Goal: Task Accomplishment & Management: Complete application form

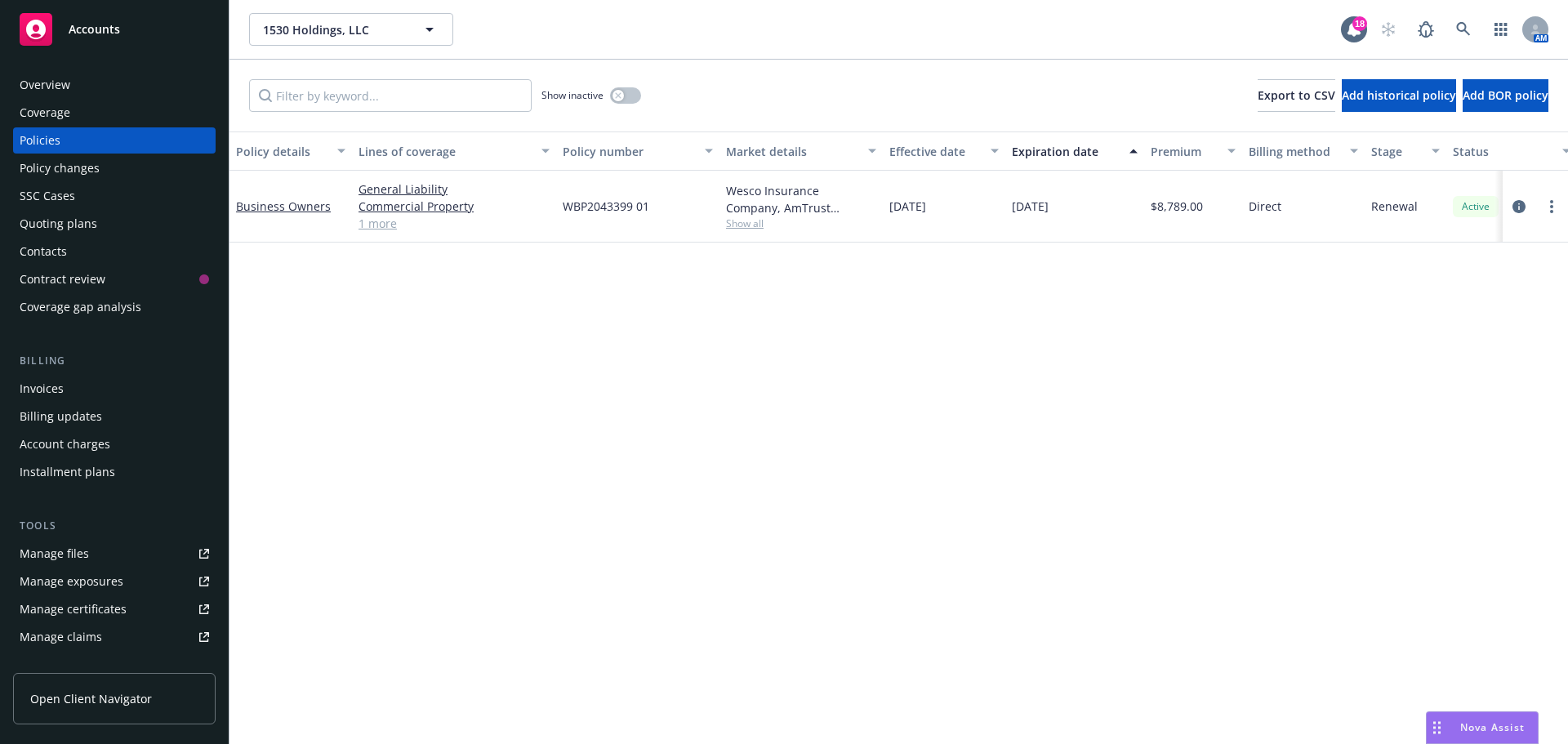
drag, startPoint x: 1550, startPoint y: 201, endPoint x: 1532, endPoint y: 209, distance: 19.7
click at [1550, 201] on icon "more" at bounding box center [1552, 206] width 3 height 13
click at [1467, 430] on link "Copy logging email" at bounding box center [1464, 436] width 191 height 33
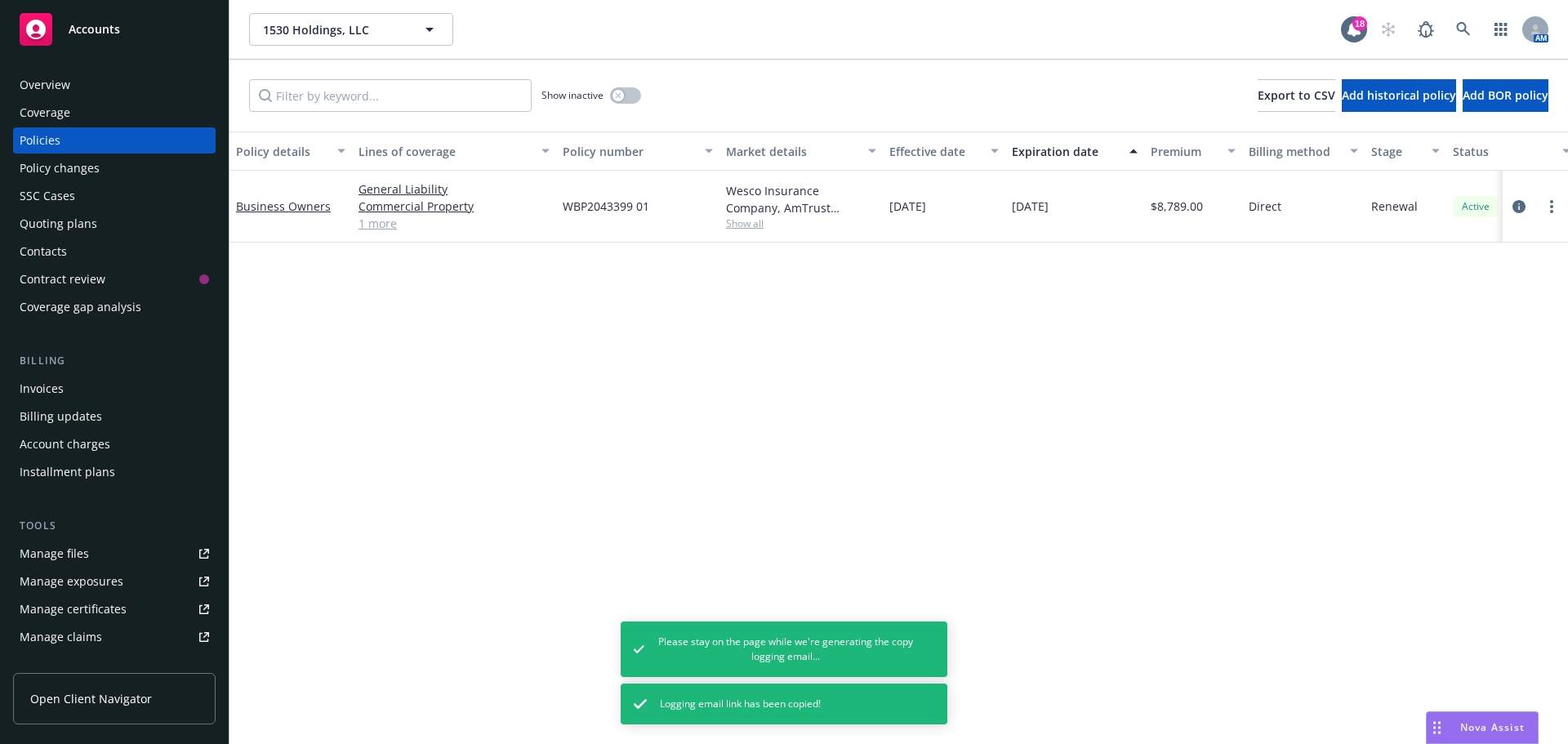
click at [392, 224] on link "1 more" at bounding box center [454, 223] width 191 height 17
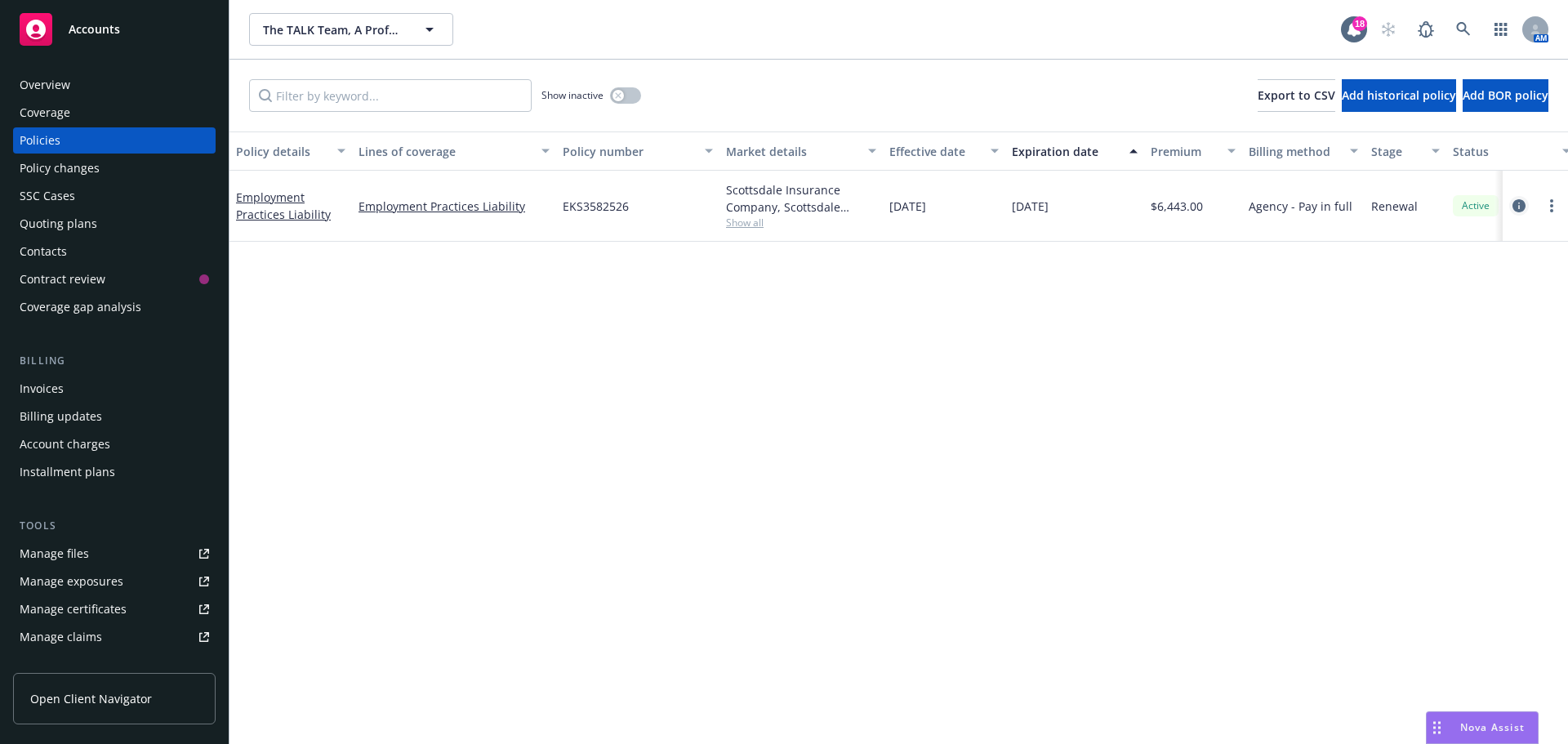
click at [1512, 206] on icon "circleInformation" at bounding box center [1518, 205] width 13 height 13
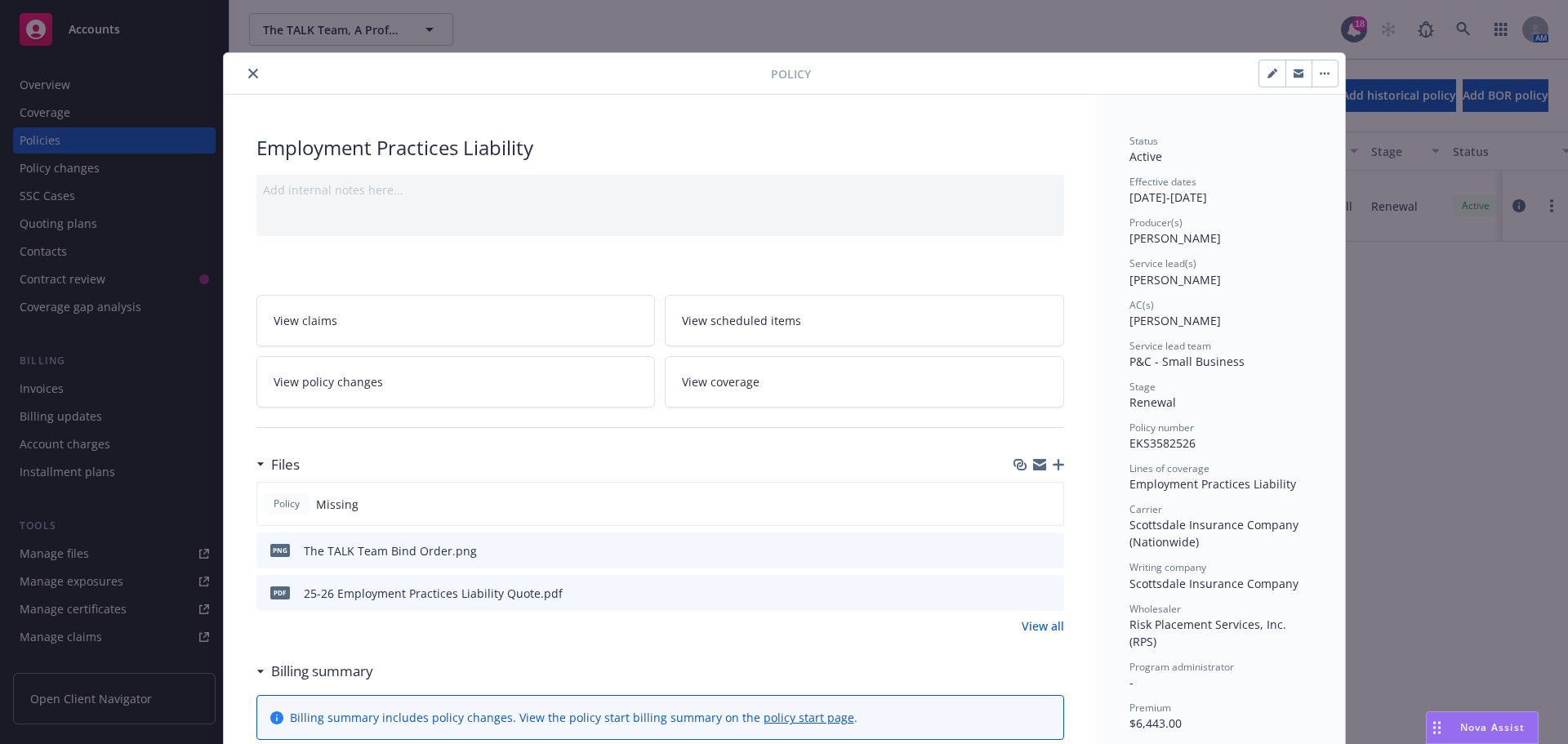
click at [248, 73] on icon "close" at bounding box center [252, 73] width 9 height 9
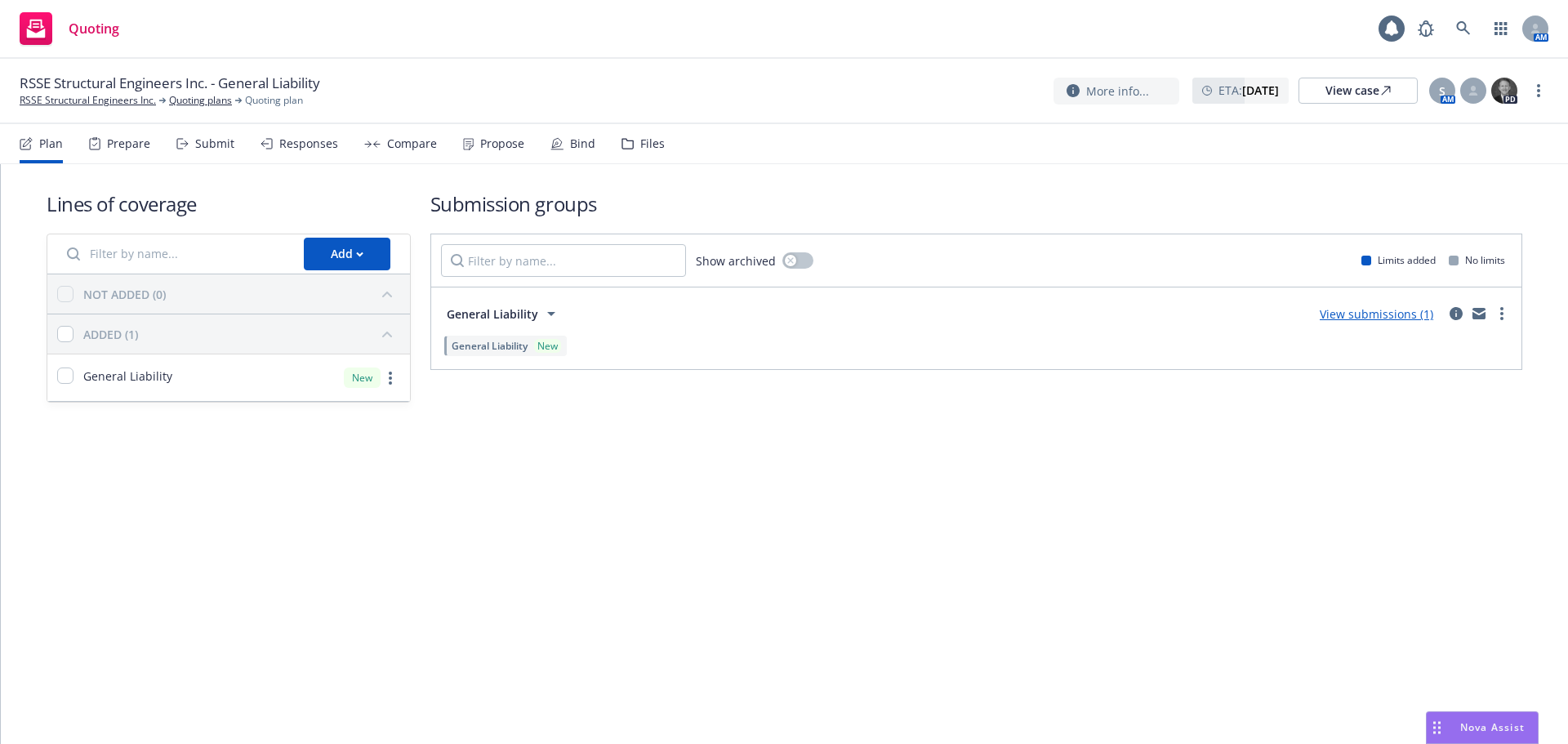
click at [576, 143] on div "Bind" at bounding box center [582, 143] width 25 height 13
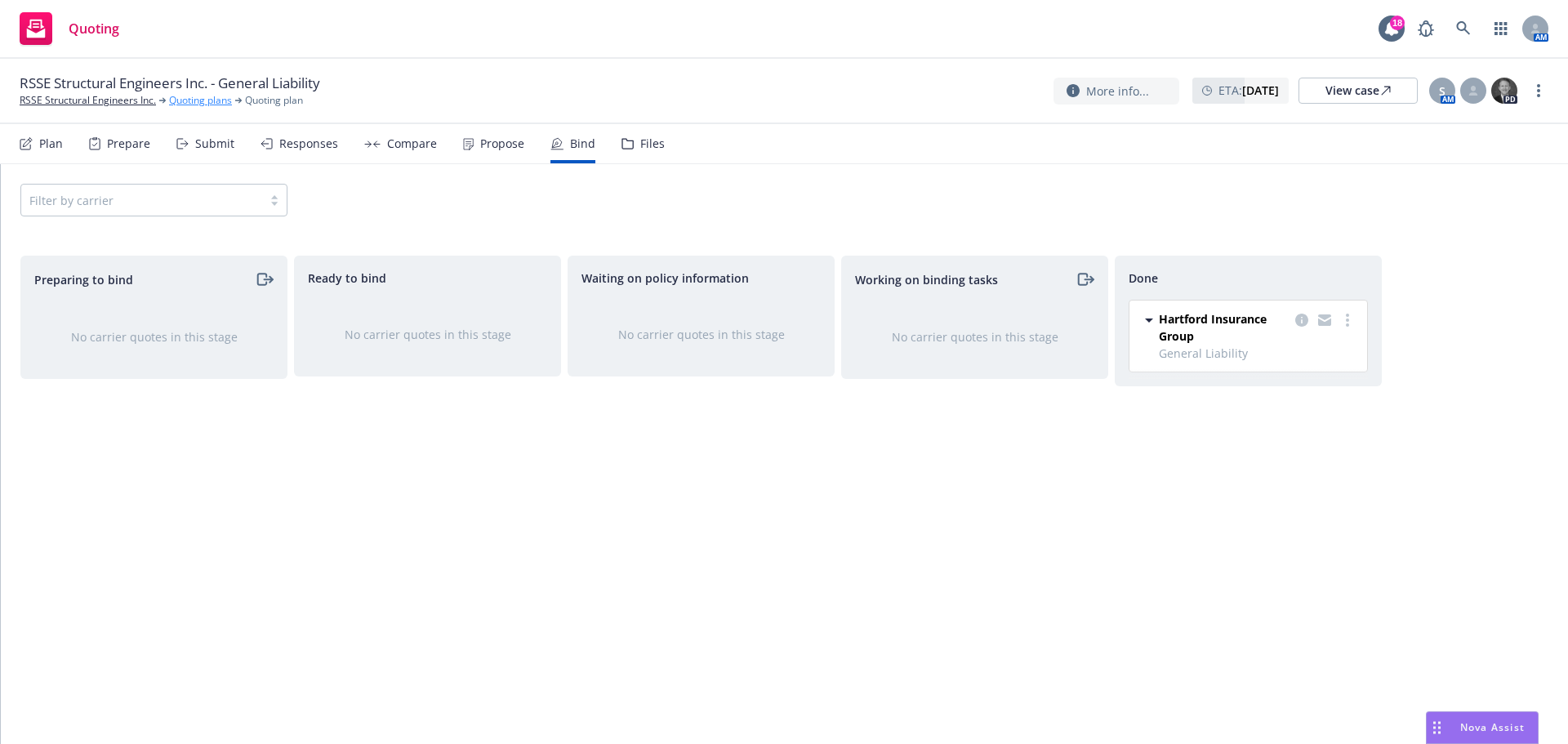
click at [197, 103] on link "Quoting plans" at bounding box center [200, 100] width 63 height 15
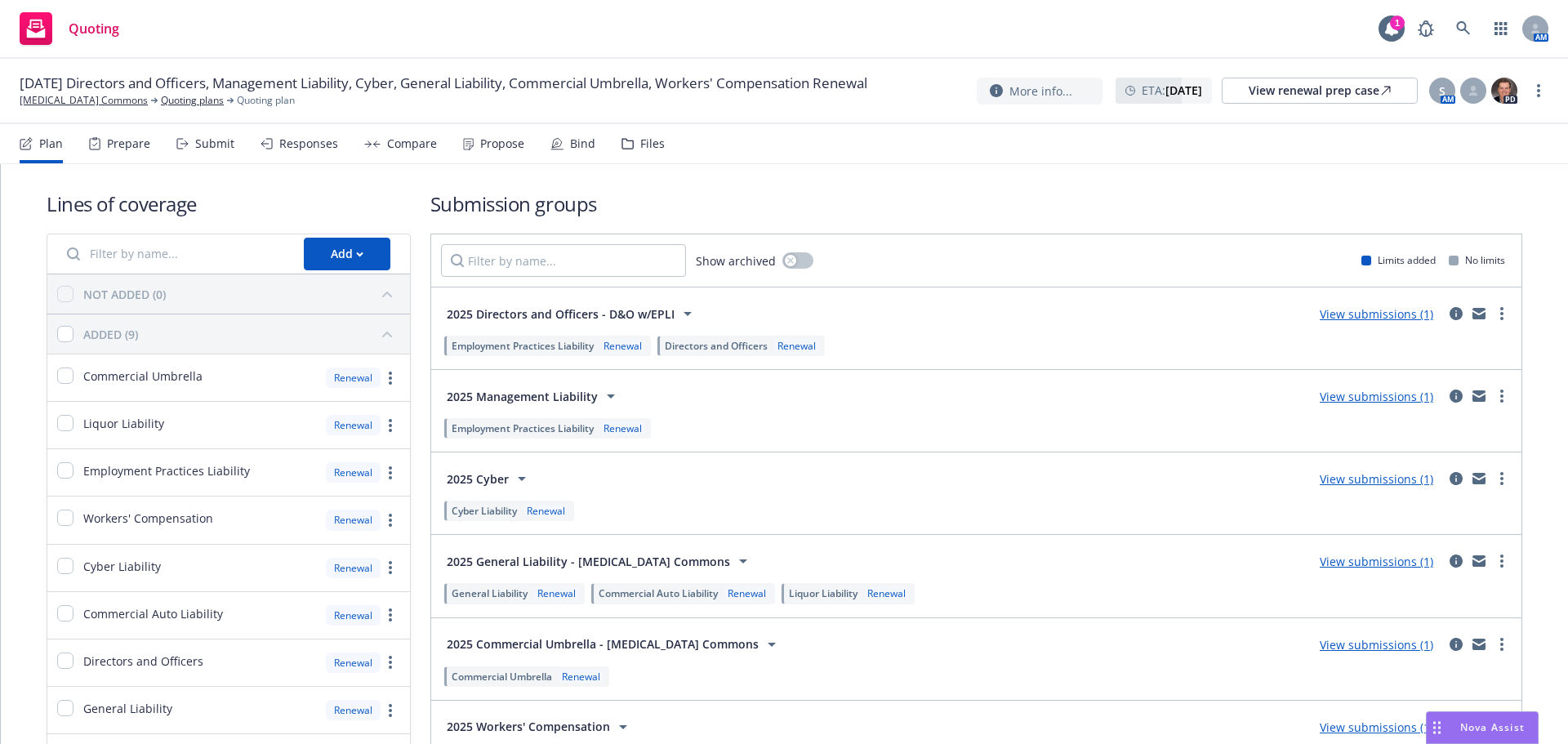
click at [509, 148] on div "Propose" at bounding box center [501, 143] width 44 height 13
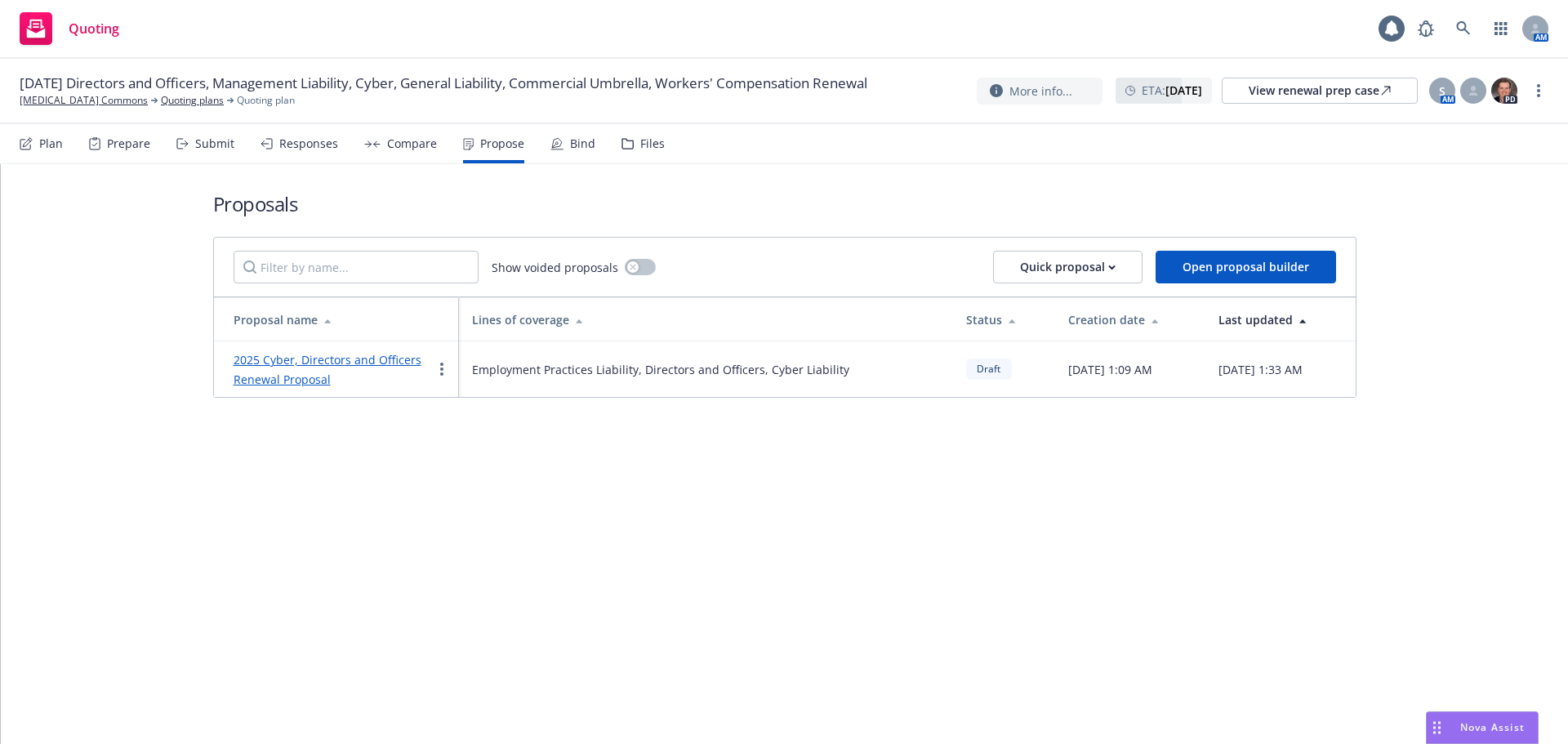
click at [349, 362] on link "2025 Cyber, Directors and Officers Renewal Proposal" at bounding box center [327, 369] width 188 height 35
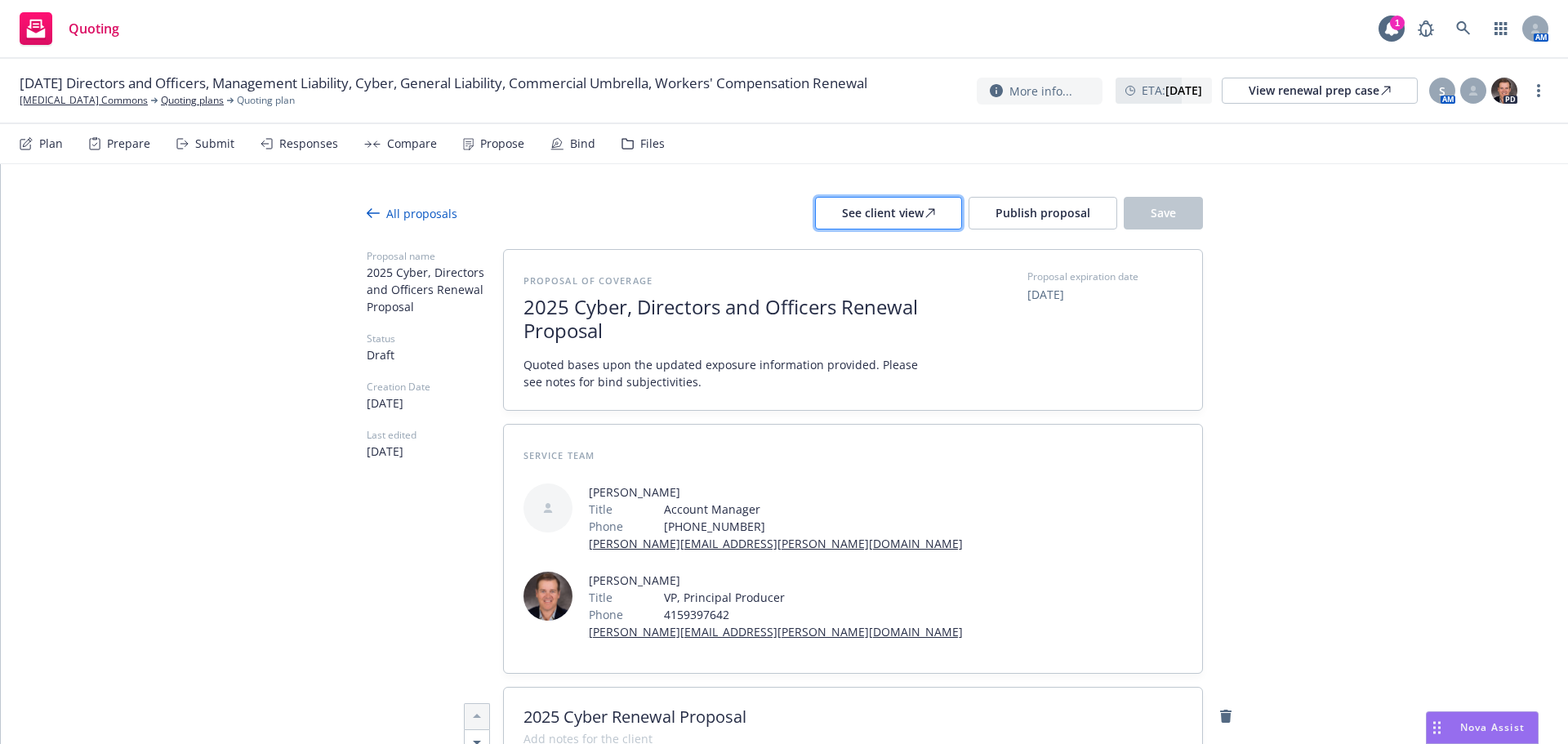
click at [915, 217] on div "See client view" at bounding box center [889, 213] width 93 height 31
click at [1012, 198] on button "Publish proposal" at bounding box center [1042, 213] width 149 height 33
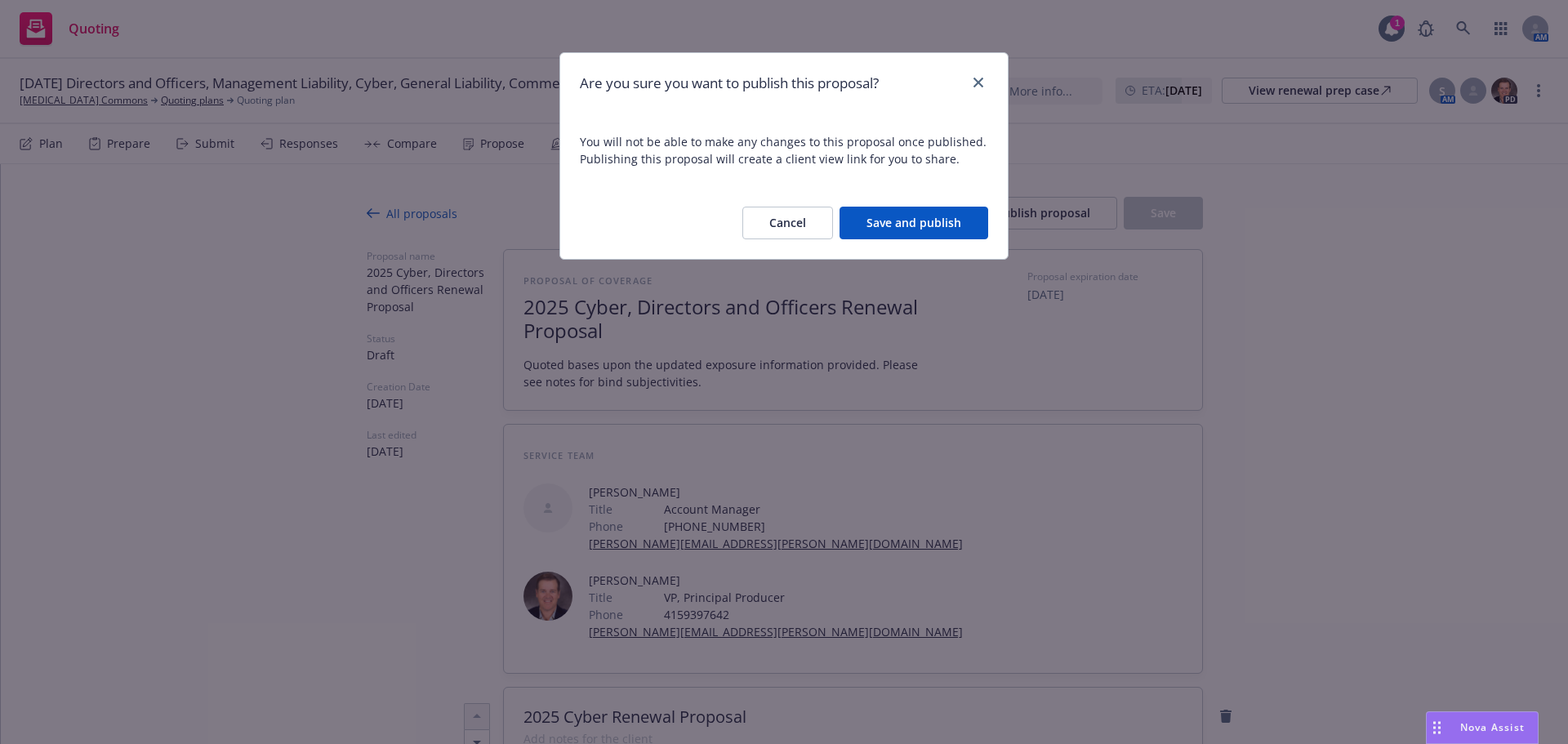
click at [905, 219] on button "Save and publish" at bounding box center [914, 223] width 149 height 33
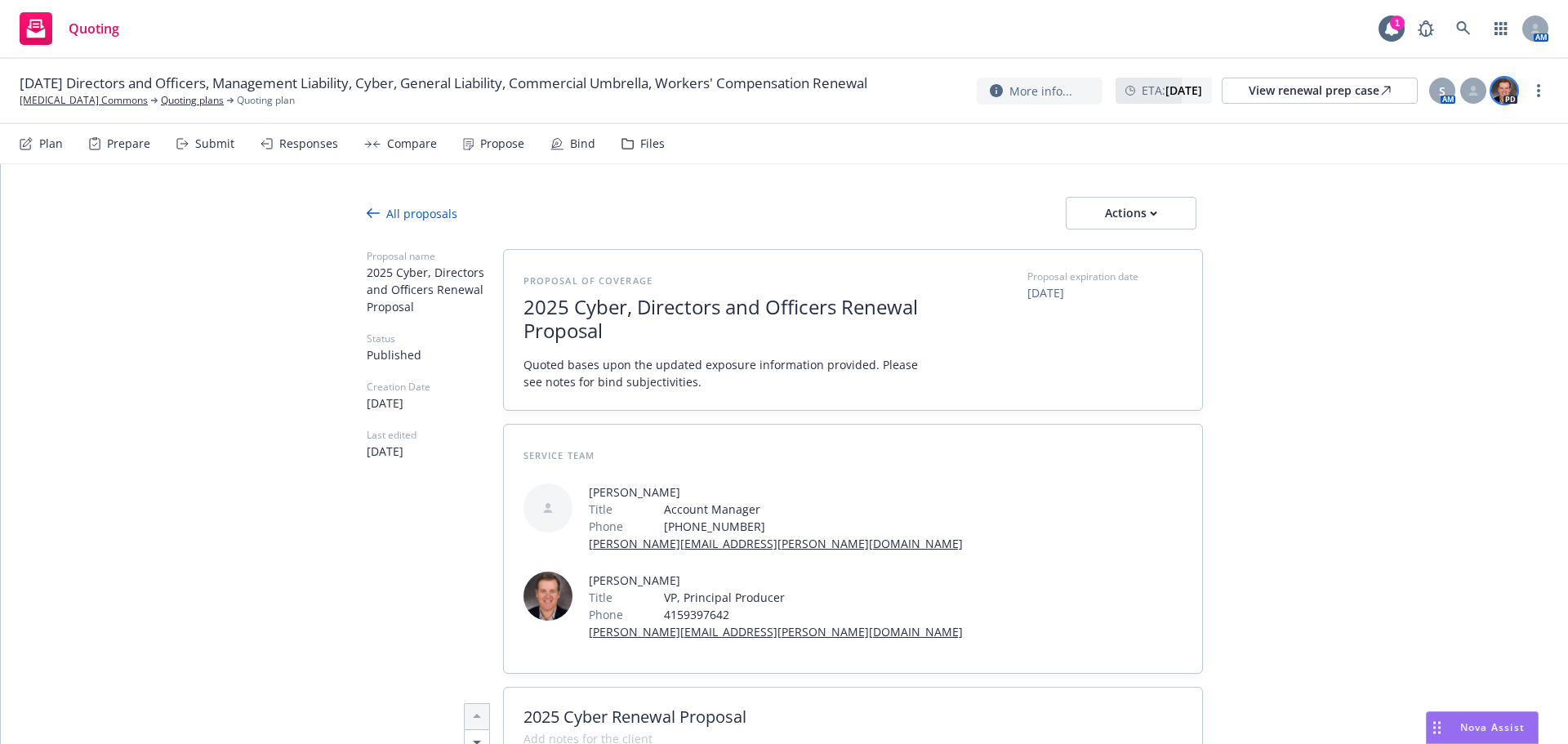
click at [1505, 94] on img at bounding box center [1504, 90] width 26 height 26
click at [1545, 85] on link "more" at bounding box center [1538, 90] width 20 height 20
drag, startPoint x: 1475, startPoint y: 115, endPoint x: 1218, endPoint y: 125, distance: 257.2
click at [1475, 115] on link "Copy logging email" at bounding box center [1456, 125] width 182 height 33
click at [1154, 226] on div "Actions" at bounding box center [1131, 213] width 76 height 31
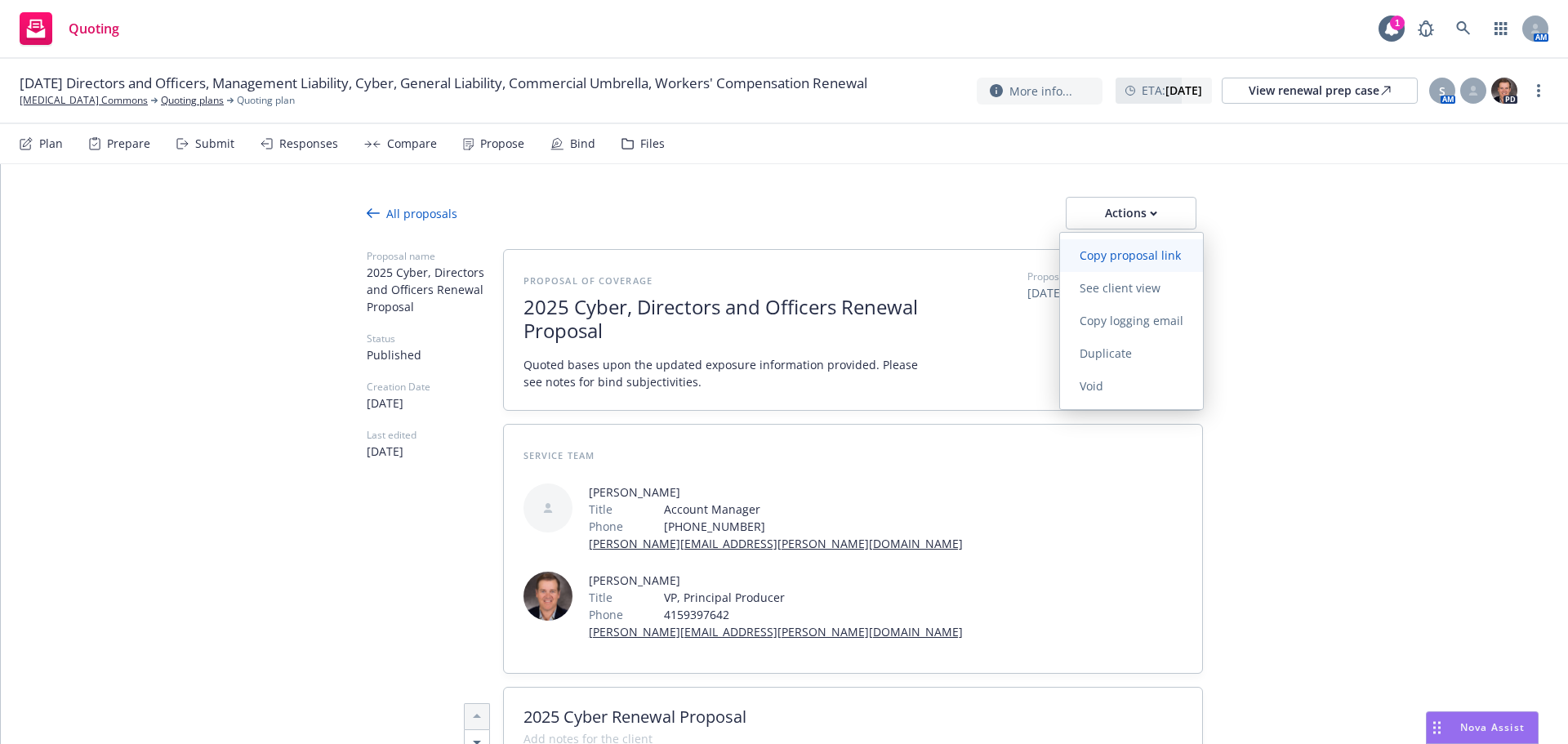
click at [1137, 257] on span "Copy proposal link" at bounding box center [1130, 255] width 141 height 15
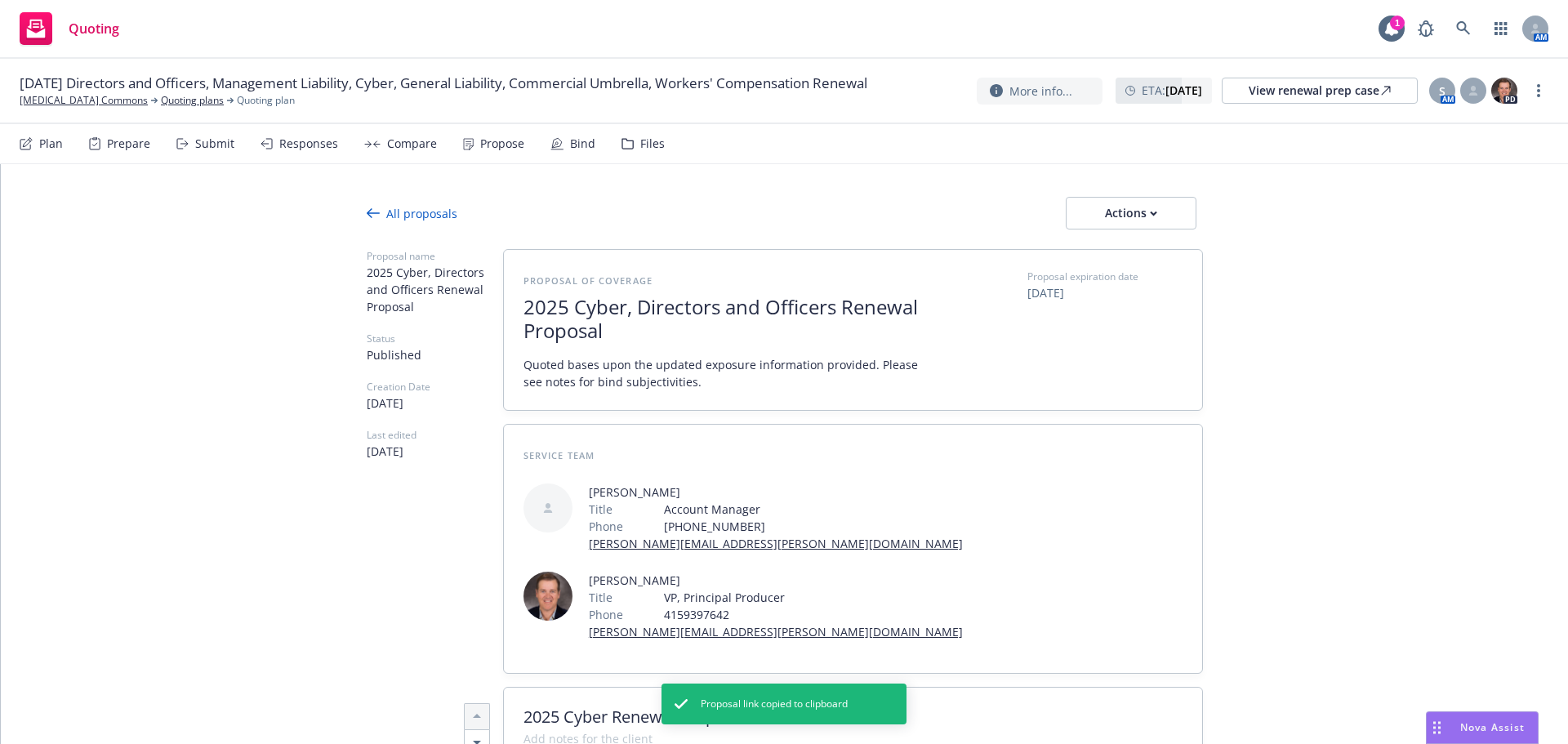
type textarea "x"
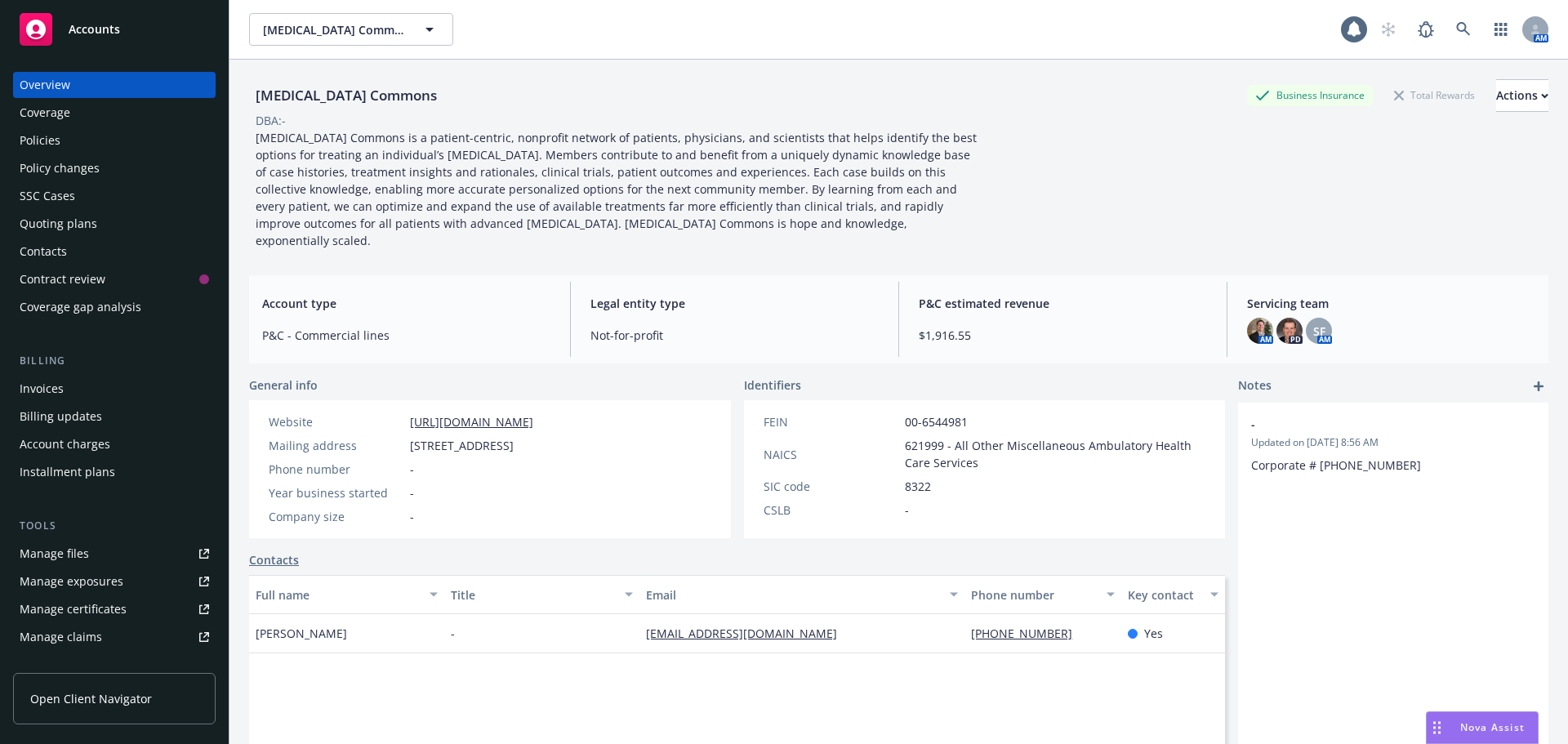
click at [86, 133] on div "Policies" at bounding box center [114, 140] width 190 height 26
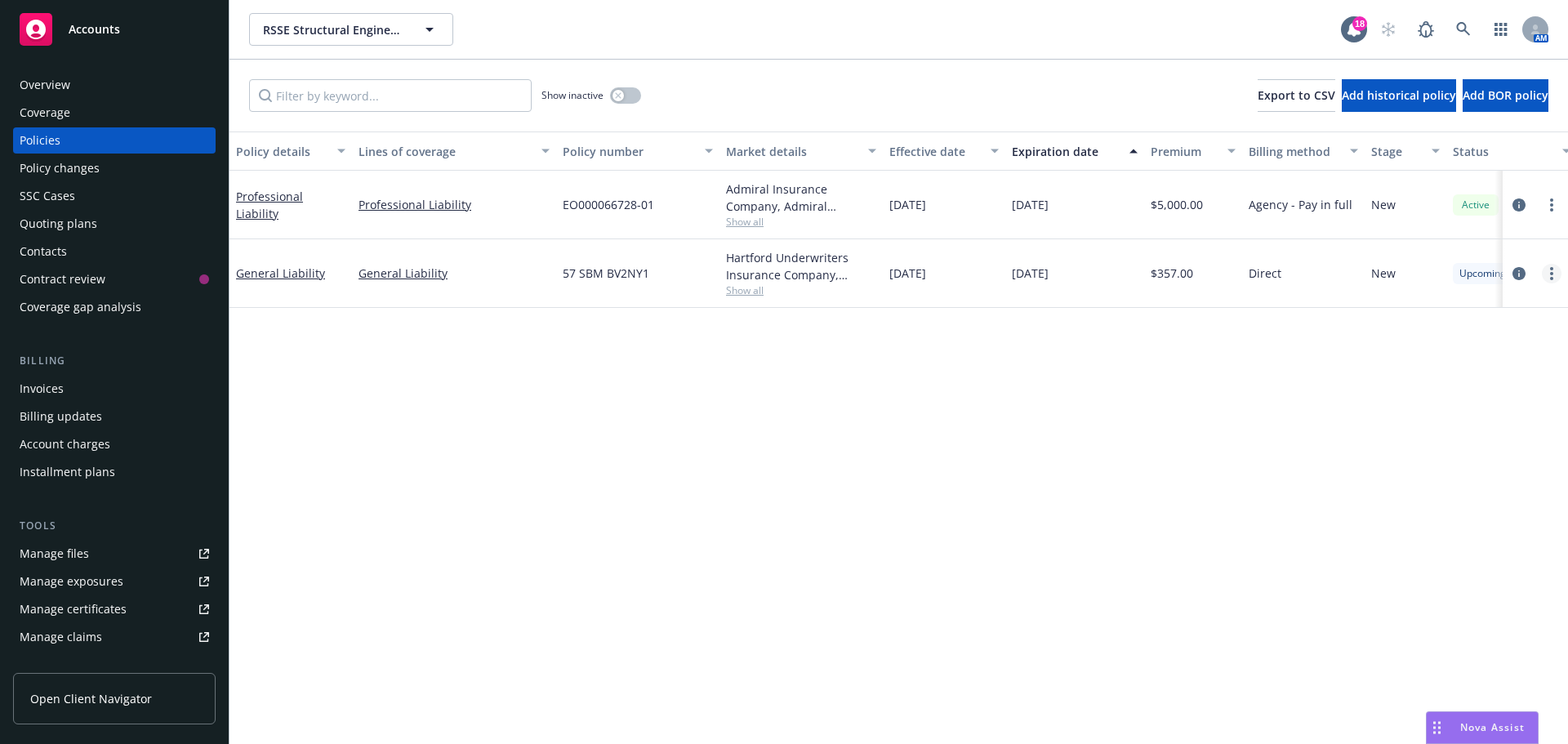
click at [1554, 273] on link "more" at bounding box center [1552, 273] width 20 height 20
click at [1509, 275] on div at bounding box center [1535, 274] width 65 height 69
click at [1528, 274] on link "circleInformation" at bounding box center [1519, 273] width 20 height 20
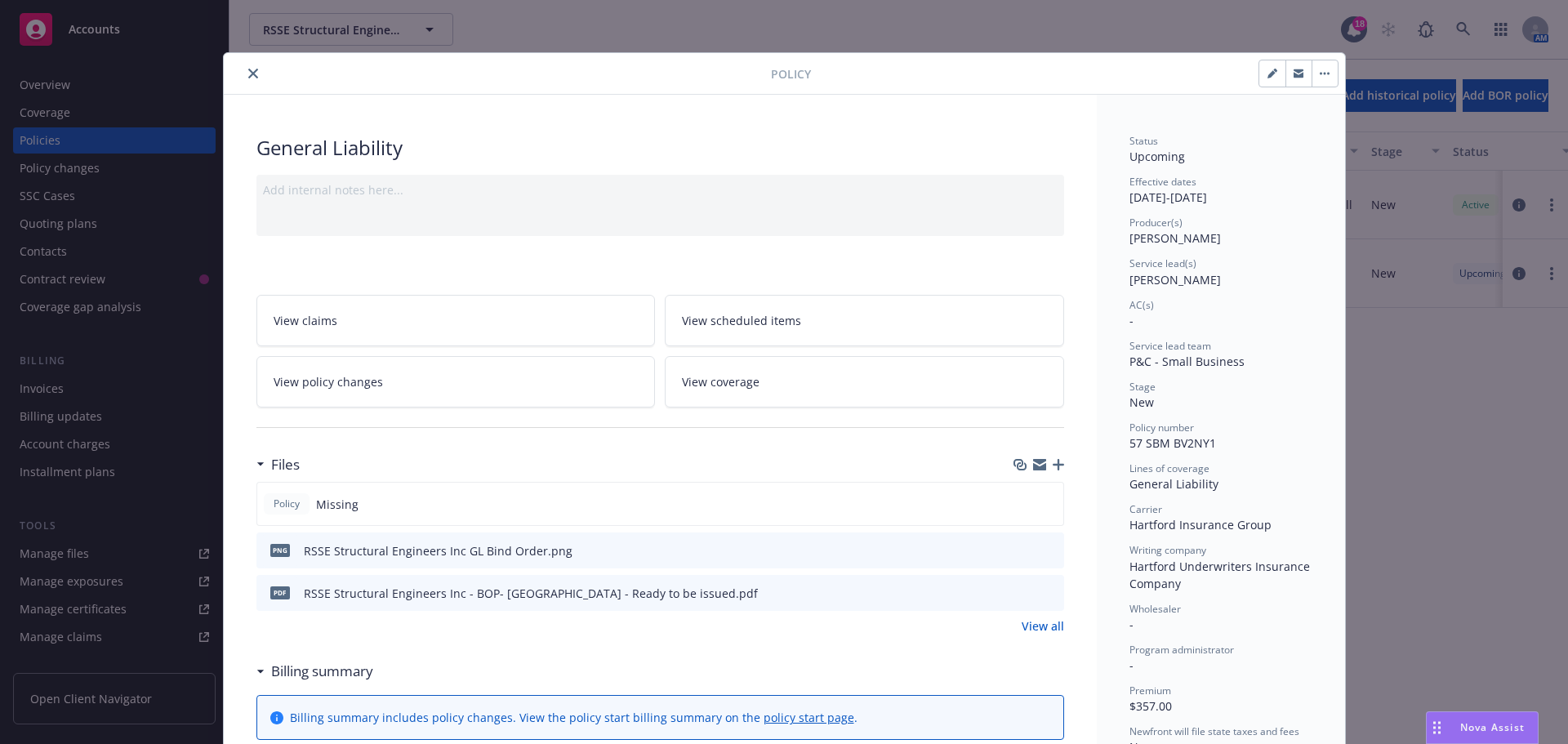
click at [1267, 72] on icon "button" at bounding box center [1272, 73] width 9 height 9
select select "NEW"
select select "12"
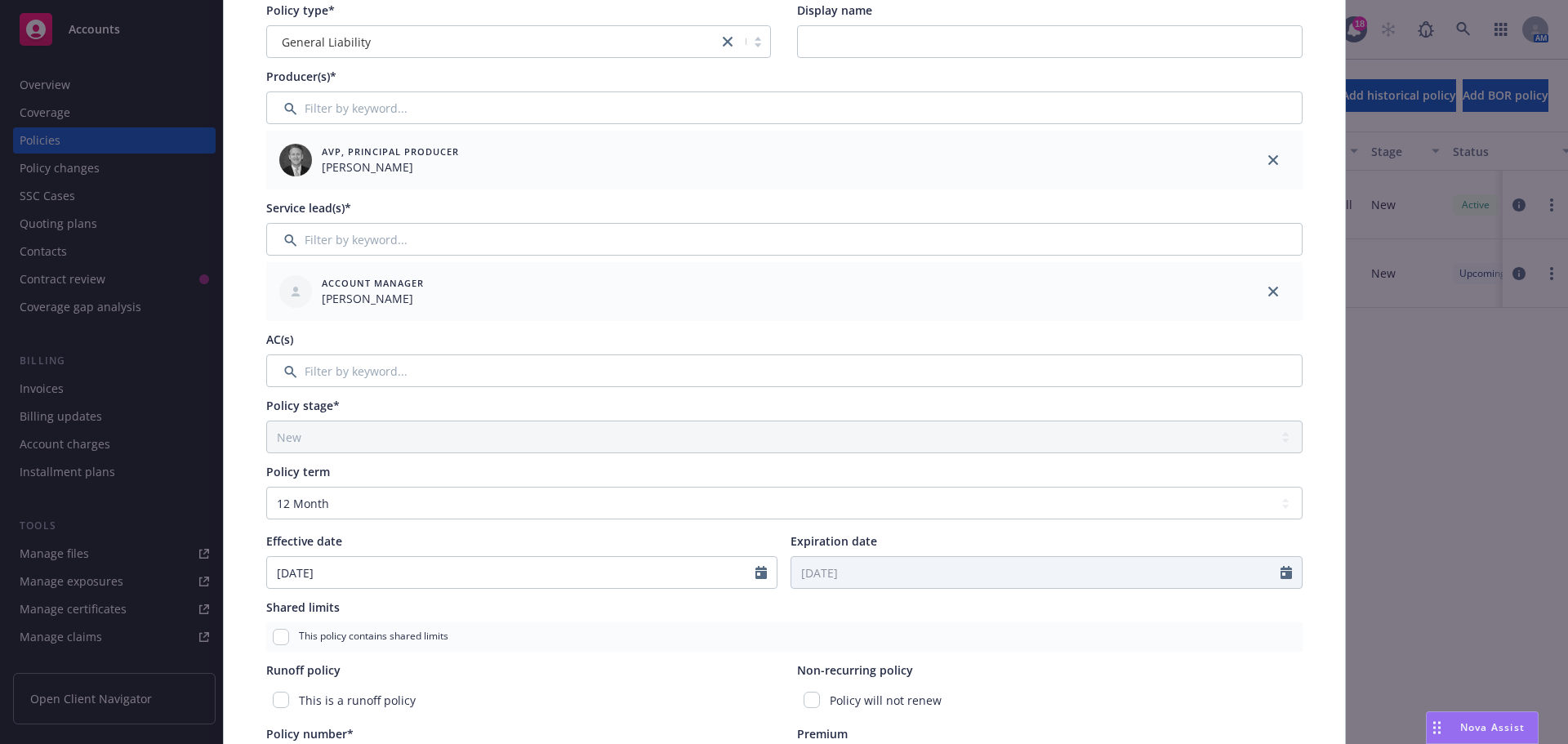
scroll to position [381, 0]
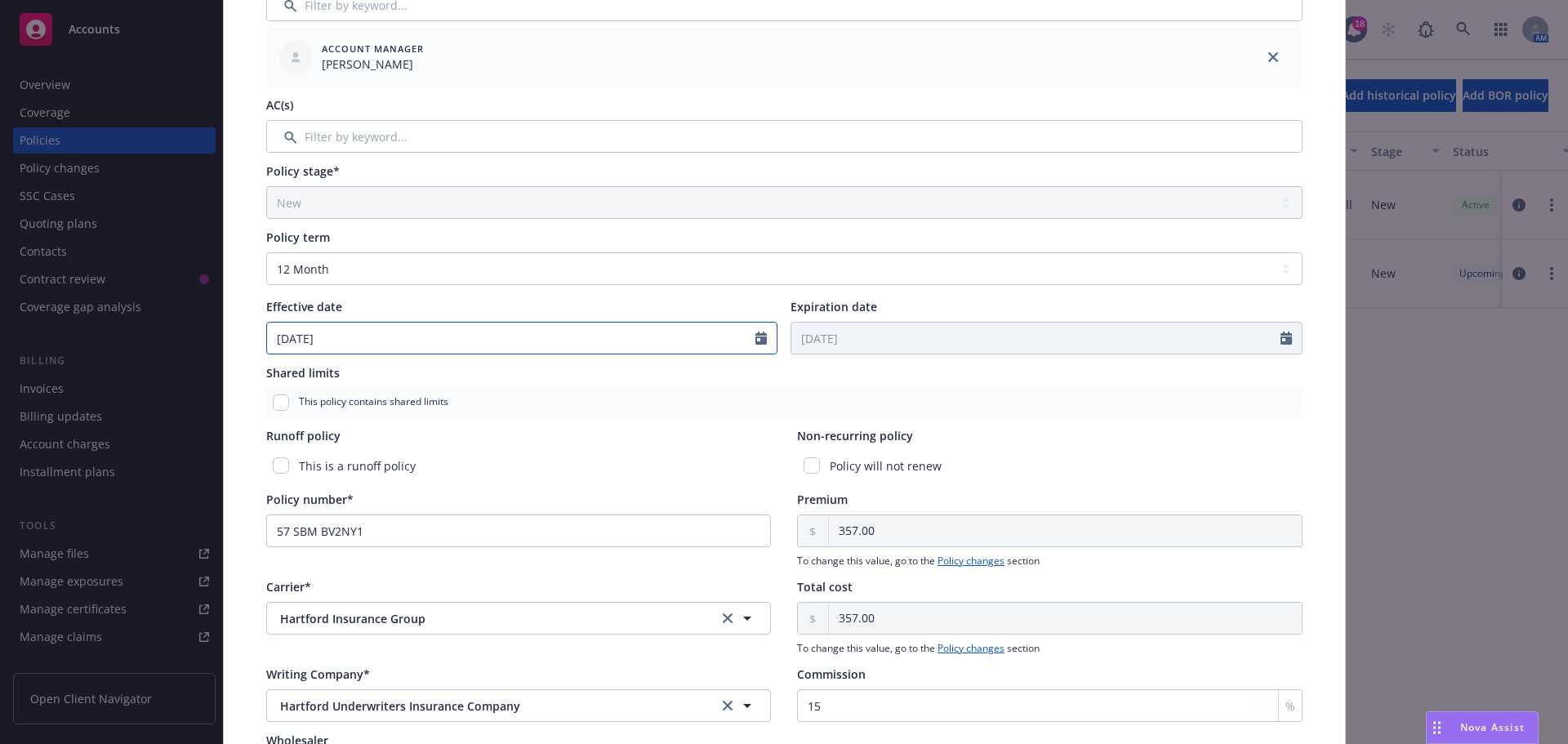
click at [756, 342] on icon "Calendar" at bounding box center [761, 338] width 11 height 13
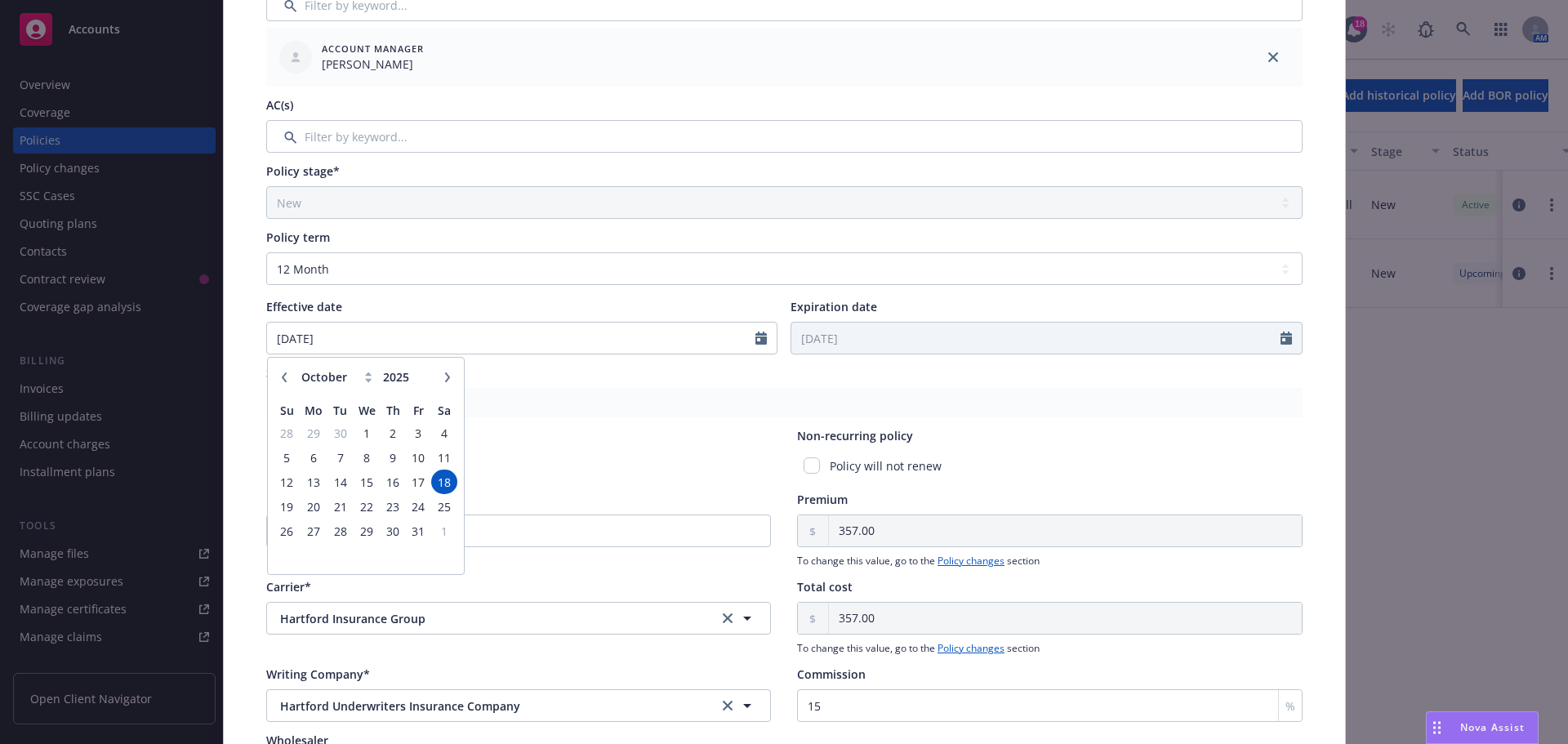
click at [275, 377] on button "button" at bounding box center [284, 377] width 20 height 20
click at [279, 377] on icon "button" at bounding box center [283, 377] width 9 height 9
select select "8"
click at [308, 507] on span "18" at bounding box center [313, 507] width 25 height 21
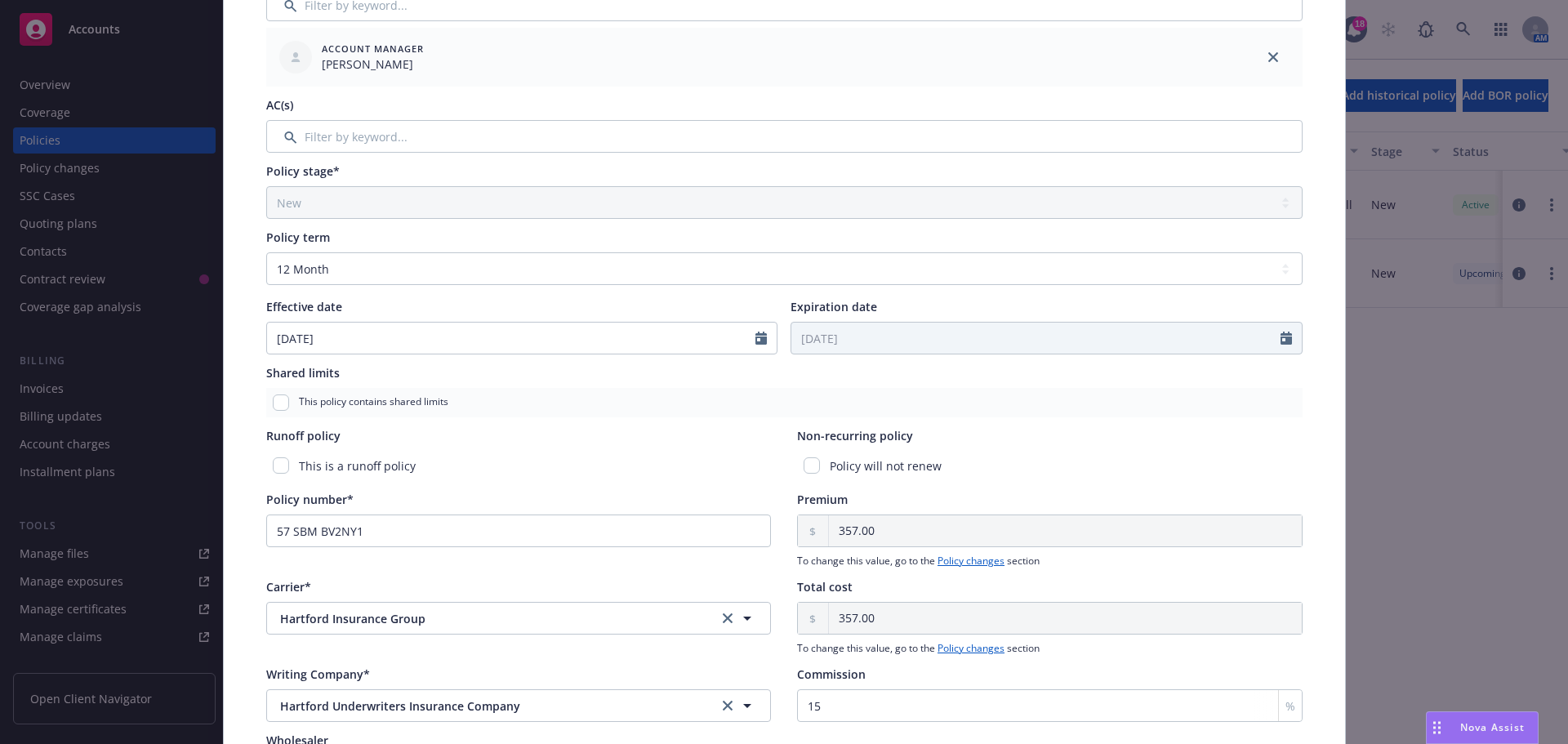
type input "[DATE]"
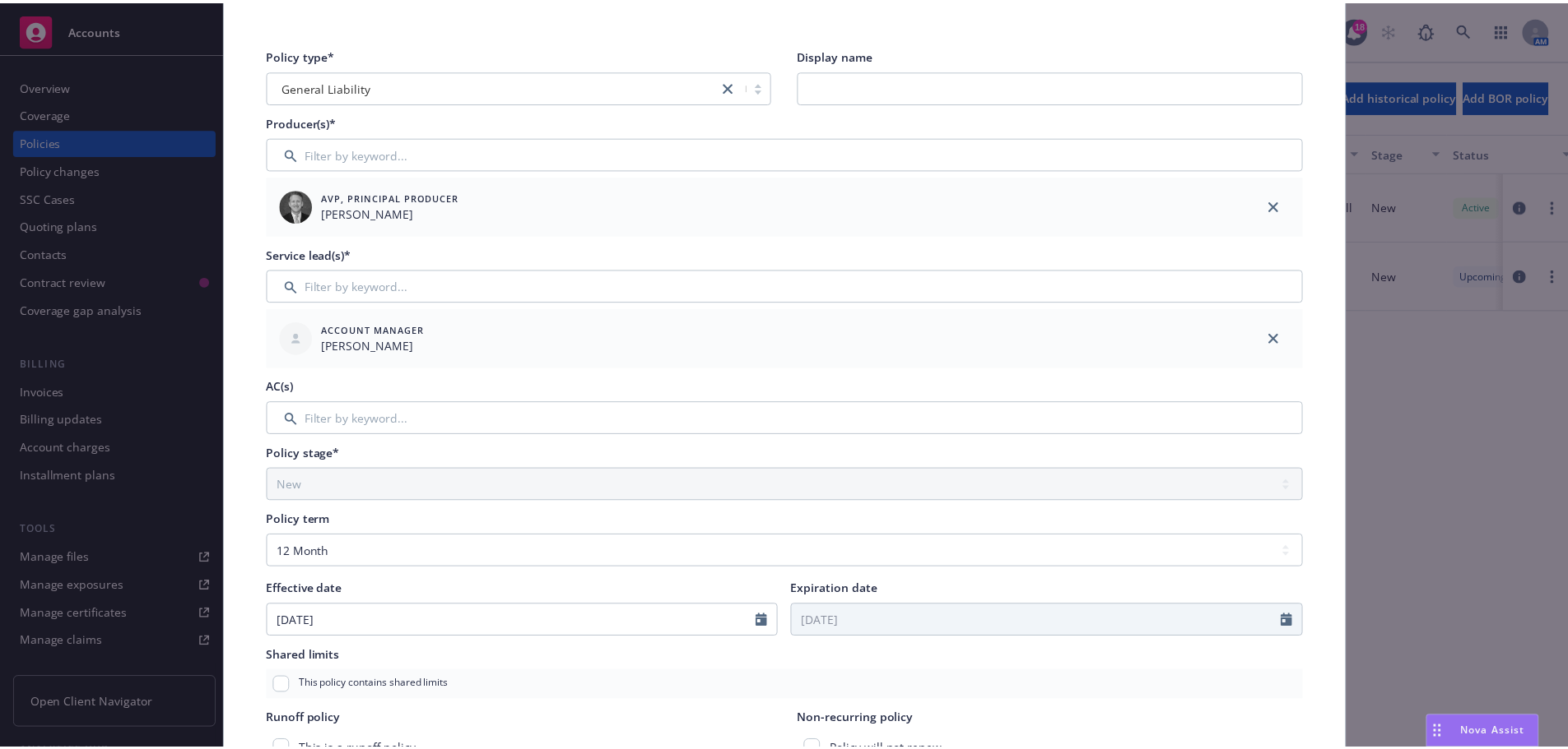
scroll to position [0, 0]
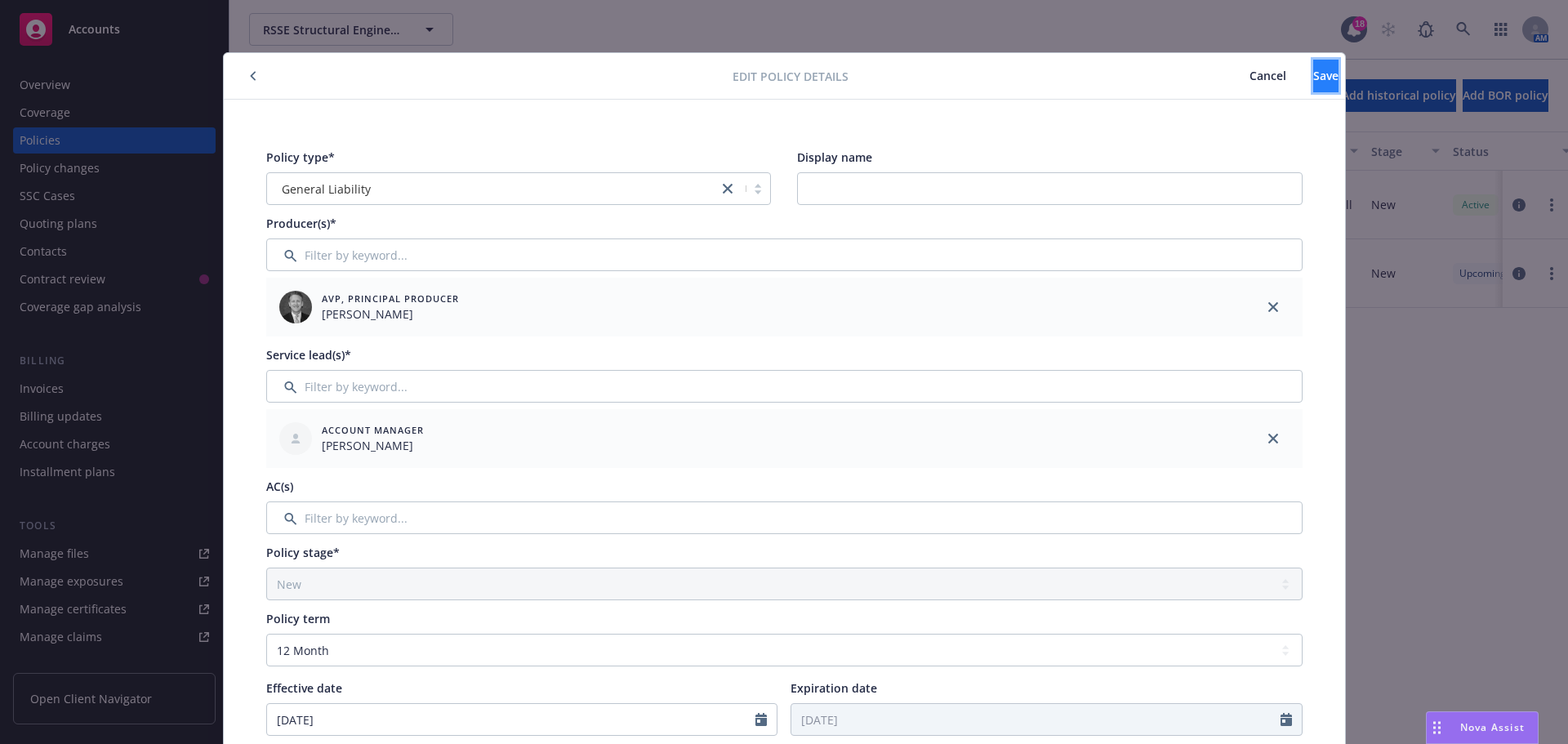
click at [1314, 73] on button "Save" at bounding box center [1325, 76] width 25 height 33
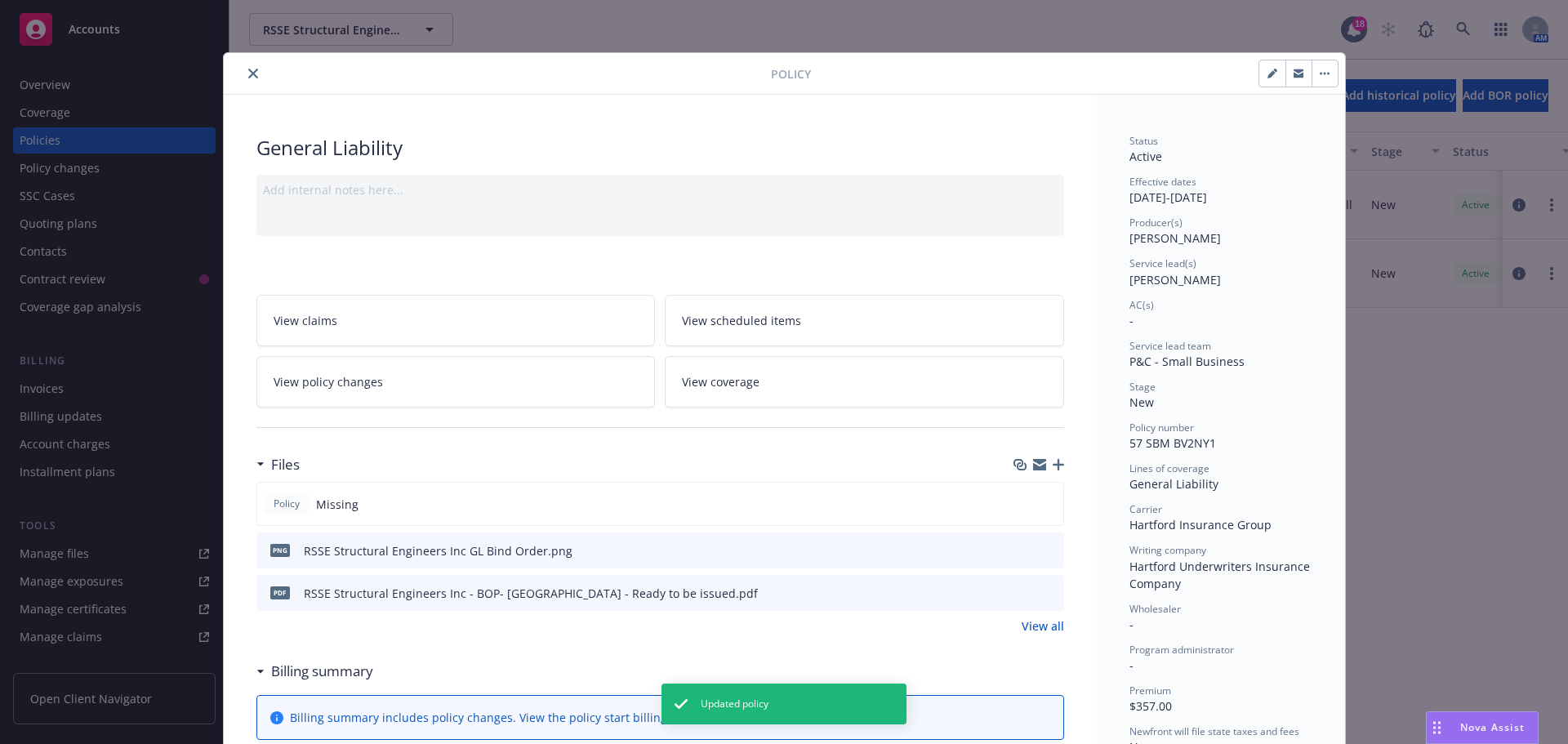
click at [251, 75] on icon "close" at bounding box center [252, 73] width 9 height 9
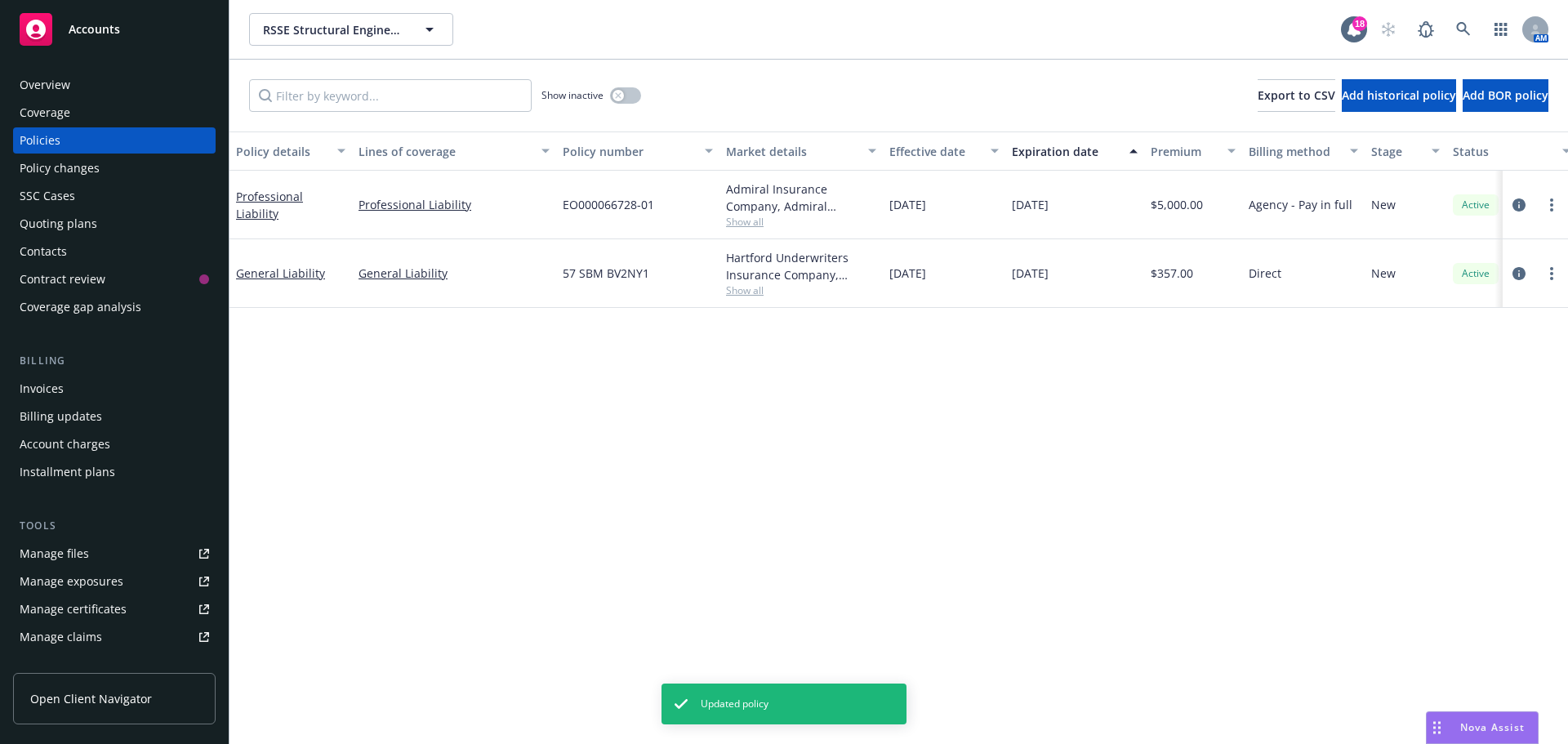
click at [73, 172] on div "Policy changes" at bounding box center [59, 168] width 80 height 26
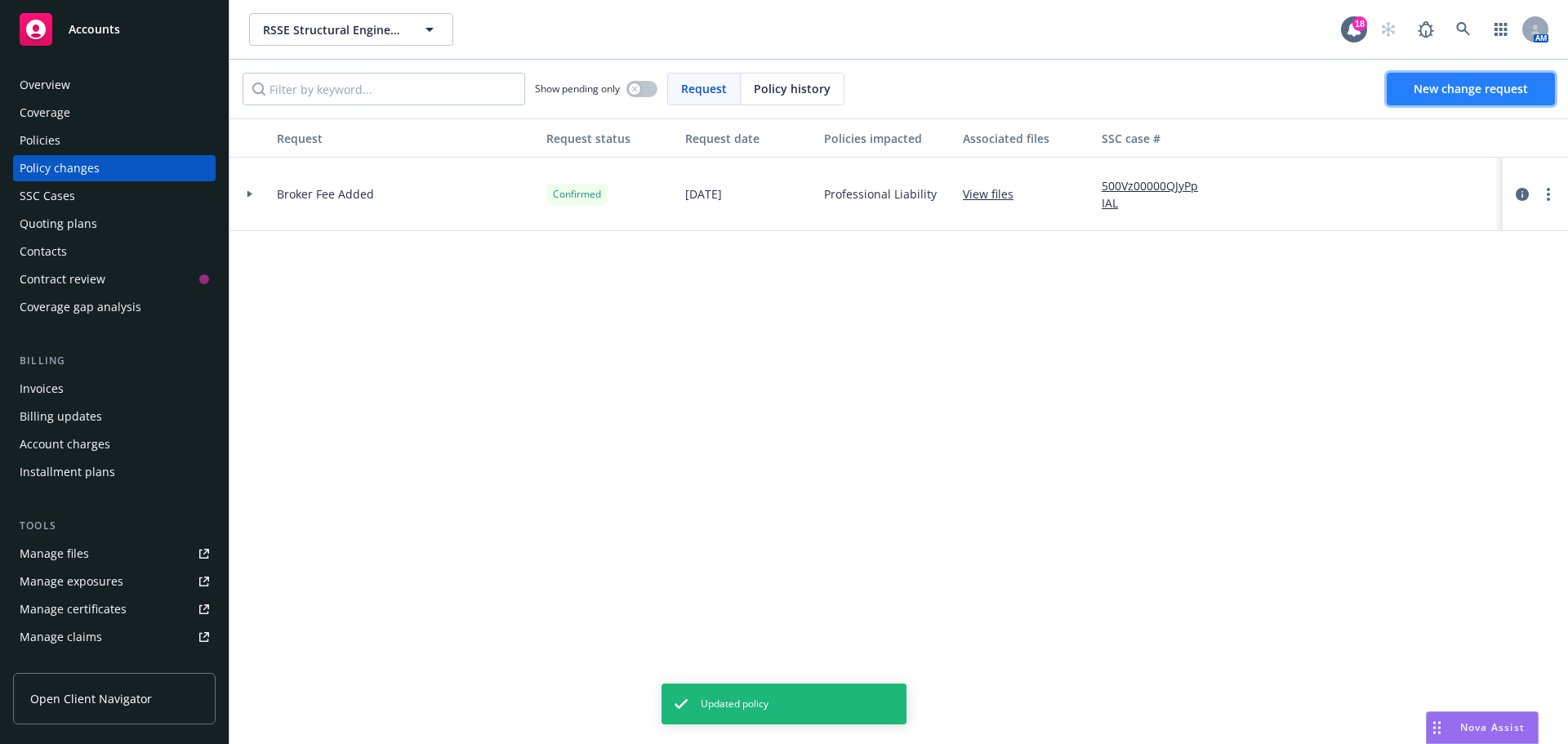
click at [1462, 85] on span "New change request" at bounding box center [1470, 88] width 114 height 15
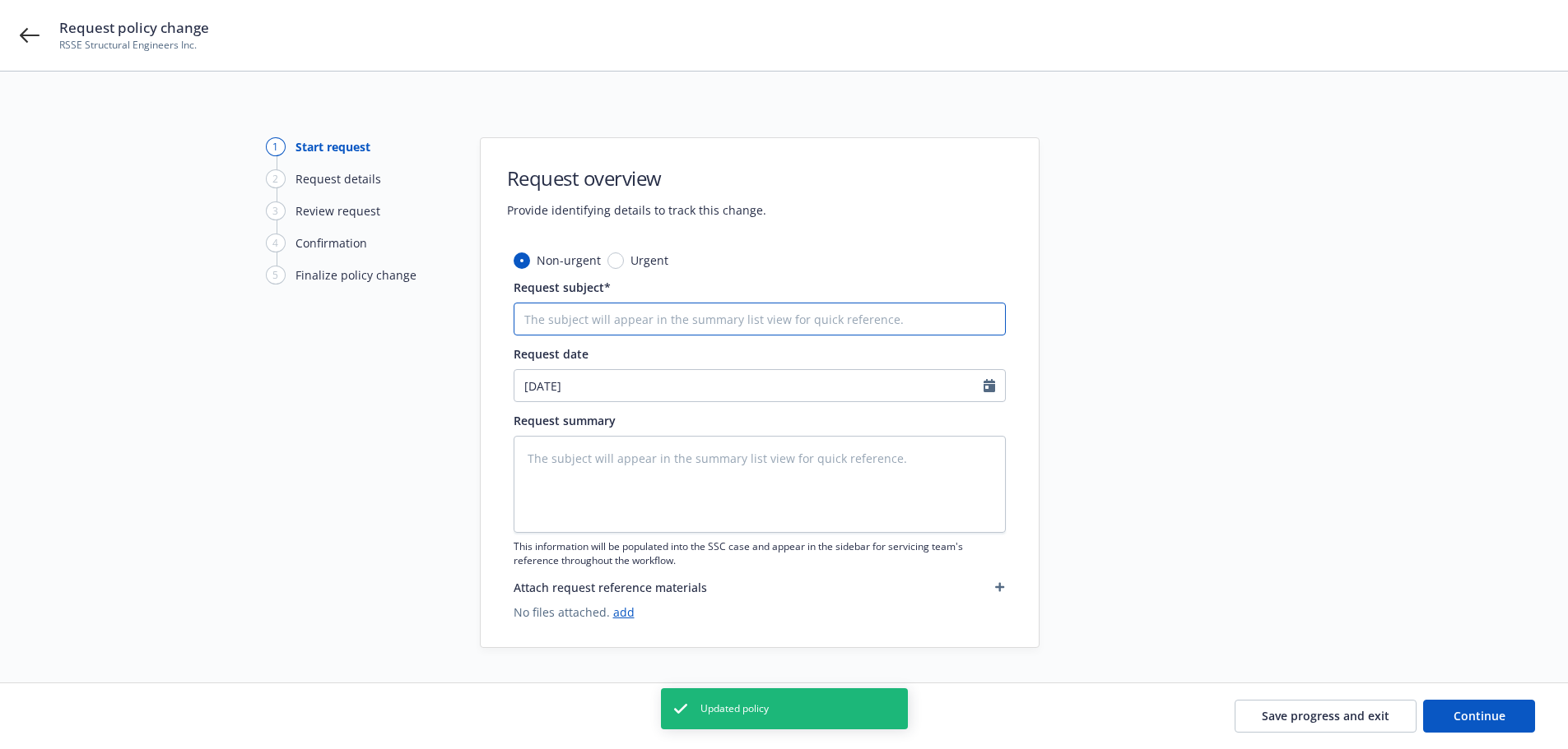
click at [611, 315] on input "Request subject*" at bounding box center [759, 319] width 492 height 33
paste input "RSSE Structural Engineers Inc."
type textarea "x"
type input "RSSE Structural Engineers Inc."
type textarea "x"
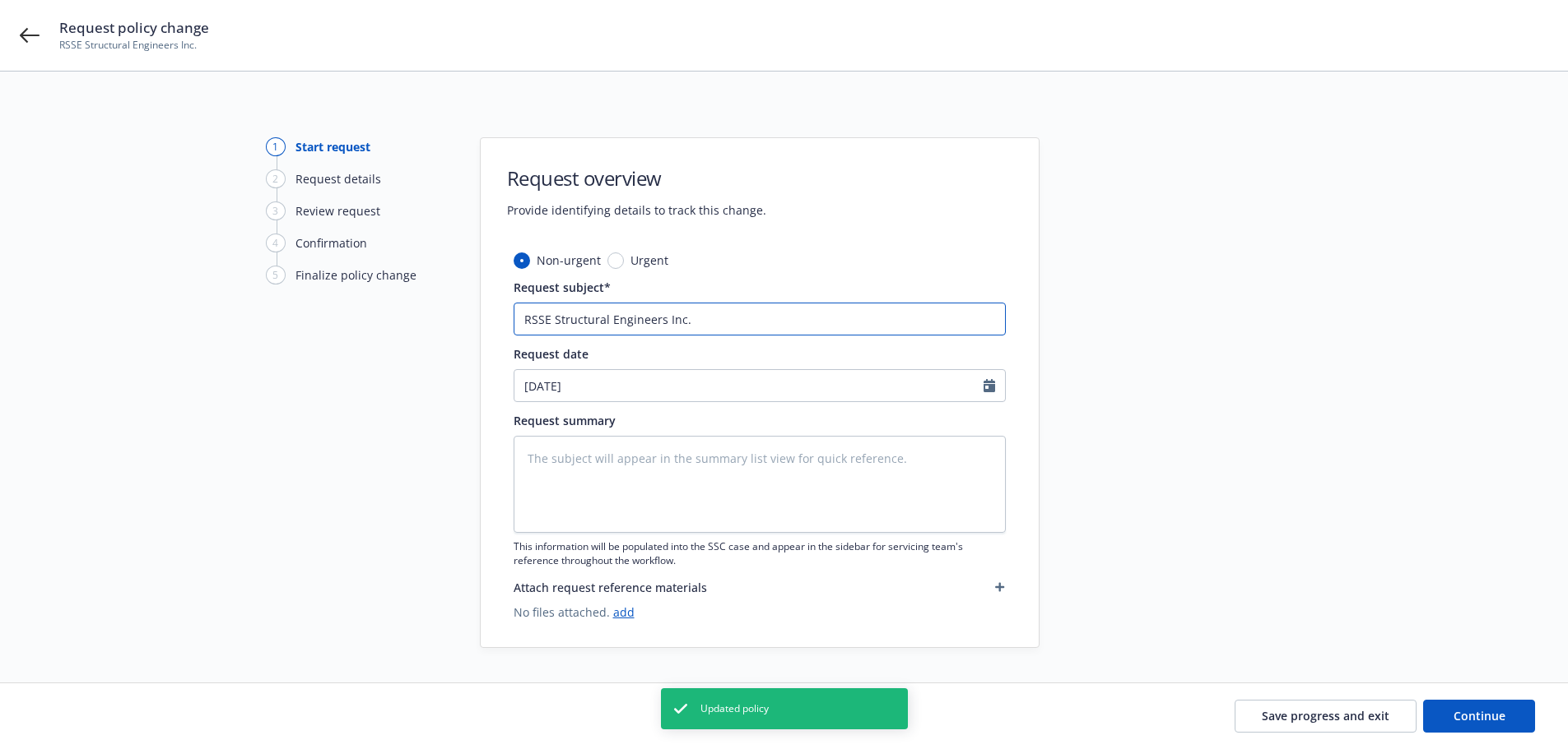
type input "RSSE Structural Engineers Inc."
type textarea "x"
type input "RSSE Structural Engineers Inc. G"
type textarea "x"
type input "RSSE Structural Engineers Inc. GL"
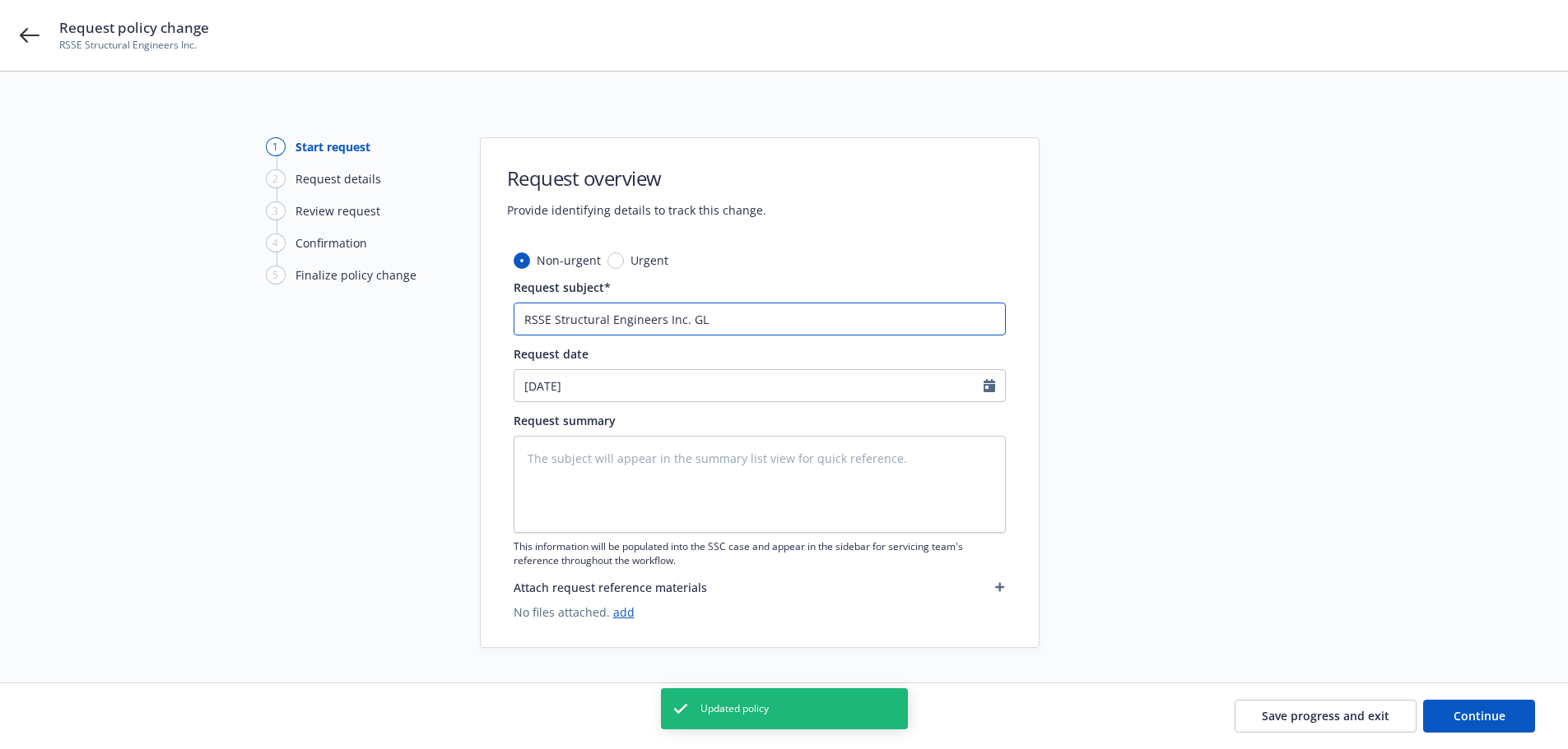
type textarea "x"
type input "RSSE Structural Engineers Inc. GL"
type textarea "x"
type input "RSSE Structural Engineers Inc. GL N"
type textarea "x"
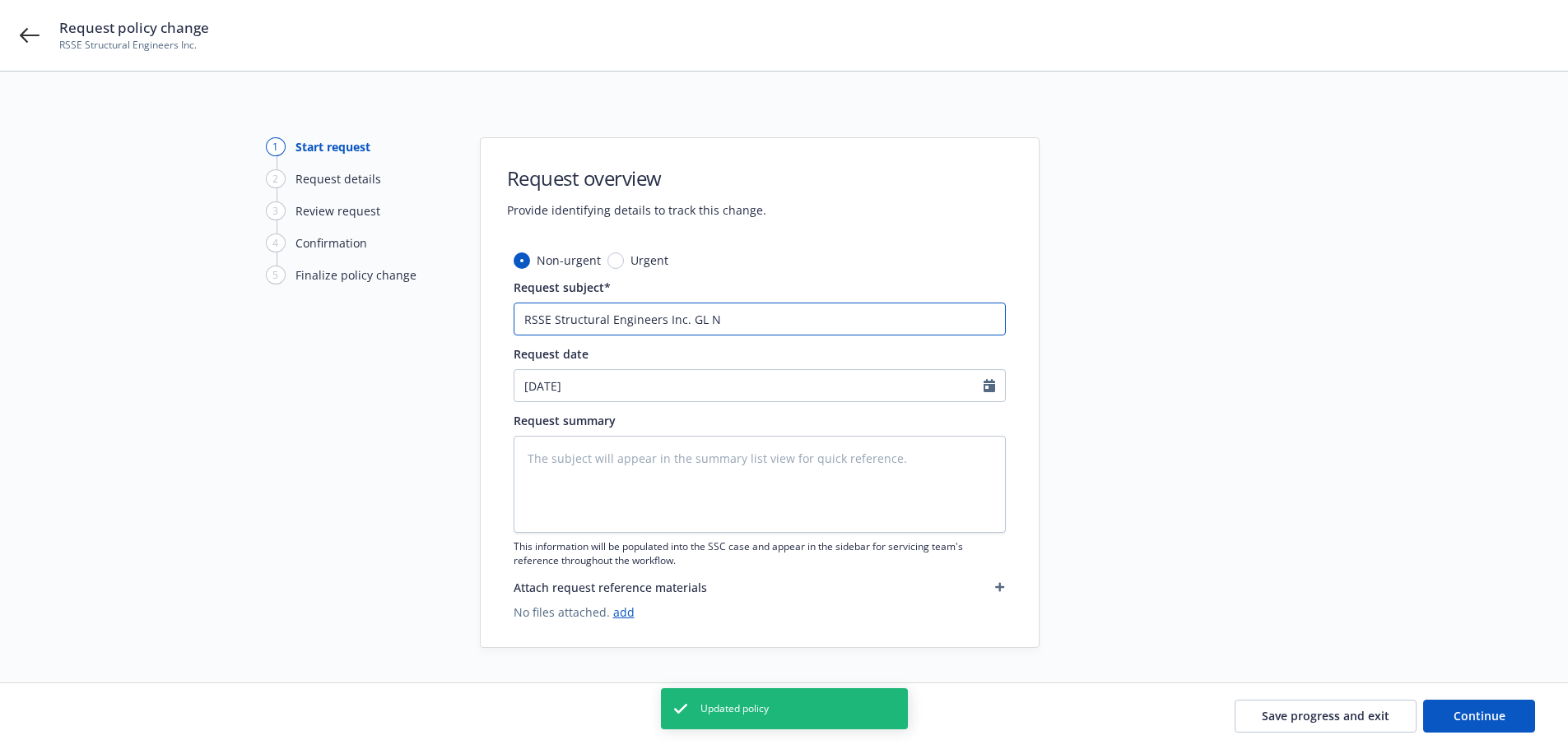
type input "RSSE Structural Engineers Inc. GL NF"
type textarea "x"
type input "RSSE Structural Engineers Inc. GL NF"
type textarea "x"
type input "RSSE Structural Engineers Inc. GL NF F"
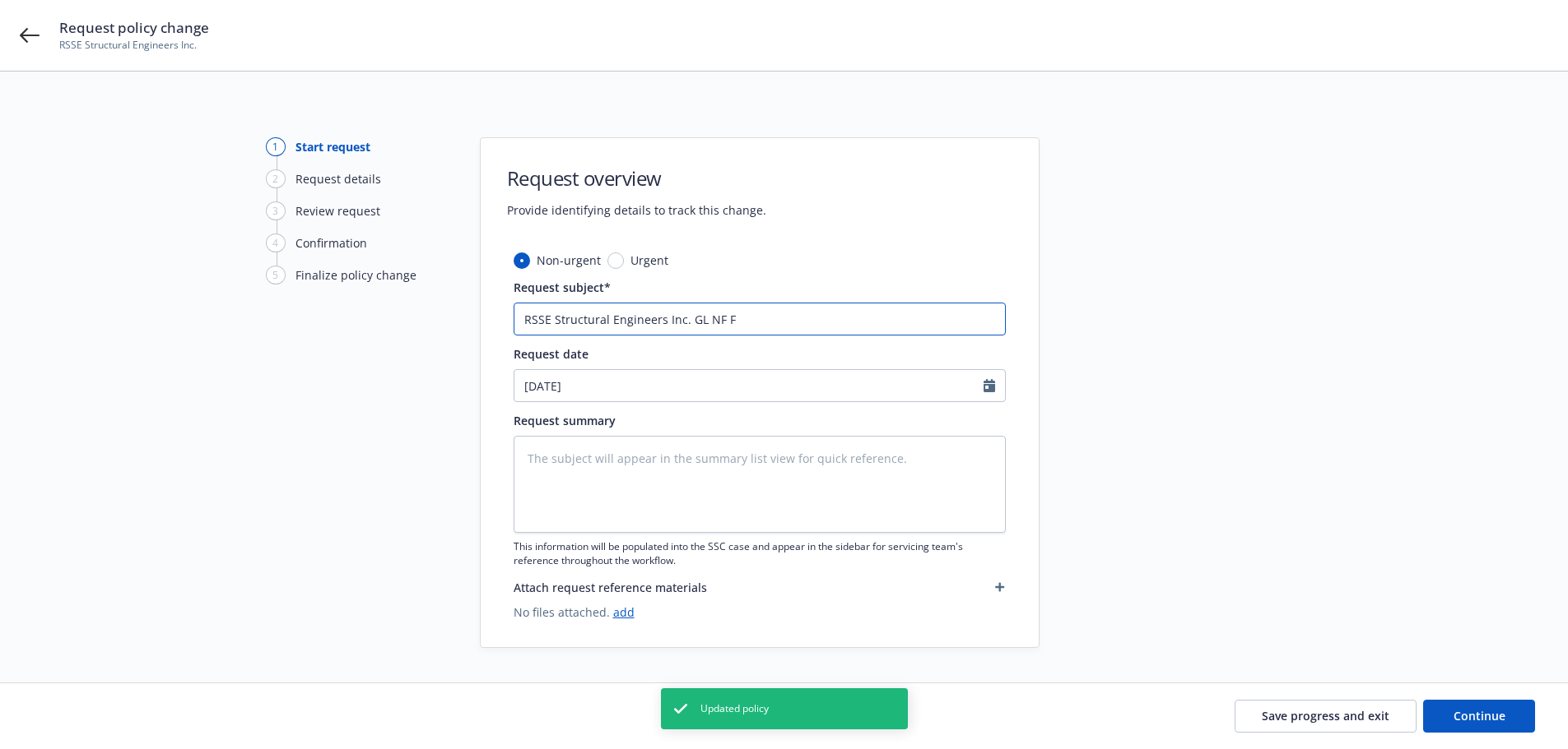
type textarea "x"
type input "RSSE Structural Engineers Inc. GL NF Fe"
type textarea "x"
type input "RSSE Structural Engineers Inc. GL NF Fee"
type textarea "x"
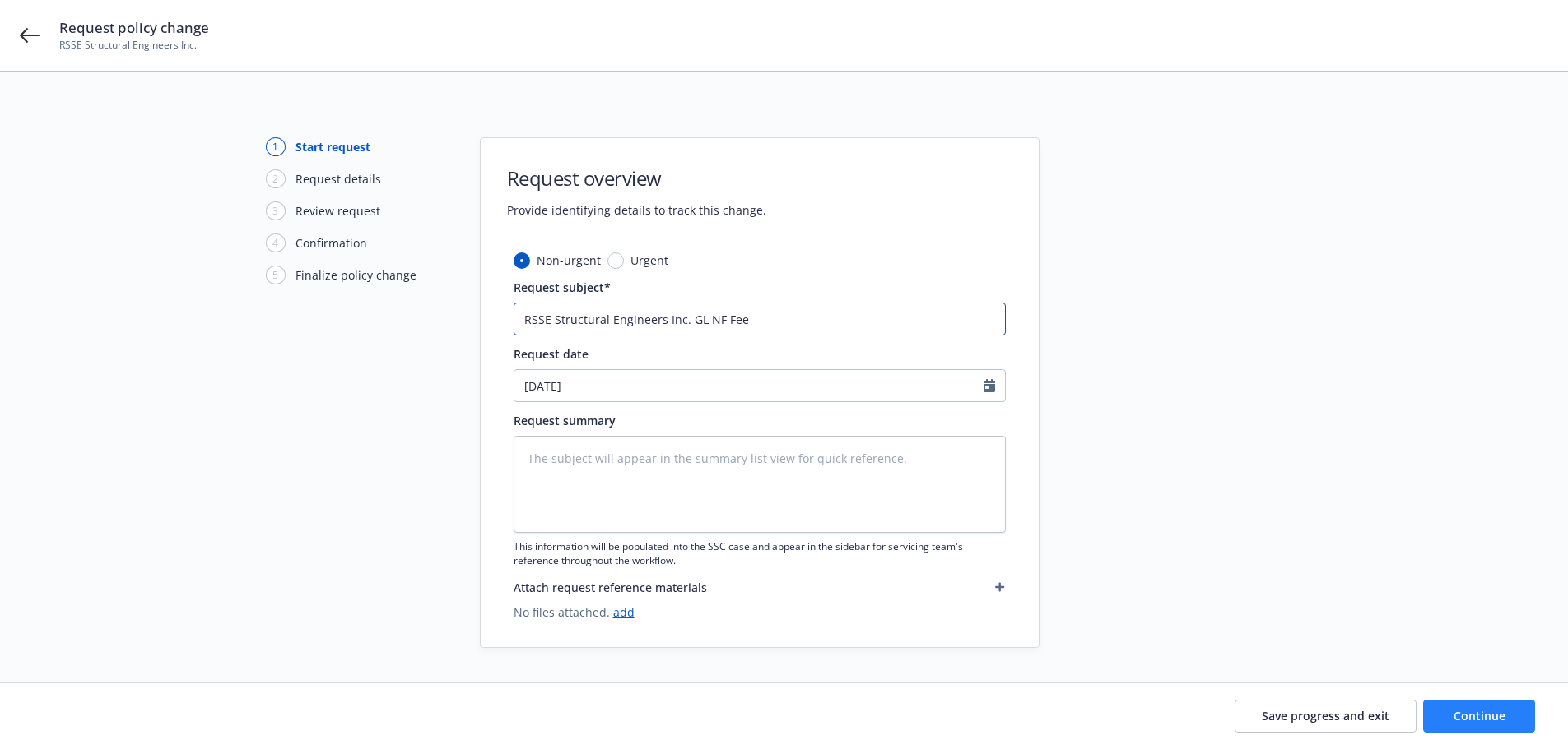
type input "RSSE Structural Engineers Inc. GL NF Fee"
click at [1474, 727] on button "Continue" at bounding box center [1478, 716] width 112 height 33
type textarea "x"
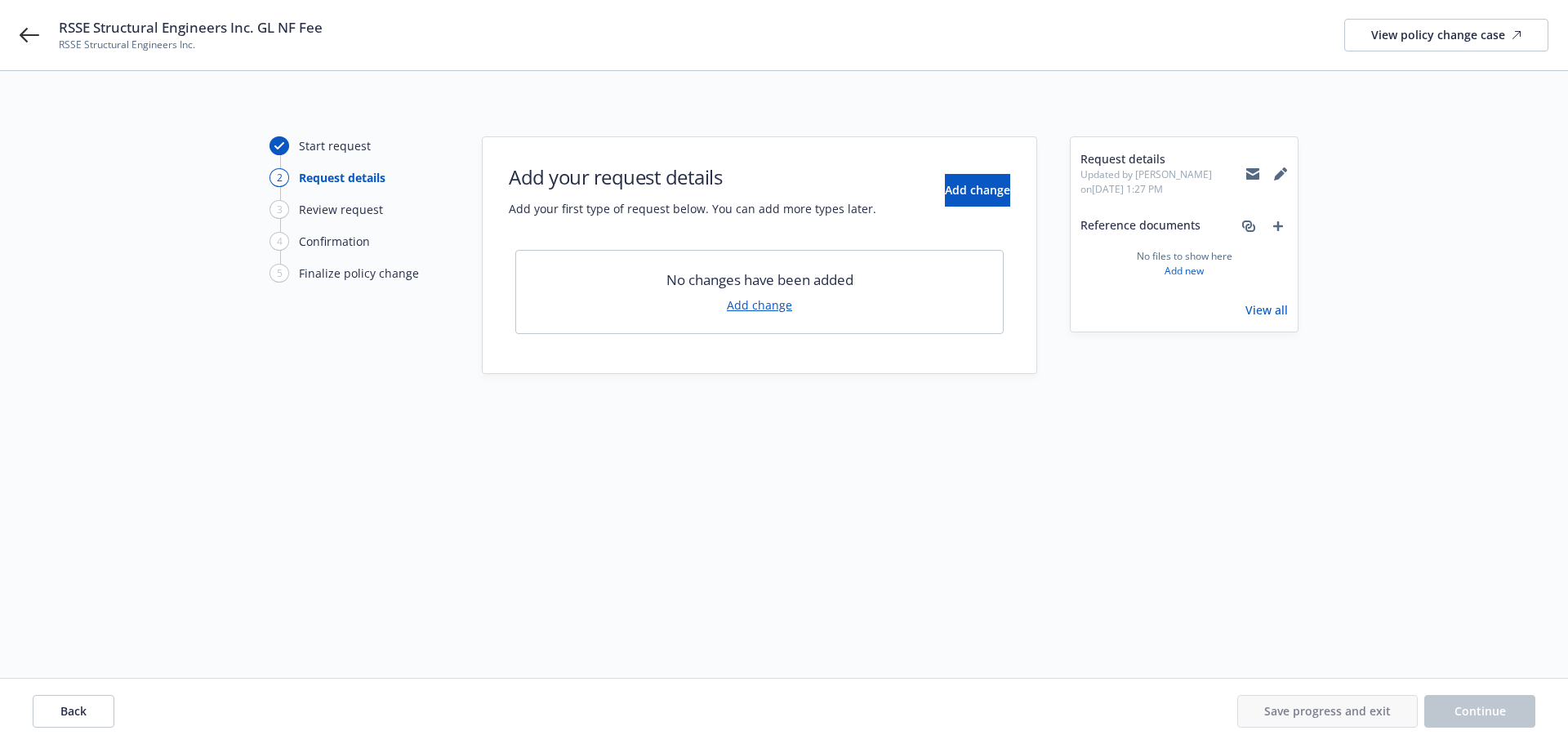
click at [747, 304] on link "Add change" at bounding box center [759, 305] width 65 height 17
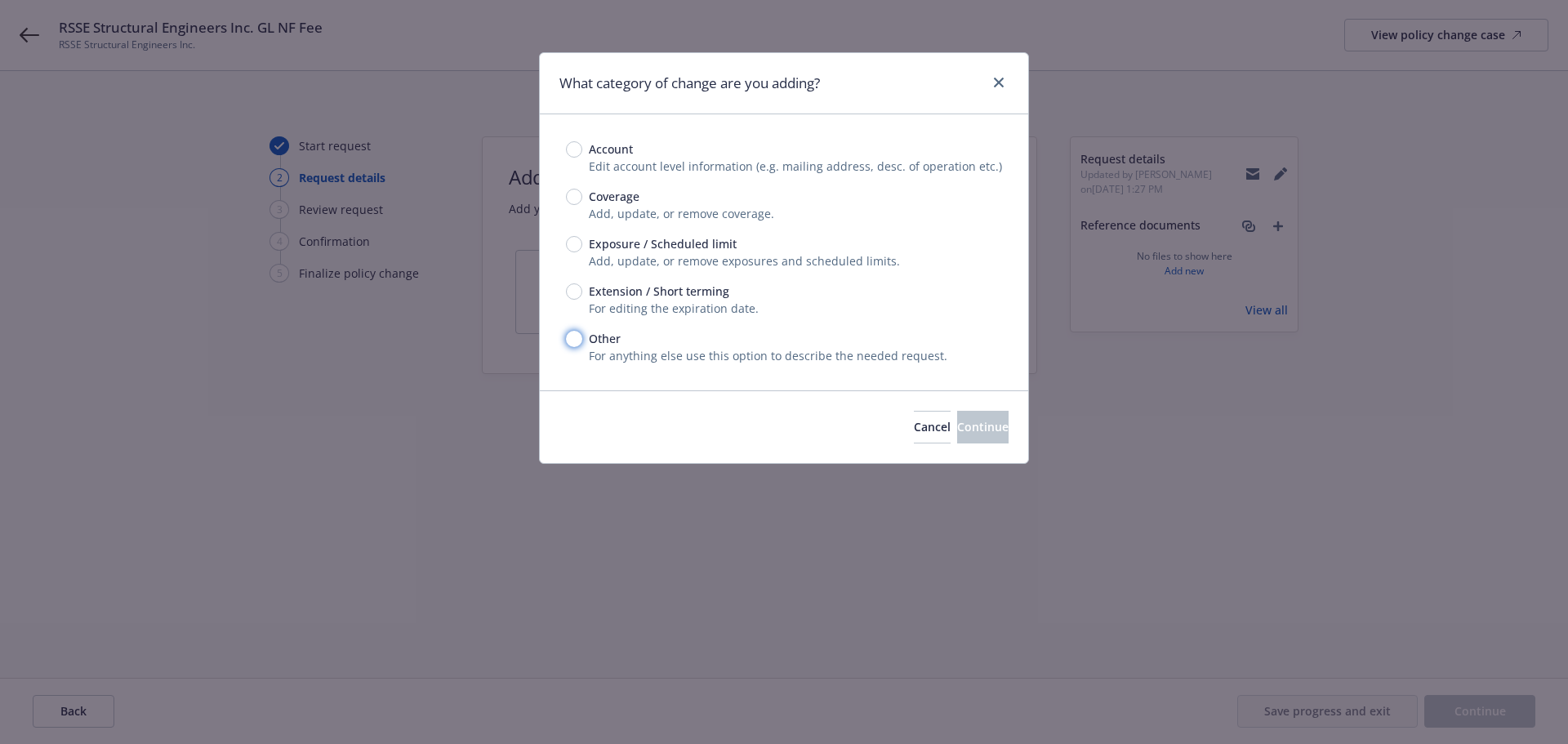
click at [575, 341] on input "Other" at bounding box center [574, 338] width 16 height 16
radio input "true"
click at [973, 432] on span "Continue" at bounding box center [983, 427] width 52 height 15
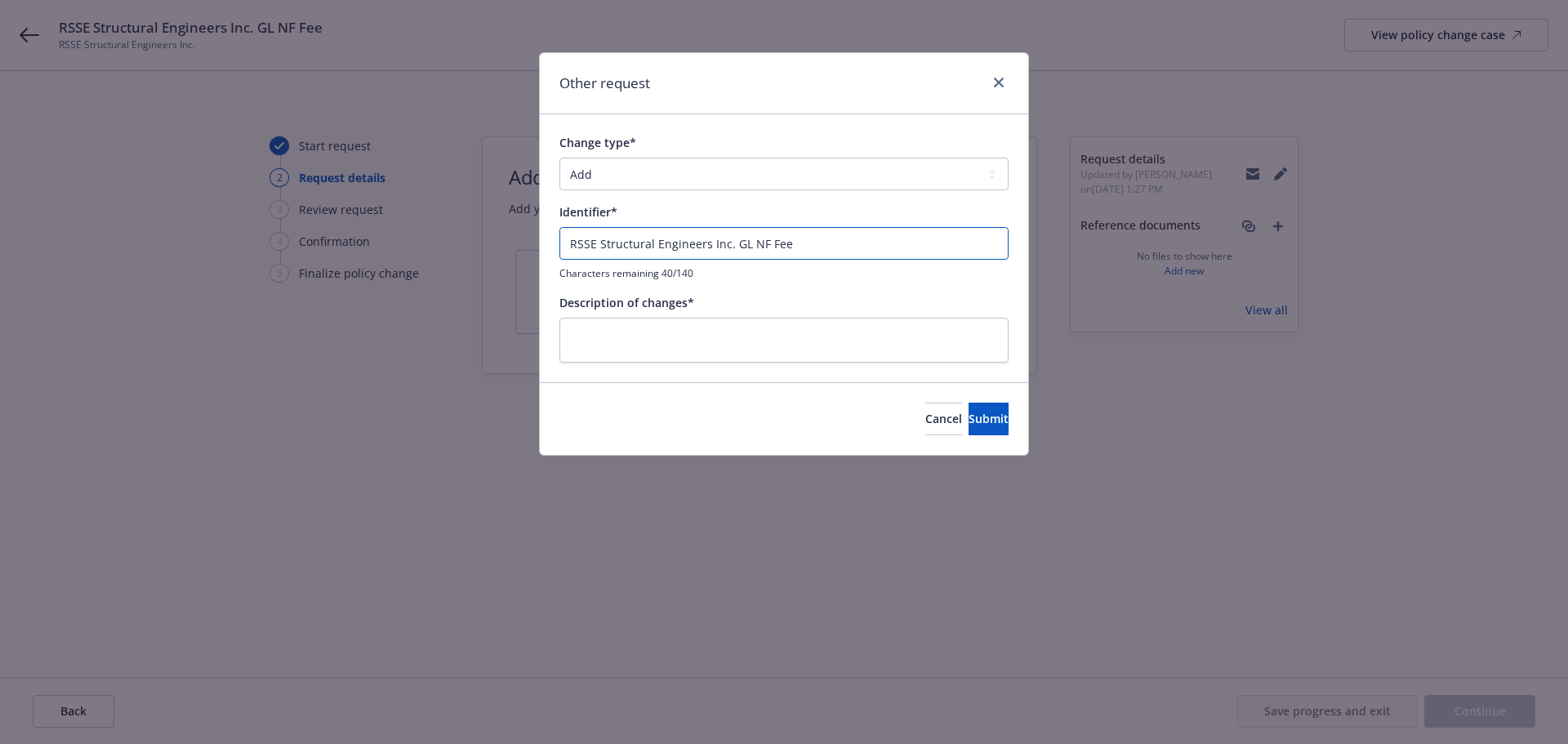
drag, startPoint x: 503, startPoint y: 241, endPoint x: 492, endPoint y: 241, distance: 11.0
click at [491, 241] on div "Other request Change type* Add Audit Change Remove Identifier* RSSE Structural …" at bounding box center [784, 372] width 1568 height 744
click at [692, 347] on textarea at bounding box center [783, 340] width 449 height 45
paste textarea "RSSE Structural Engineers Inc. GL NF Fee"
type textarea "x"
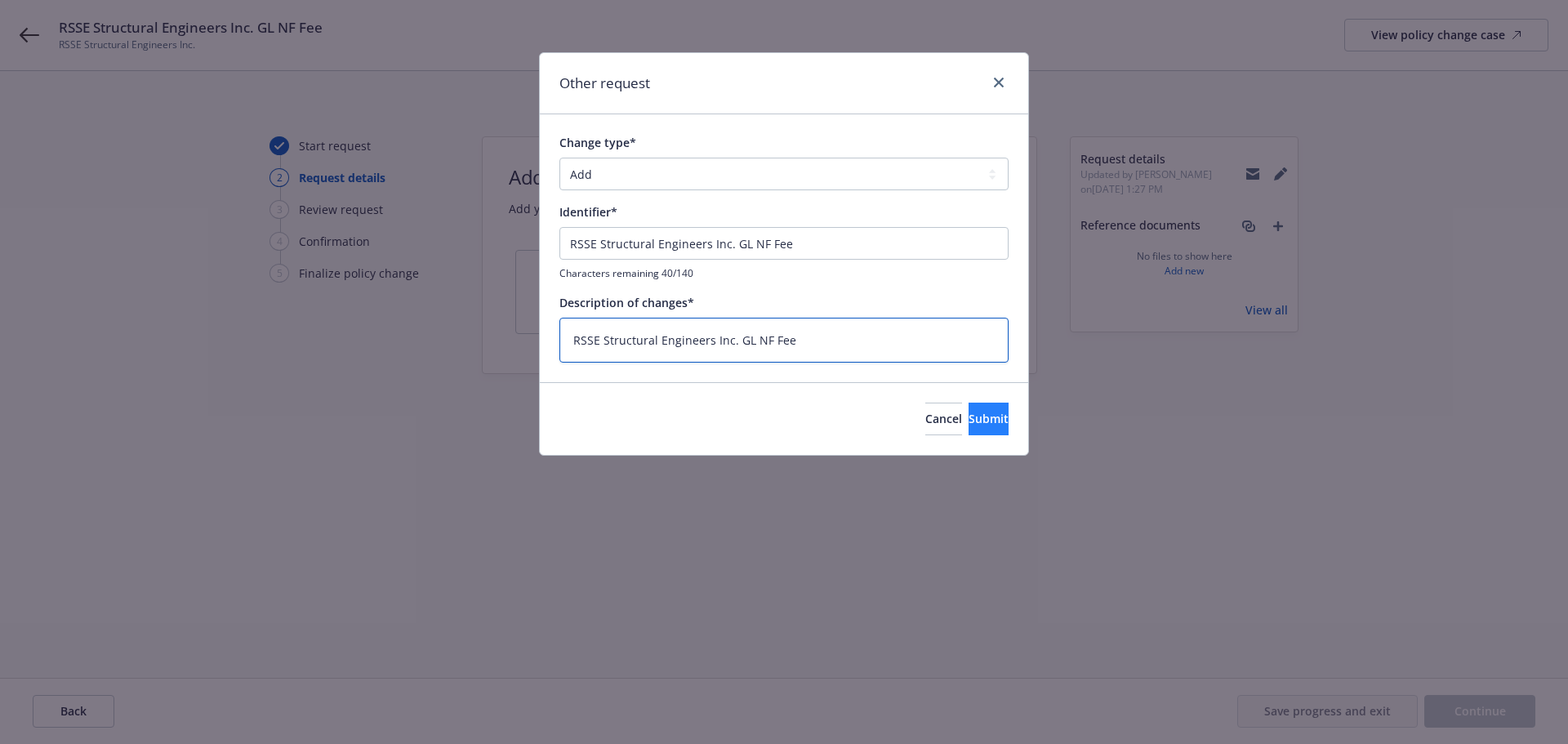
type textarea "RSSE Structural Engineers Inc. GL NF Fee"
click at [969, 415] on span "Submit" at bounding box center [988, 418] width 40 height 15
type textarea "x"
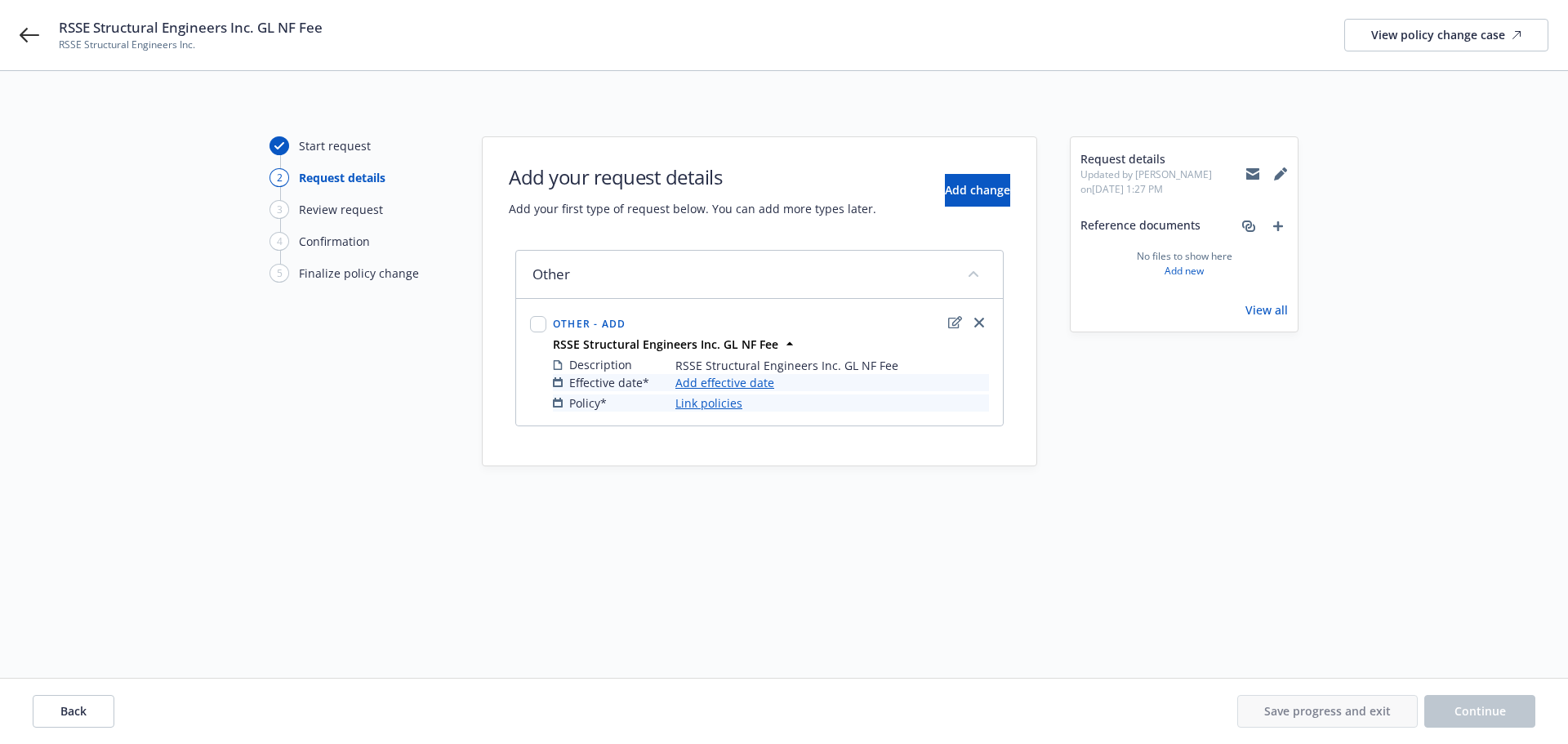
click at [734, 384] on link "Add effective date" at bounding box center [725, 383] width 99 height 17
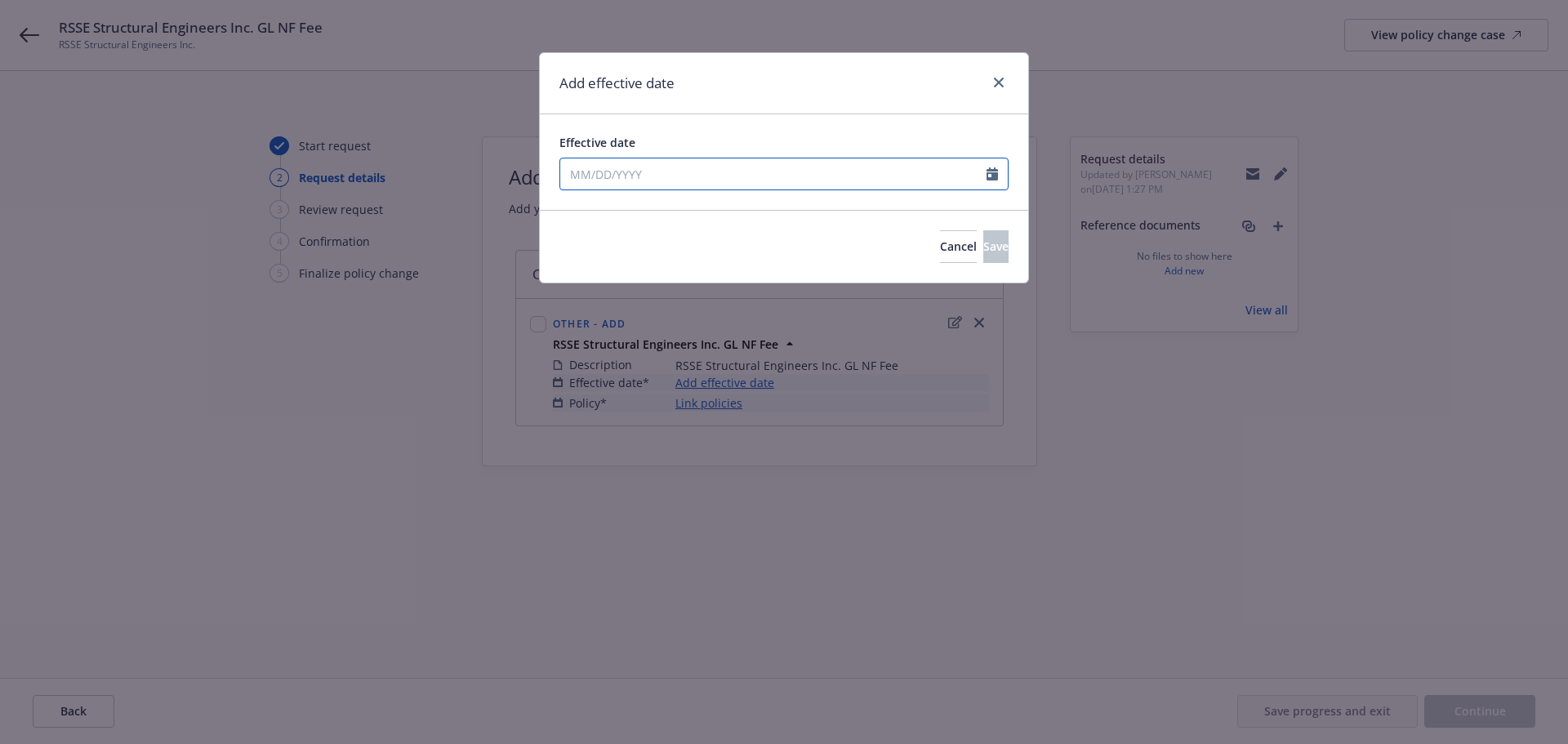
click at [994, 176] on icon "Calendar" at bounding box center [992, 174] width 11 height 13
select select "8"
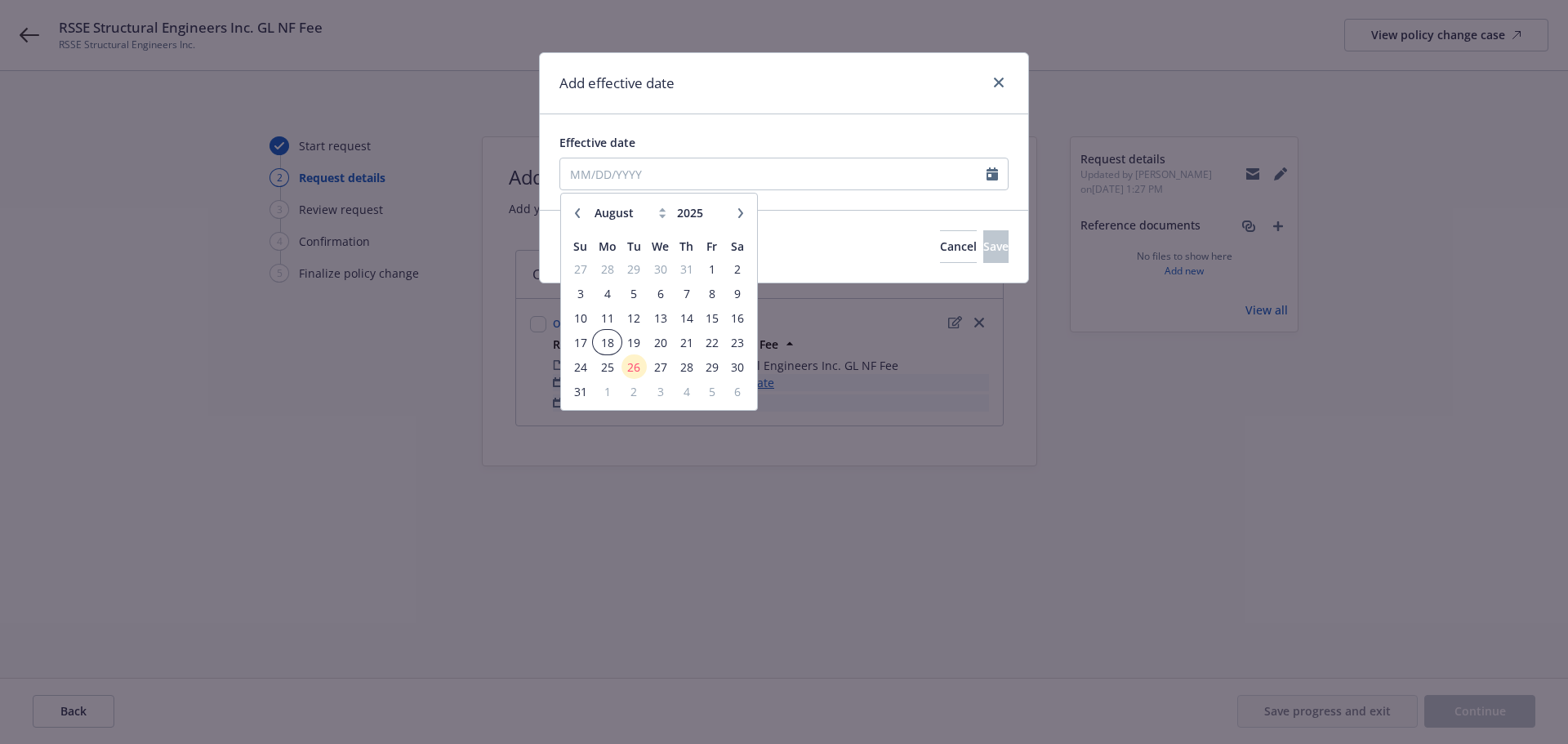
click at [610, 345] on span "18" at bounding box center [606, 343] width 25 height 21
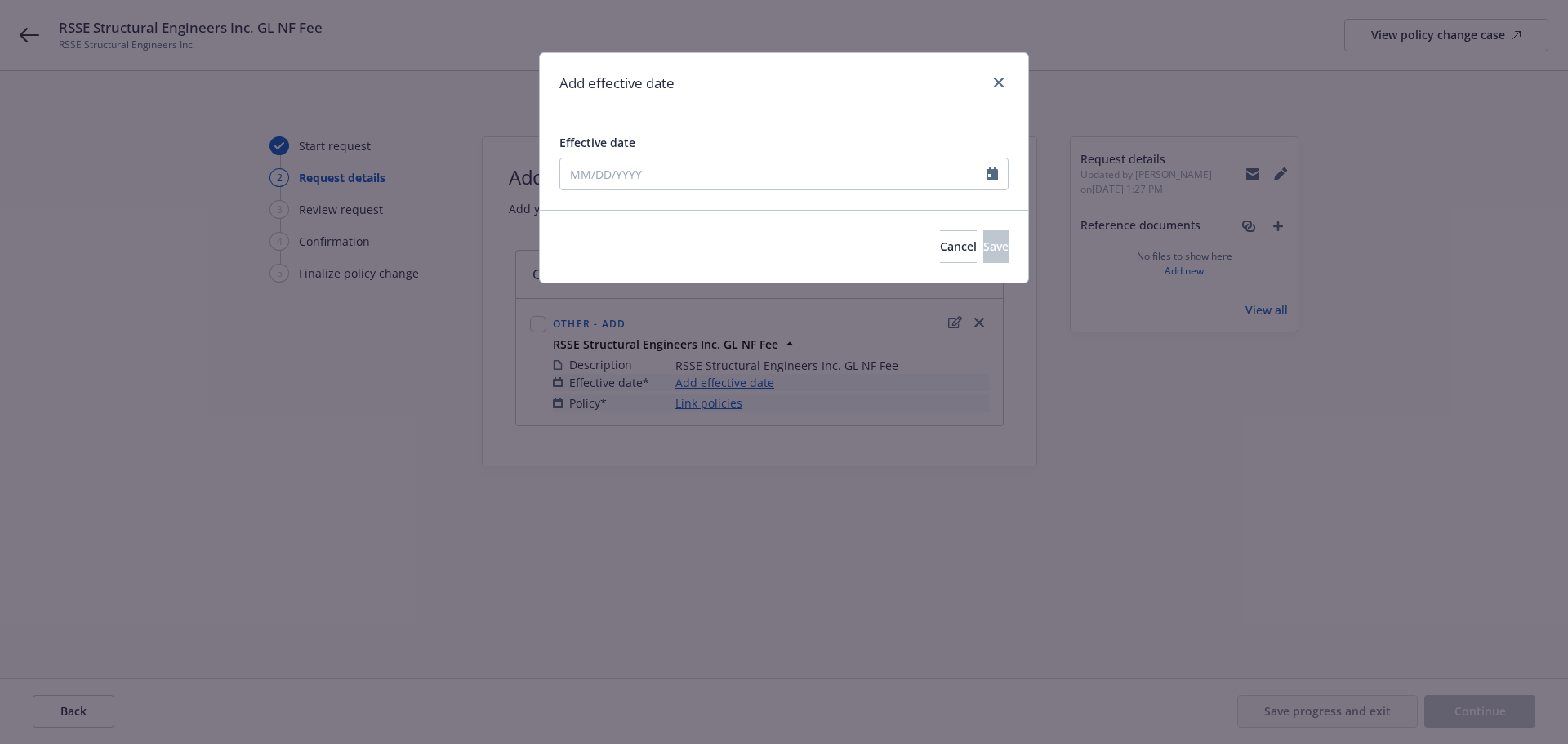
type input "08/18/2025"
click at [957, 229] on div "Cancel Save" at bounding box center [784, 246] width 489 height 73
drag, startPoint x: 948, startPoint y: 251, endPoint x: 906, endPoint y: 286, distance: 54.7
click at [983, 252] on button "Save" at bounding box center [995, 247] width 25 height 33
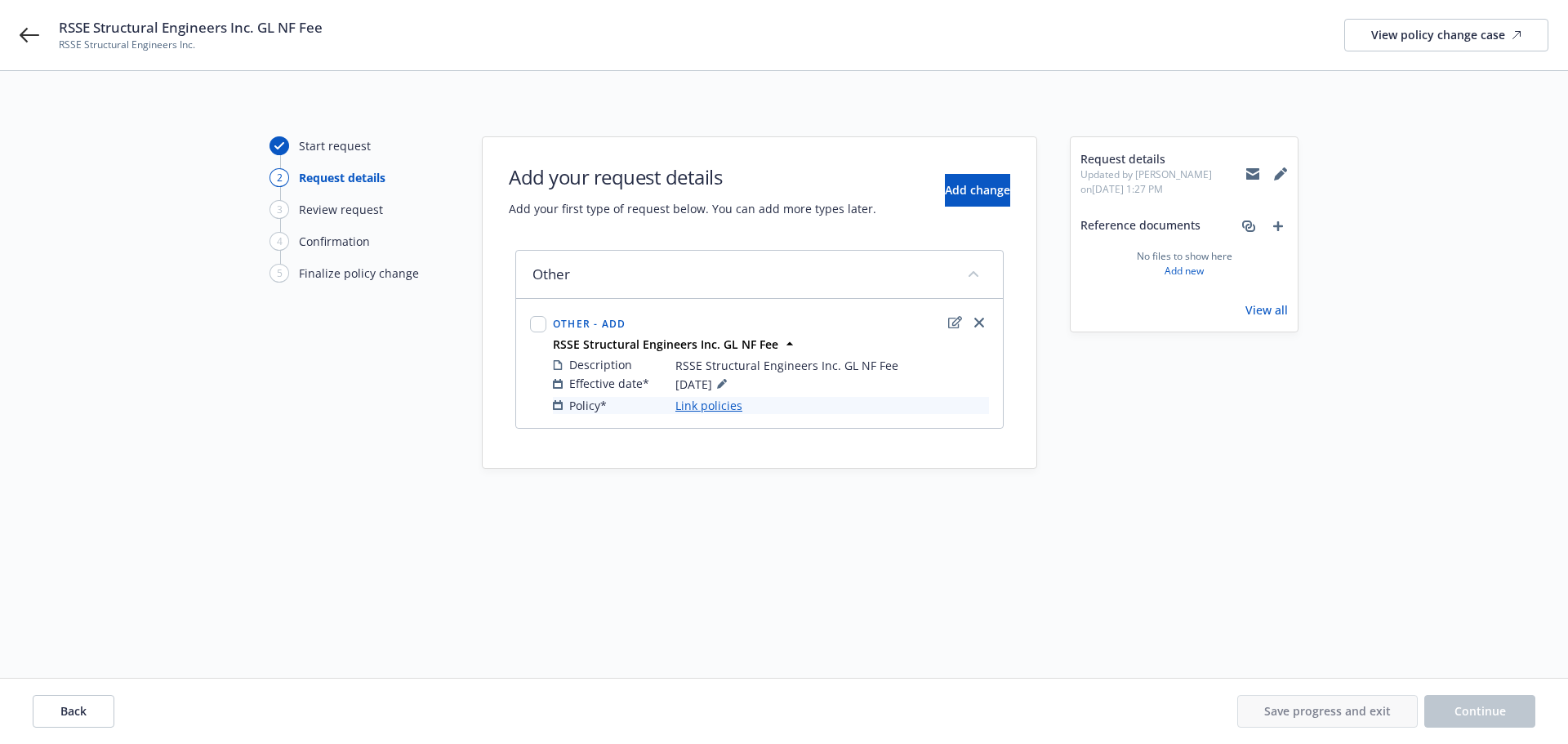
click at [718, 394] on div "Effective date* 08/18/2025 Policy* Link policies" at bounding box center [771, 394] width 436 height 40
click at [717, 407] on link "Link policies" at bounding box center [709, 406] width 67 height 17
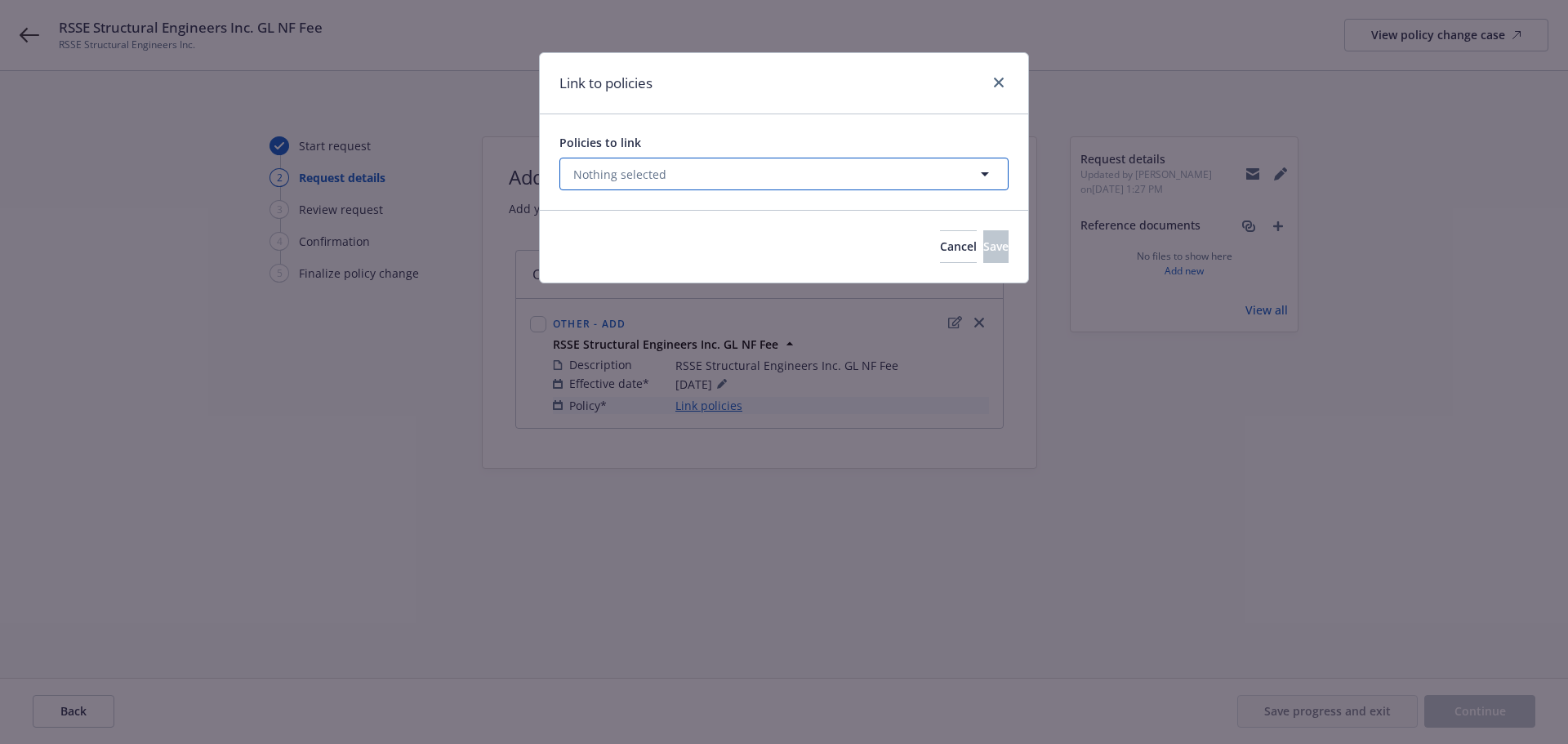
click at [902, 177] on button "Nothing selected" at bounding box center [783, 174] width 449 height 33
select select "ACTIVE"
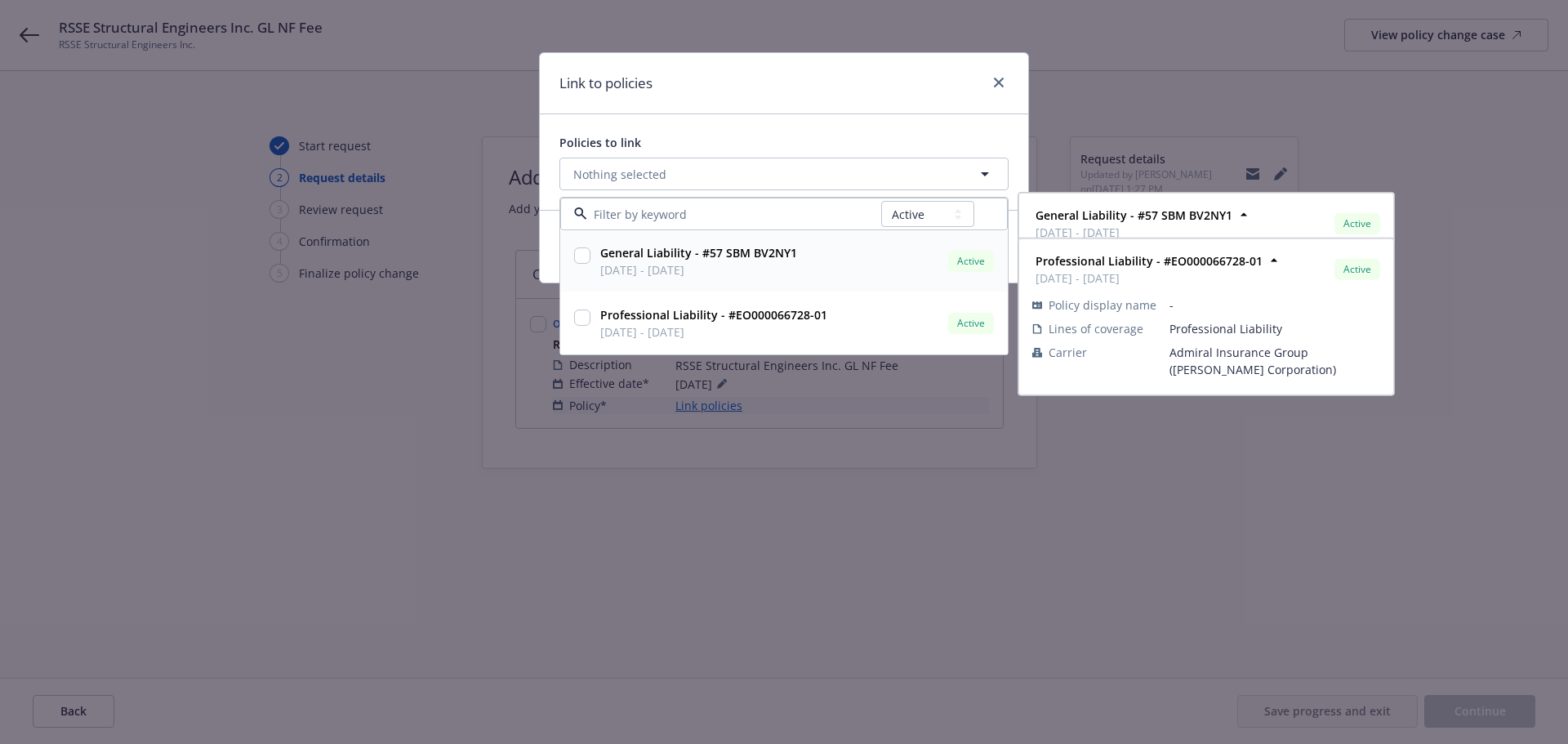
click at [588, 249] on input "checkbox" at bounding box center [582, 255] width 16 height 16
checkbox input "true"
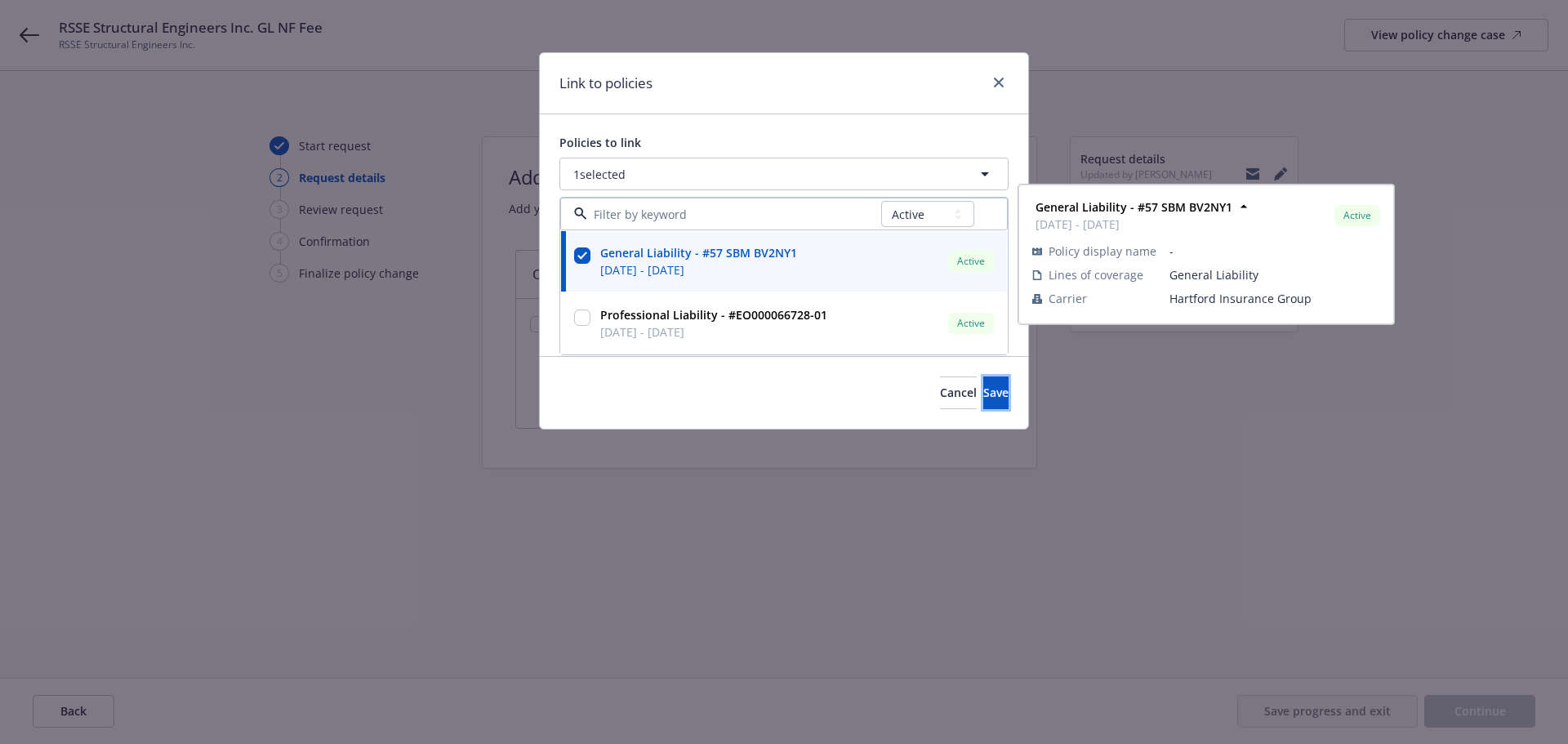
click at [983, 407] on button "Save" at bounding box center [995, 393] width 25 height 33
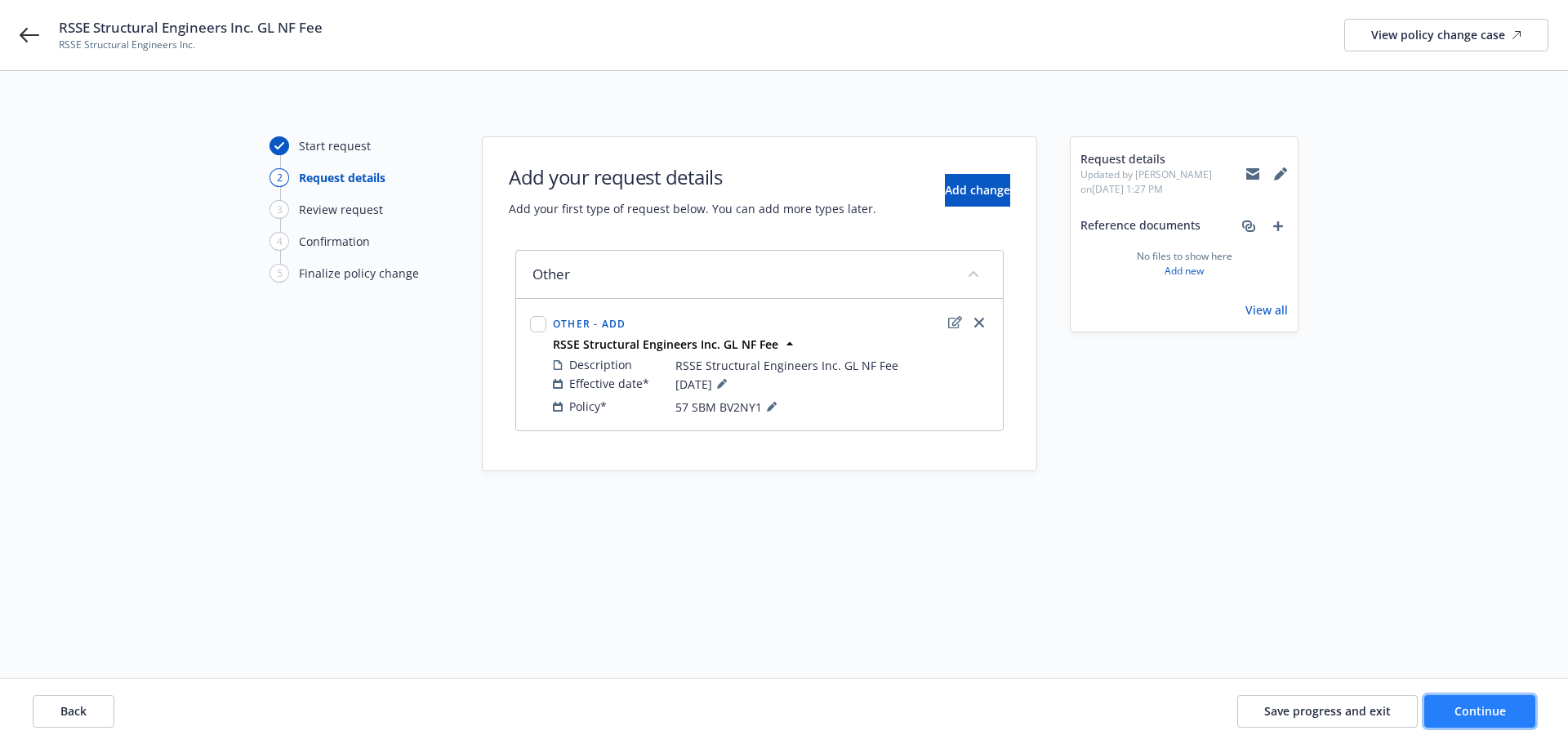
click at [1486, 717] on span "Continue" at bounding box center [1480, 711] width 52 height 15
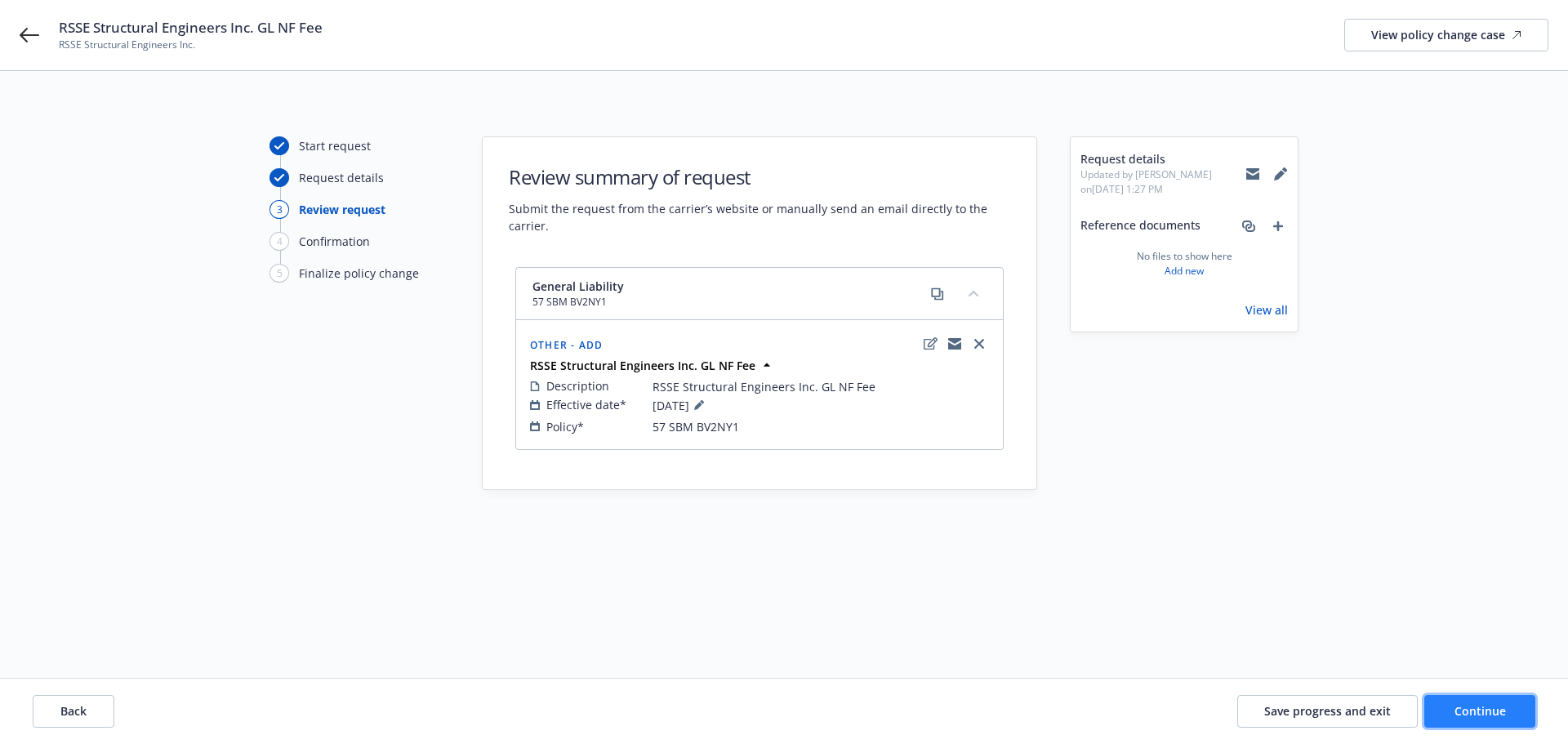
click at [1490, 707] on span "Continue" at bounding box center [1480, 711] width 52 height 15
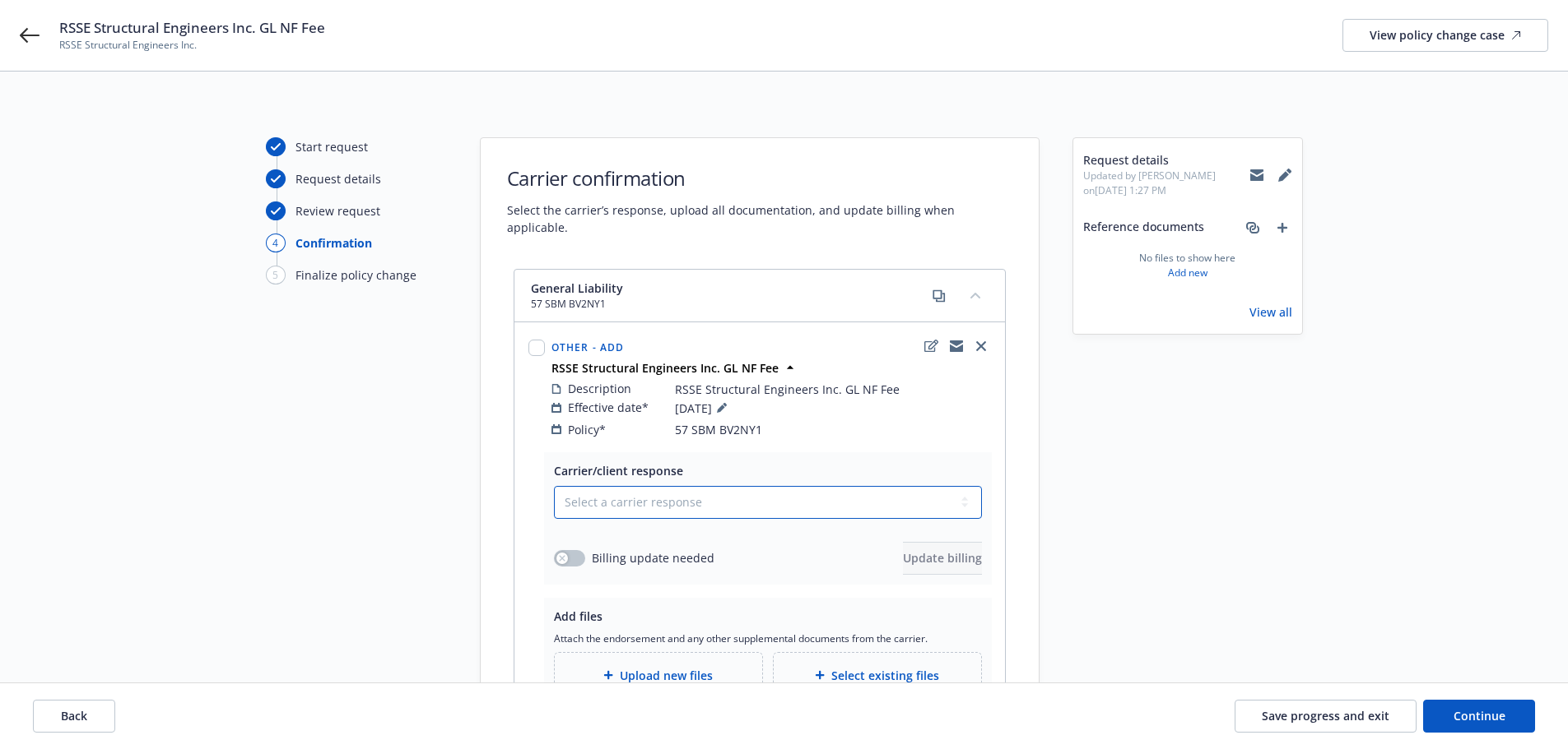
drag, startPoint x: 702, startPoint y: 484, endPoint x: 685, endPoint y: 497, distance: 21.4
click at [701, 486] on select "Select a carrier response Accepted Accepted with revision No endorsement needed…" at bounding box center [768, 503] width 428 height 33
select select "ACCEPTED"
click at [554, 486] on select "Select a carrier response Accepted Accepted with revision No endorsement needed…" at bounding box center [768, 503] width 428 height 33
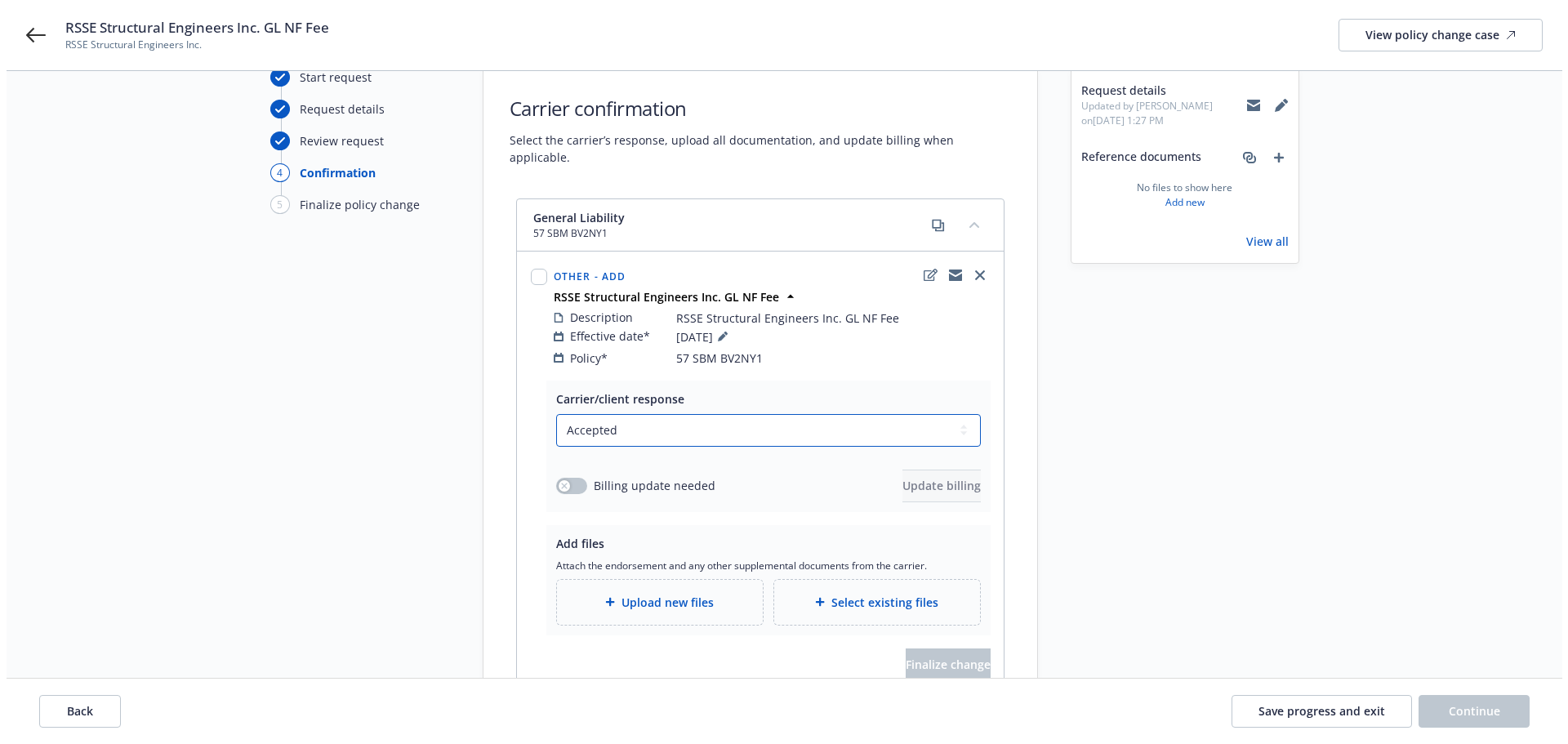
scroll to position [174, 0]
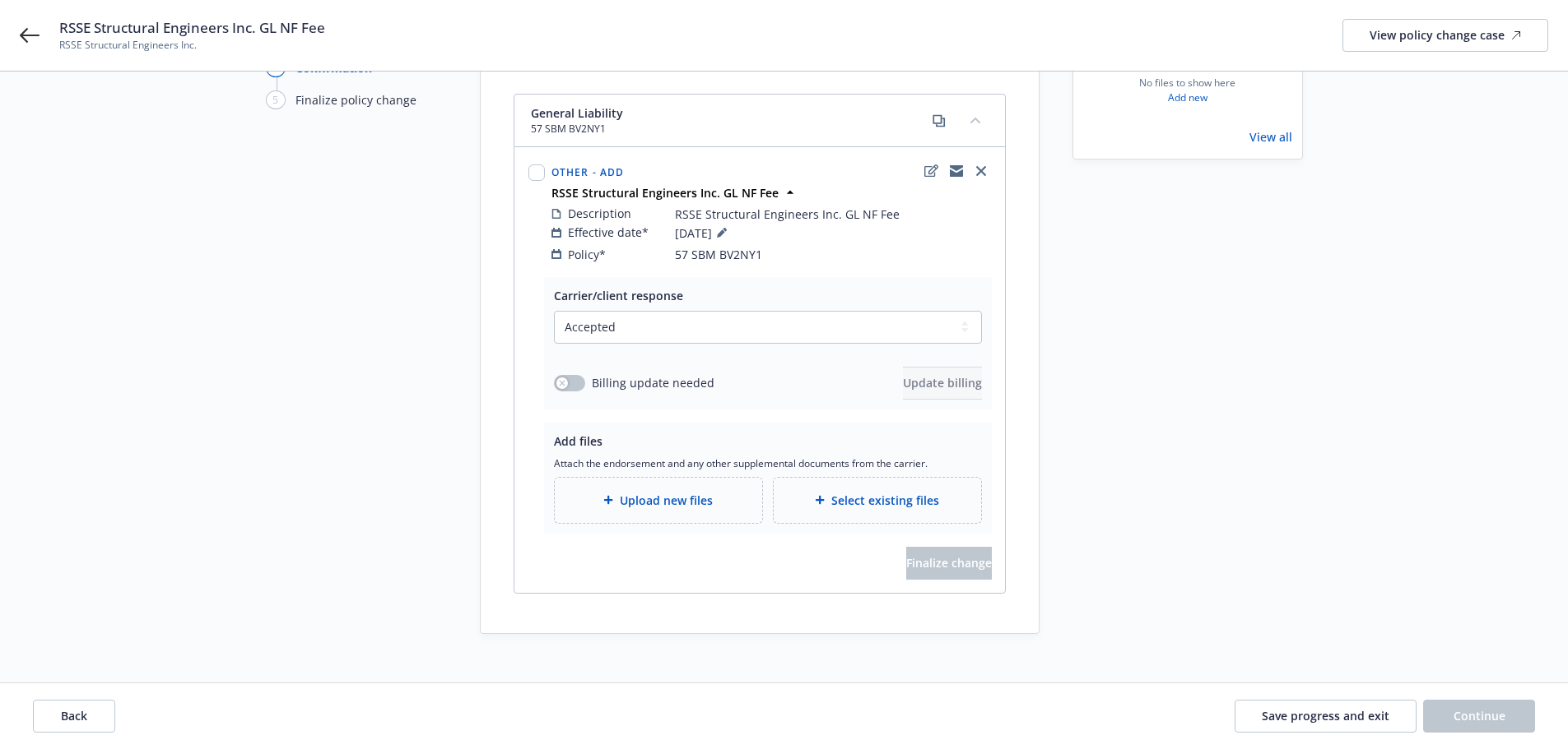
click at [707, 509] on div "Add files Attach the endorsement and any other supplemental documents from the …" at bounding box center [768, 478] width 447 height 111
click at [709, 492] on span "Upload new files" at bounding box center [665, 501] width 93 height 17
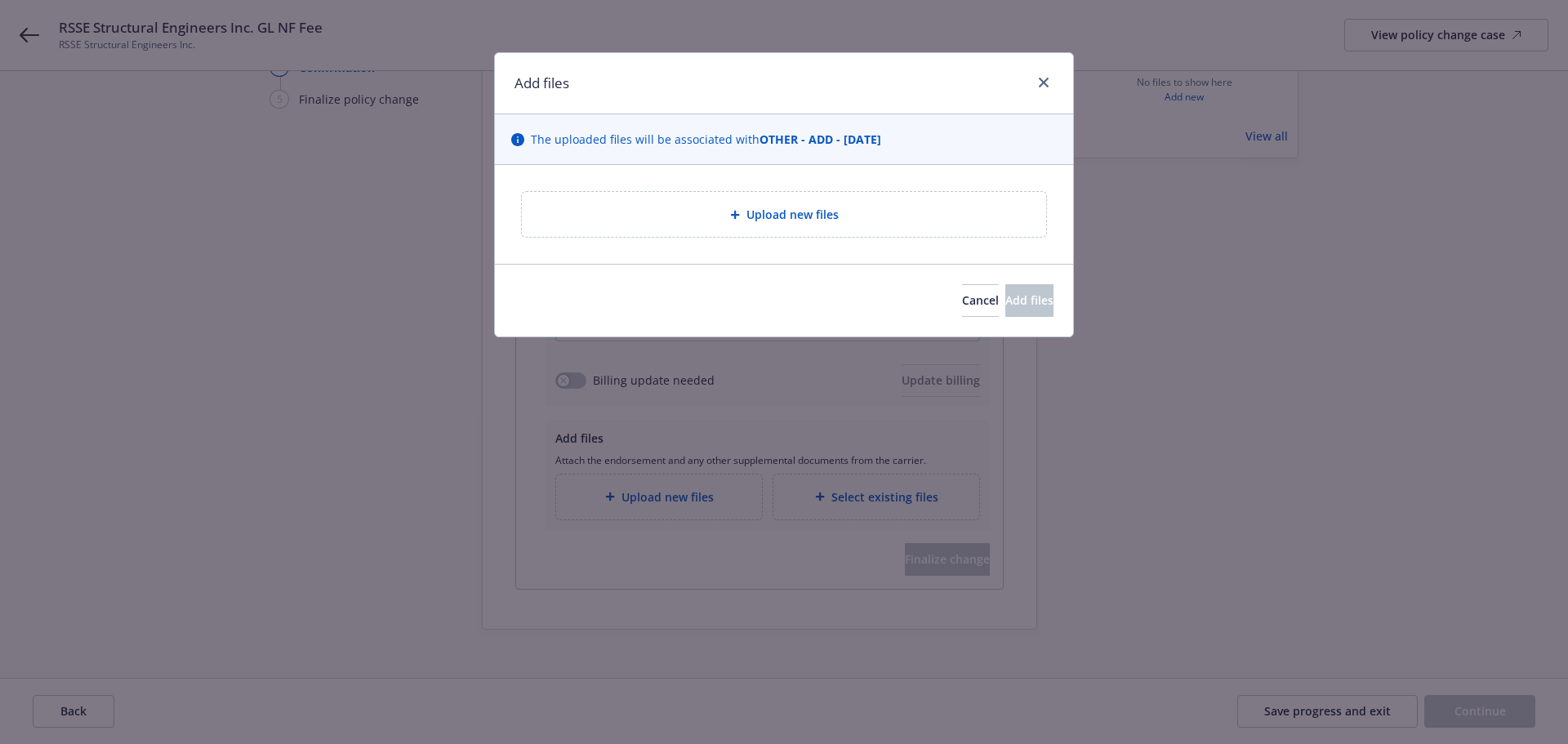
click at [564, 218] on div "Upload new files" at bounding box center [784, 215] width 498 height 19
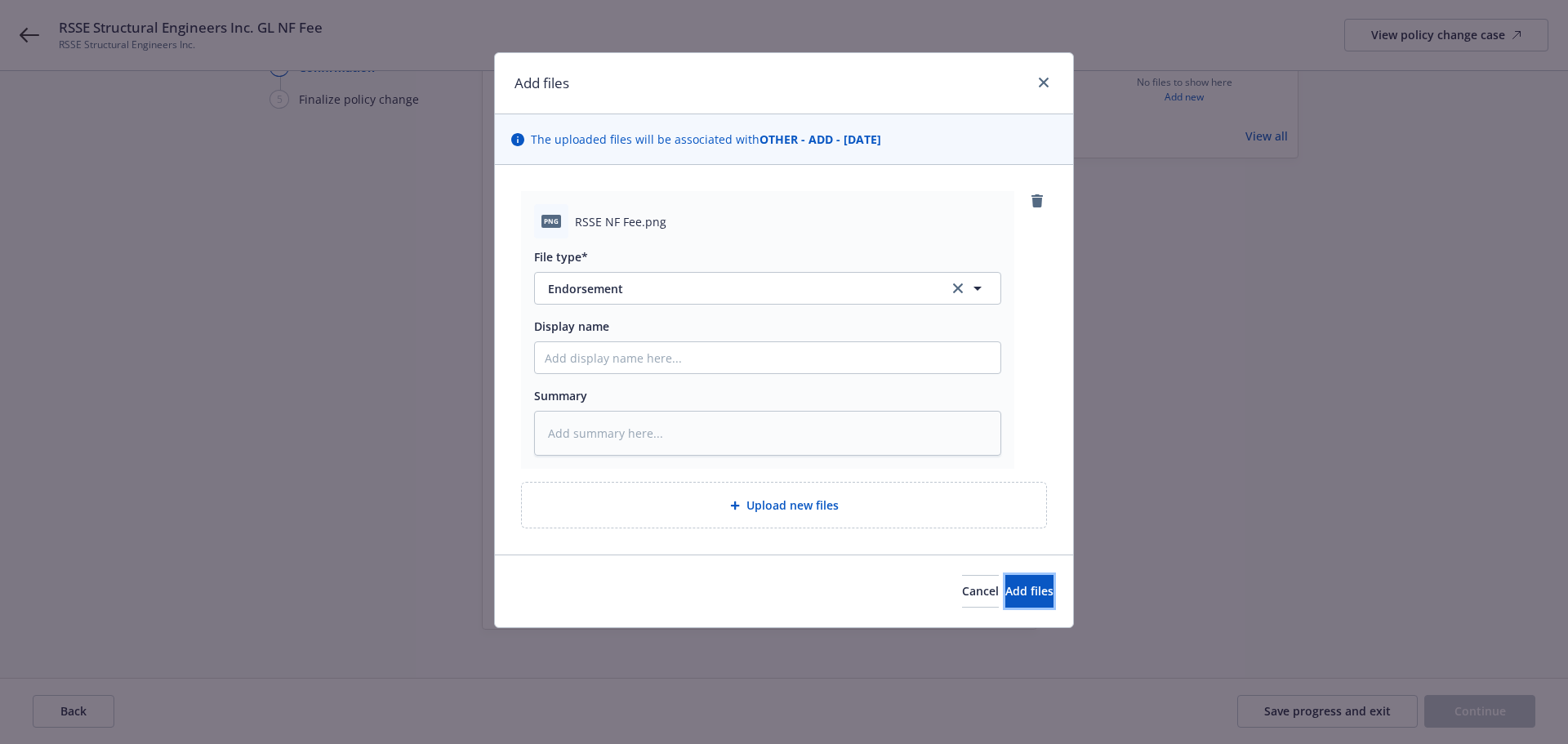
click at [1006, 602] on button "Add files" at bounding box center [1030, 592] width 48 height 33
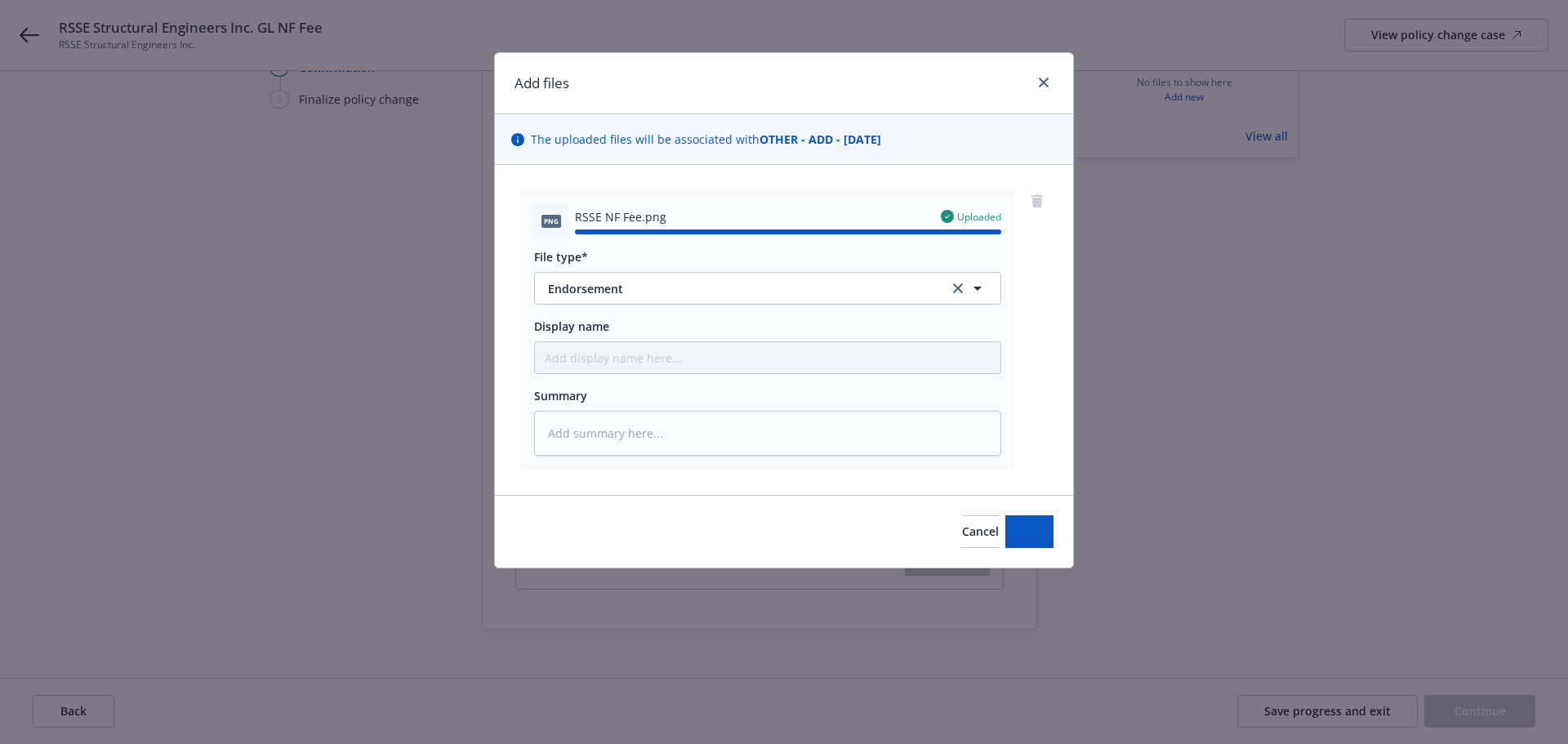
type textarea "x"
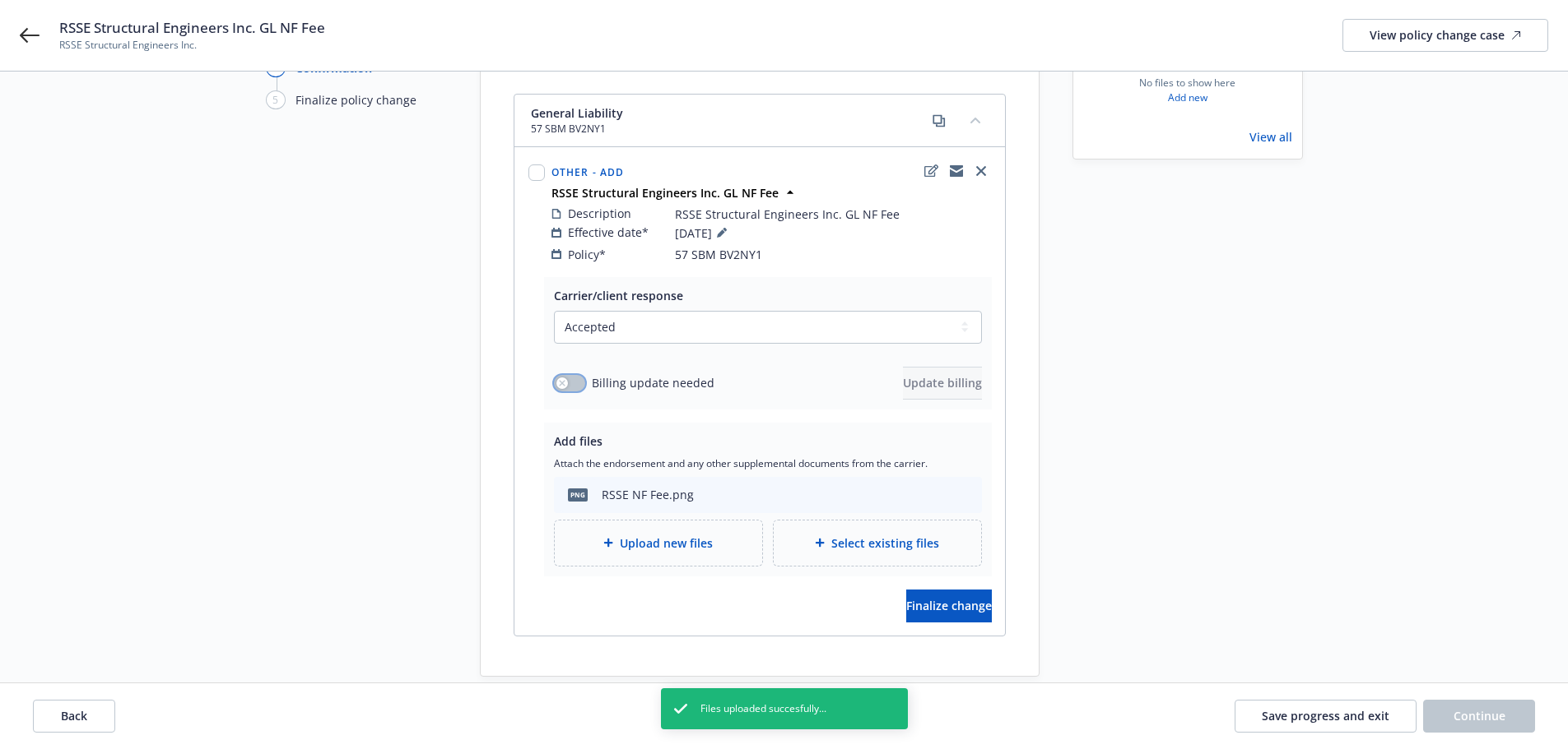
click at [566, 378] on div "button" at bounding box center [562, 383] width 11 height 11
click at [916, 375] on span "Update billing" at bounding box center [941, 383] width 79 height 16
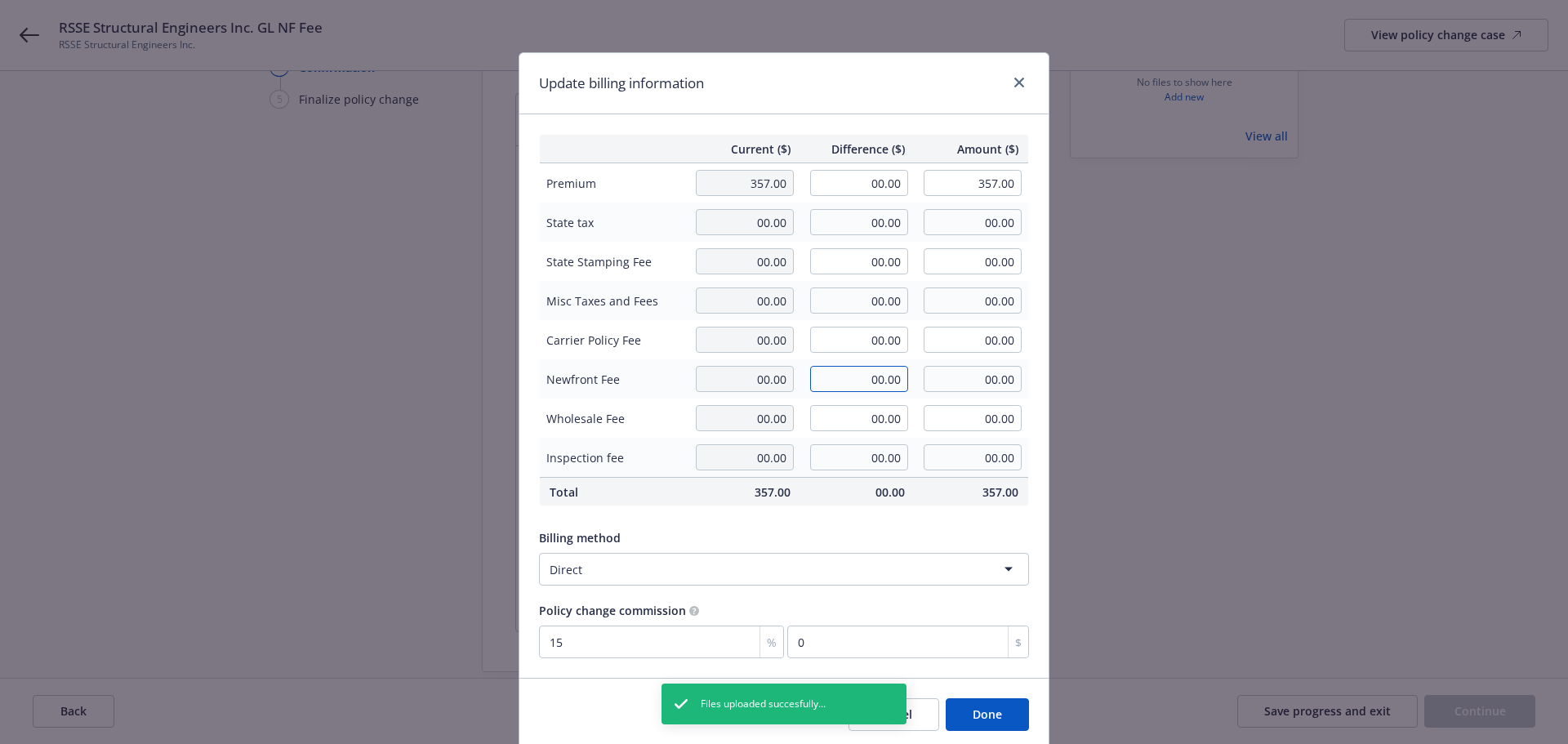
click at [872, 381] on input "00.00" at bounding box center [859, 379] width 98 height 26
type input "250.00"
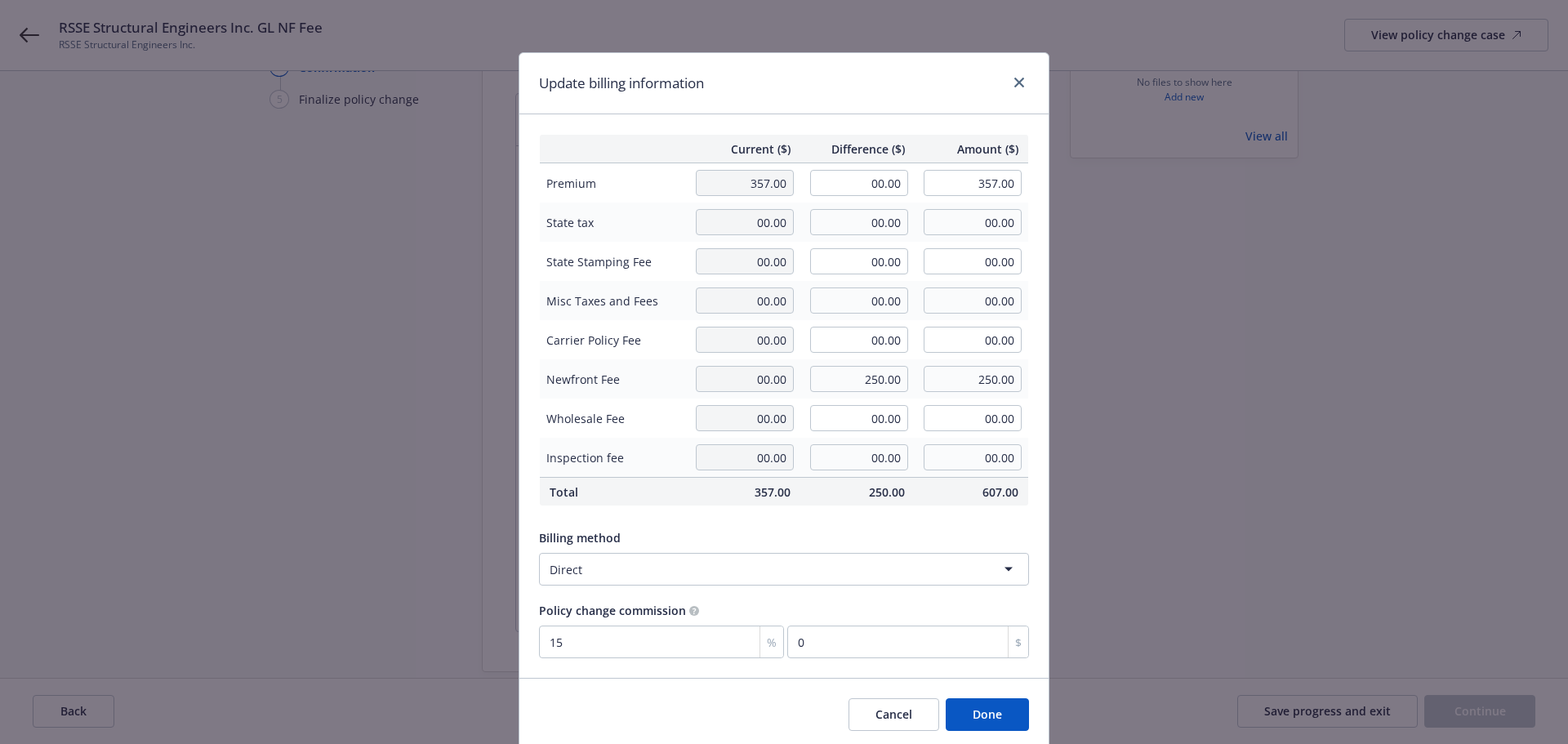
click at [792, 570] on html "RSSE Structural Engineers Inc. GL NF Fee RSSE Structural Engineers Inc. View po…" at bounding box center [784, 198] width 1568 height 744
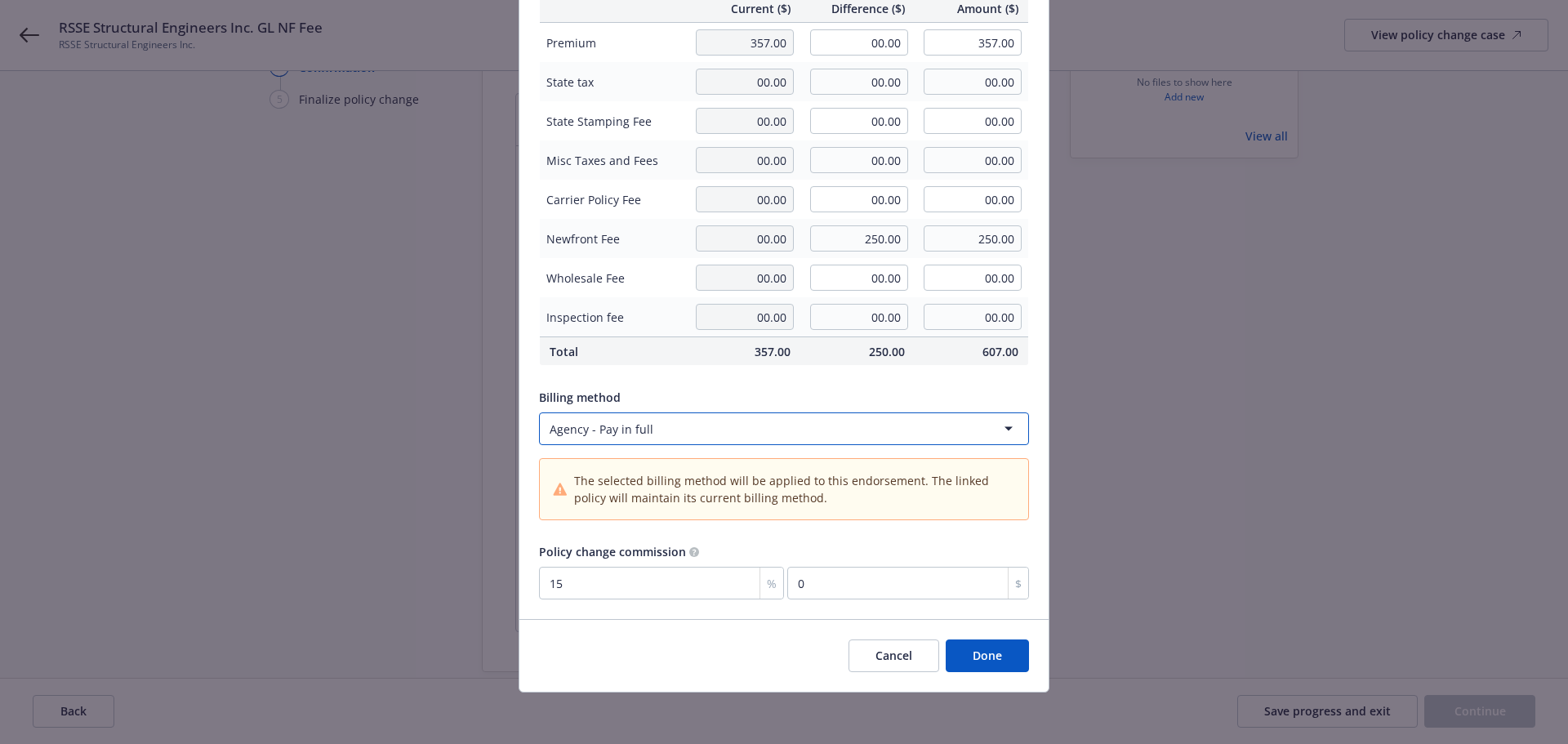
scroll to position [142, 0]
click at [991, 656] on button "Done" at bounding box center [987, 656] width 83 height 33
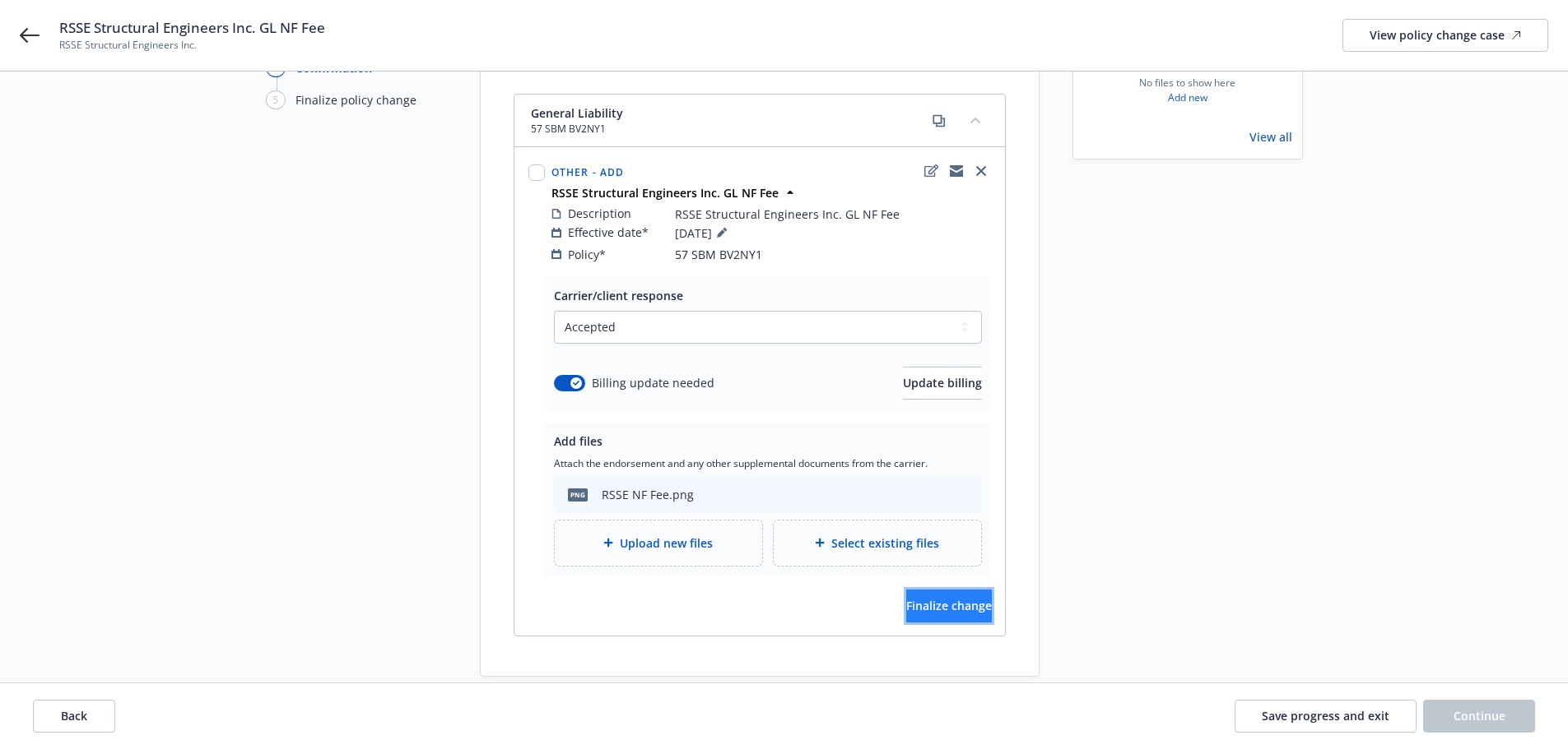
click at [962, 598] on span "Finalize change" at bounding box center [948, 605] width 86 height 16
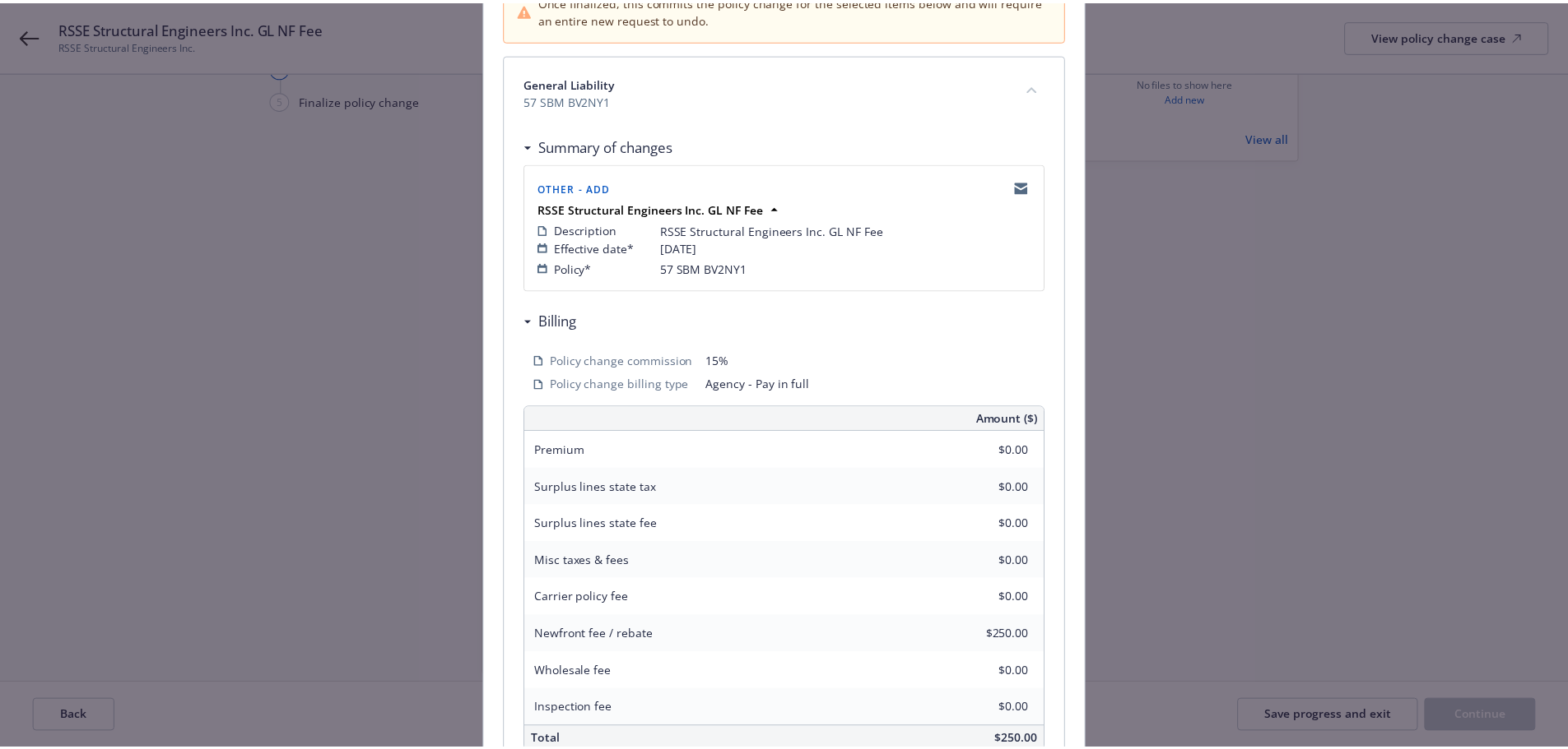
scroll to position [362, 0]
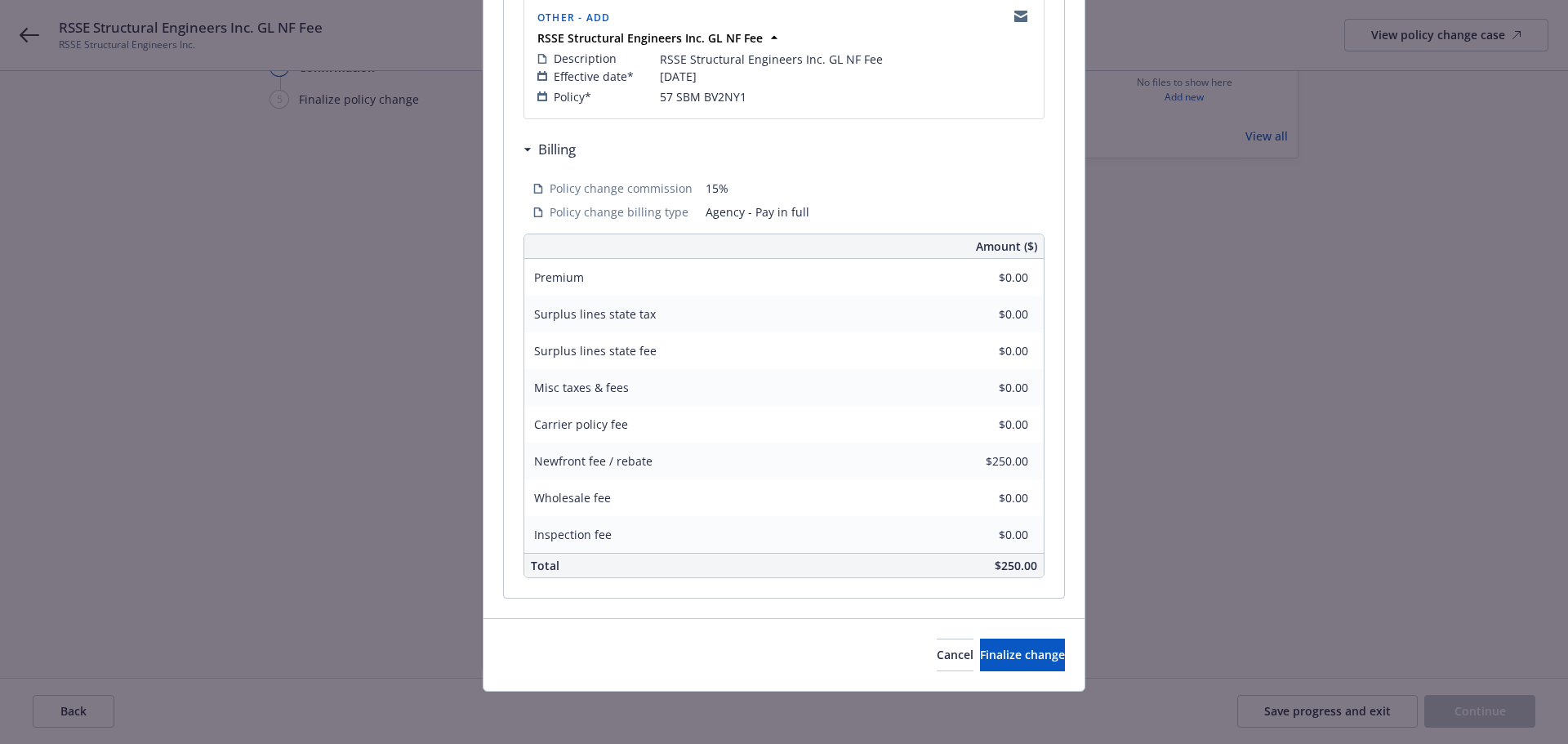
click at [1027, 675] on div "Cancel Finalize change" at bounding box center [784, 655] width 601 height 73
click at [1025, 659] on span "Finalize change" at bounding box center [1022, 655] width 85 height 15
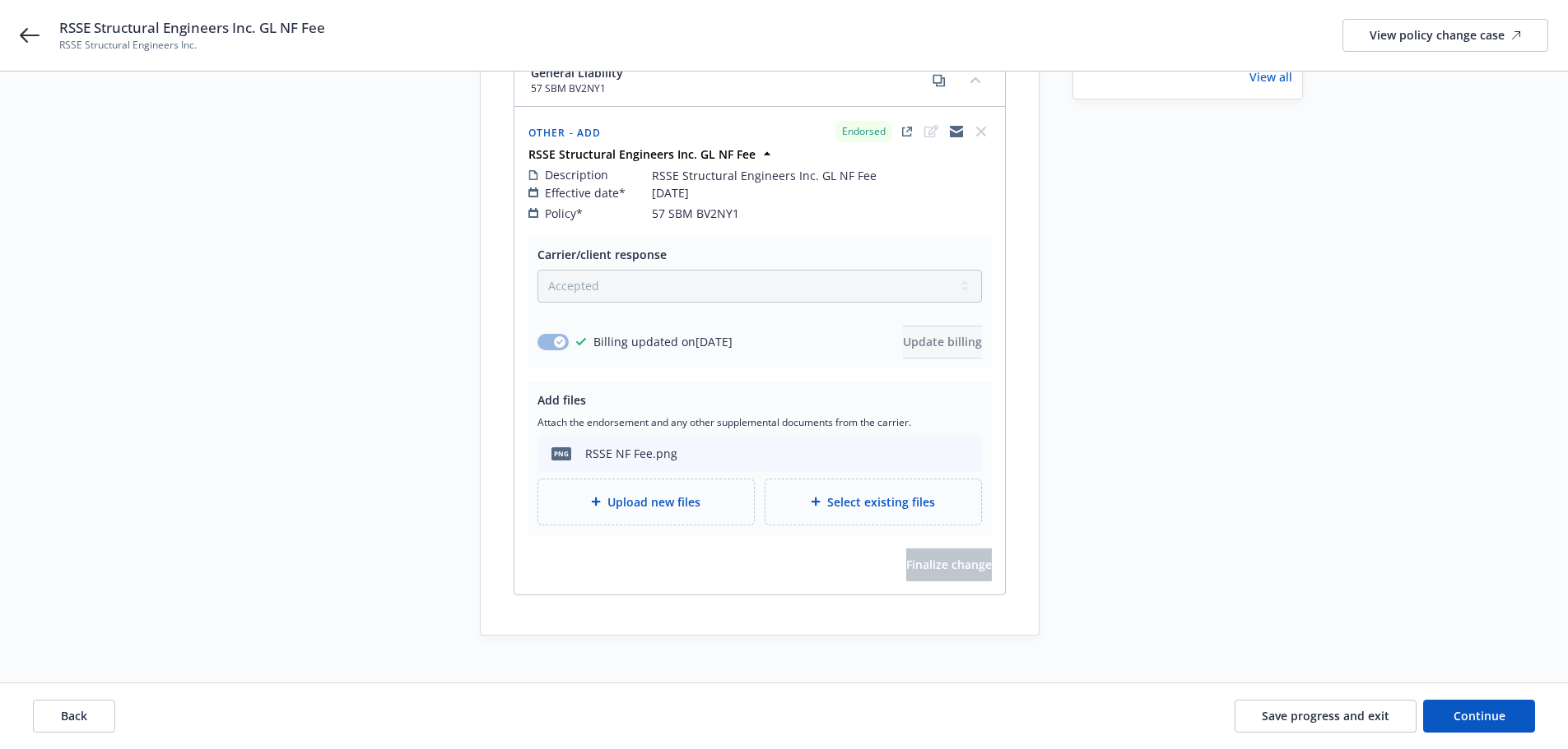
scroll to position [217, 0]
click at [1499, 701] on button "Continue" at bounding box center [1478, 716] width 112 height 33
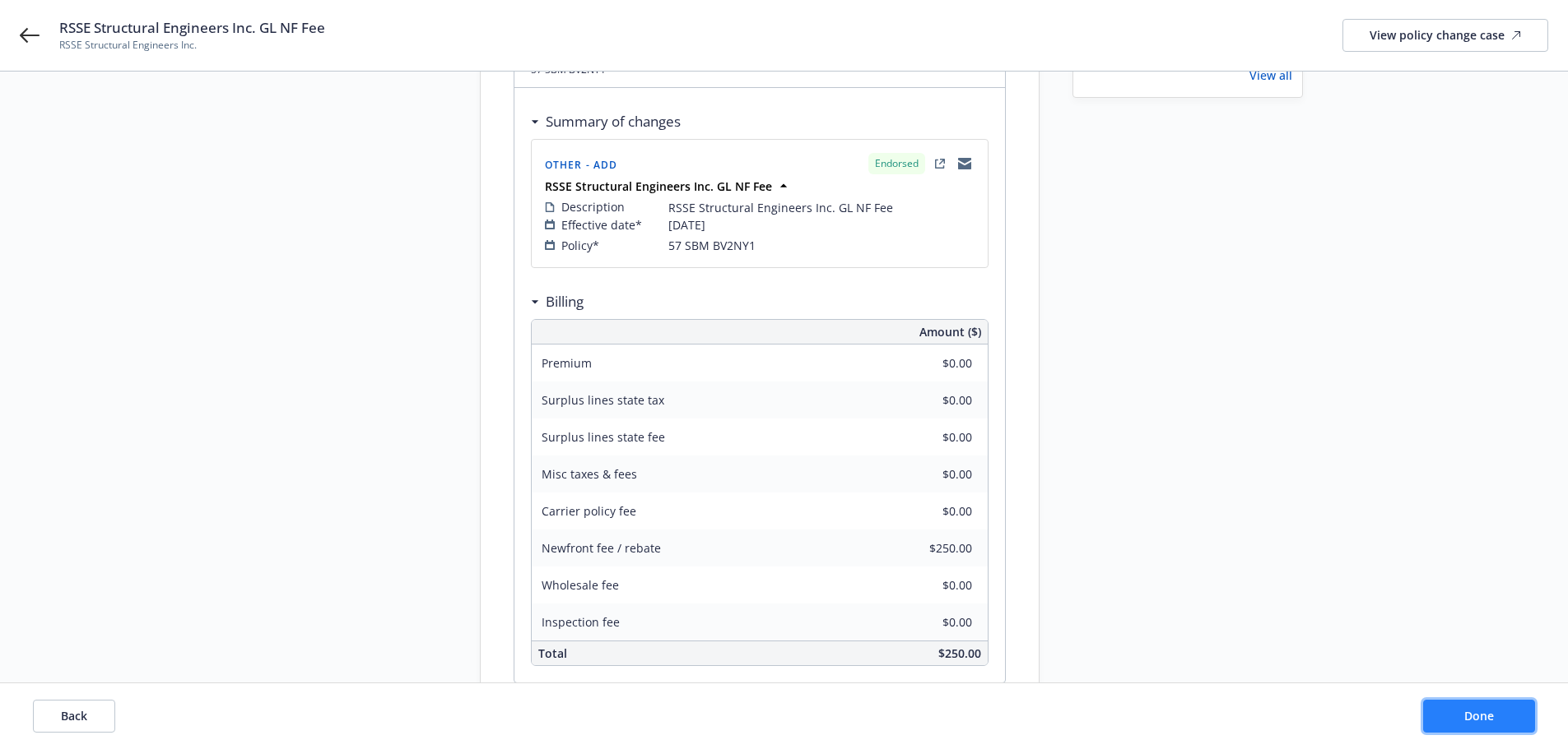
click at [1499, 714] on button "Done" at bounding box center [1478, 716] width 112 height 33
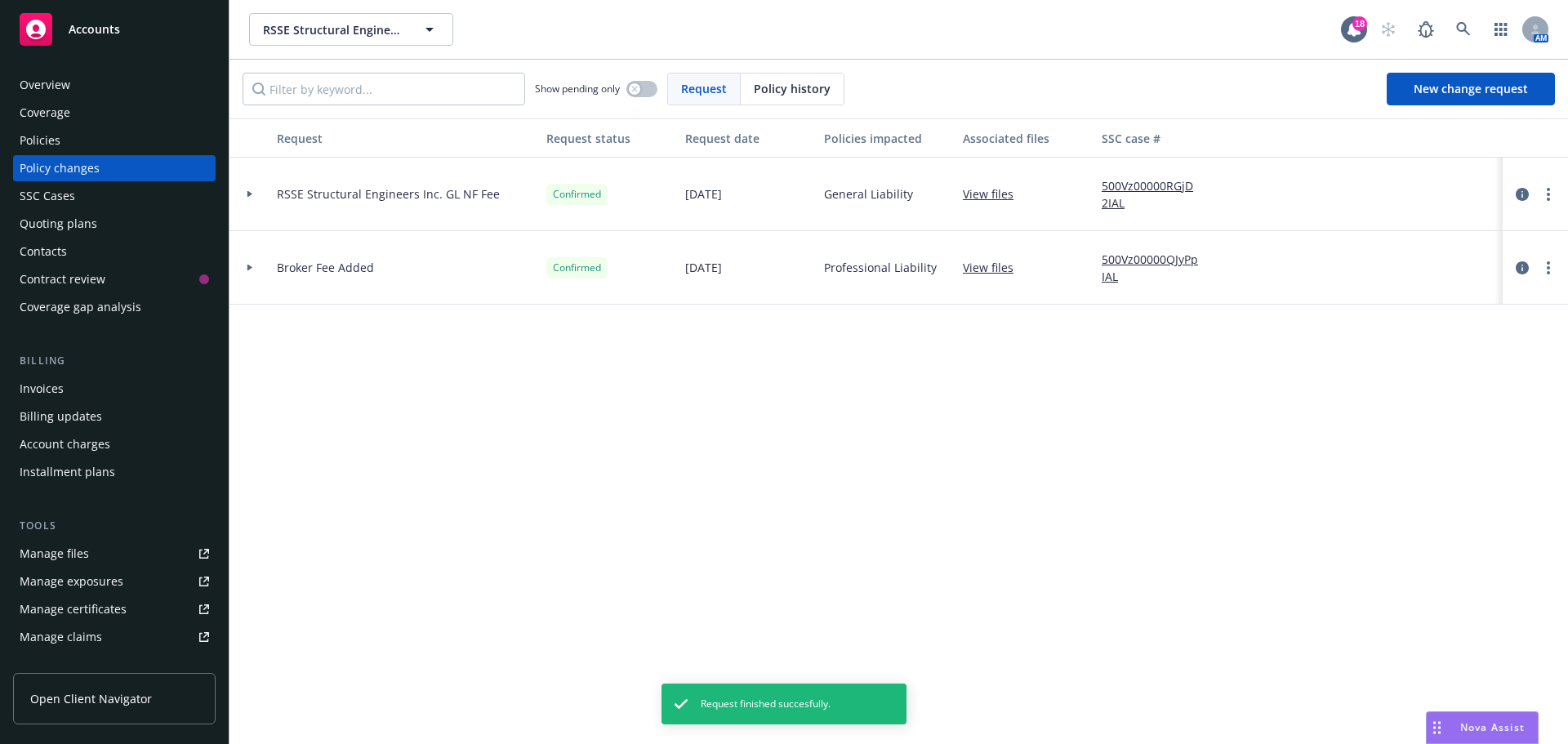
click at [115, 381] on div "Invoices" at bounding box center [114, 388] width 190 height 26
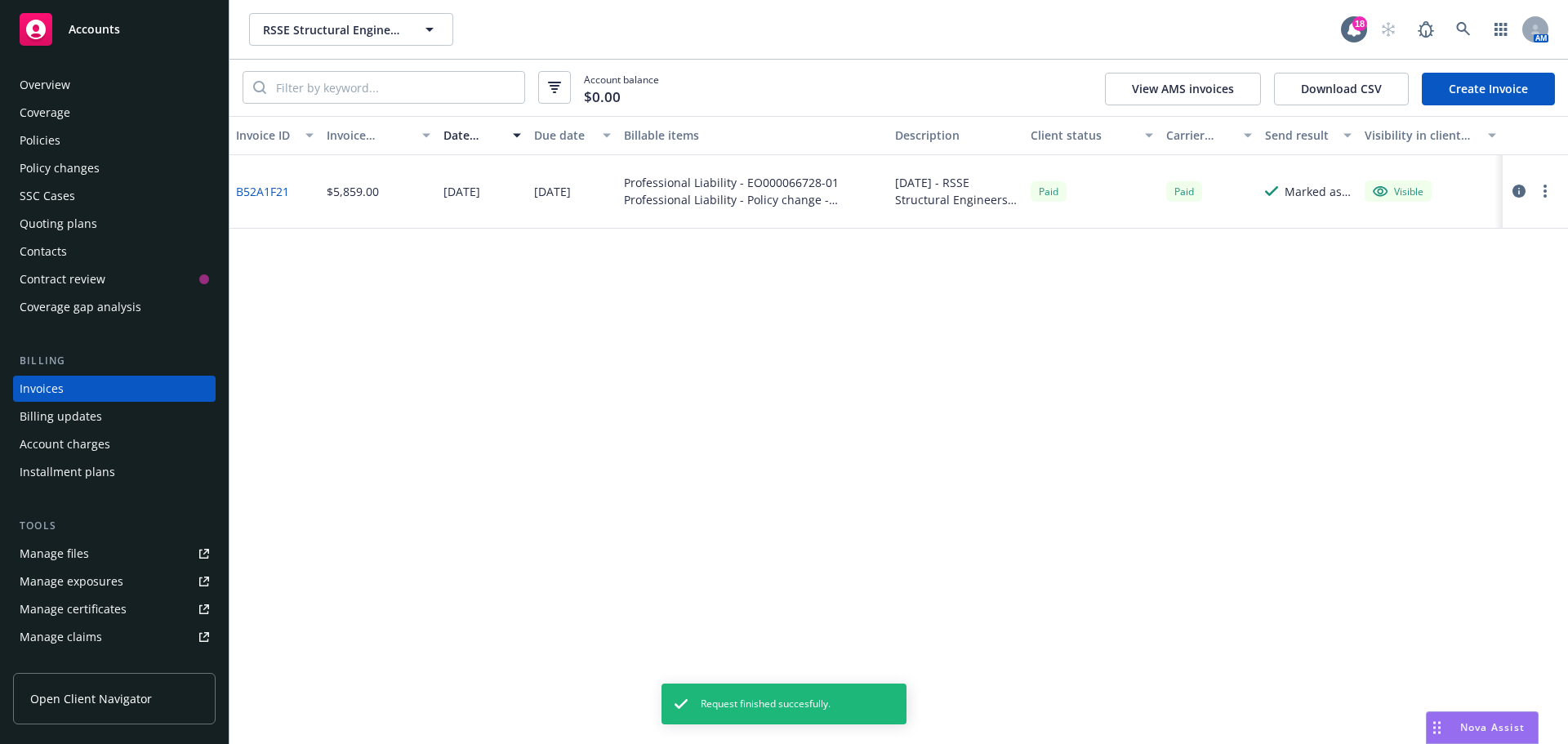
click at [1468, 82] on link "Create Invoice" at bounding box center [1488, 89] width 133 height 33
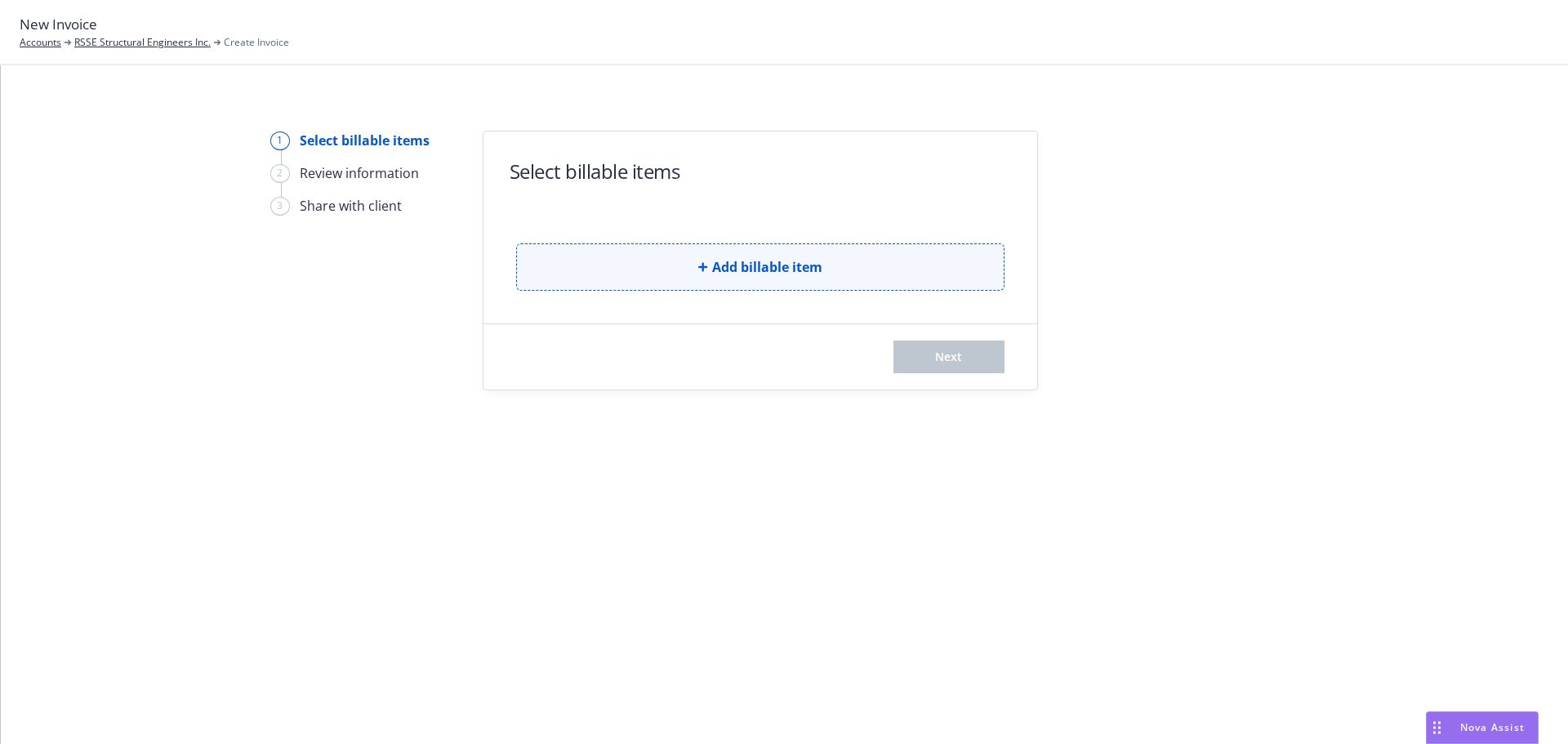
click at [663, 257] on button "Add billable item" at bounding box center [760, 266] width 489 height 47
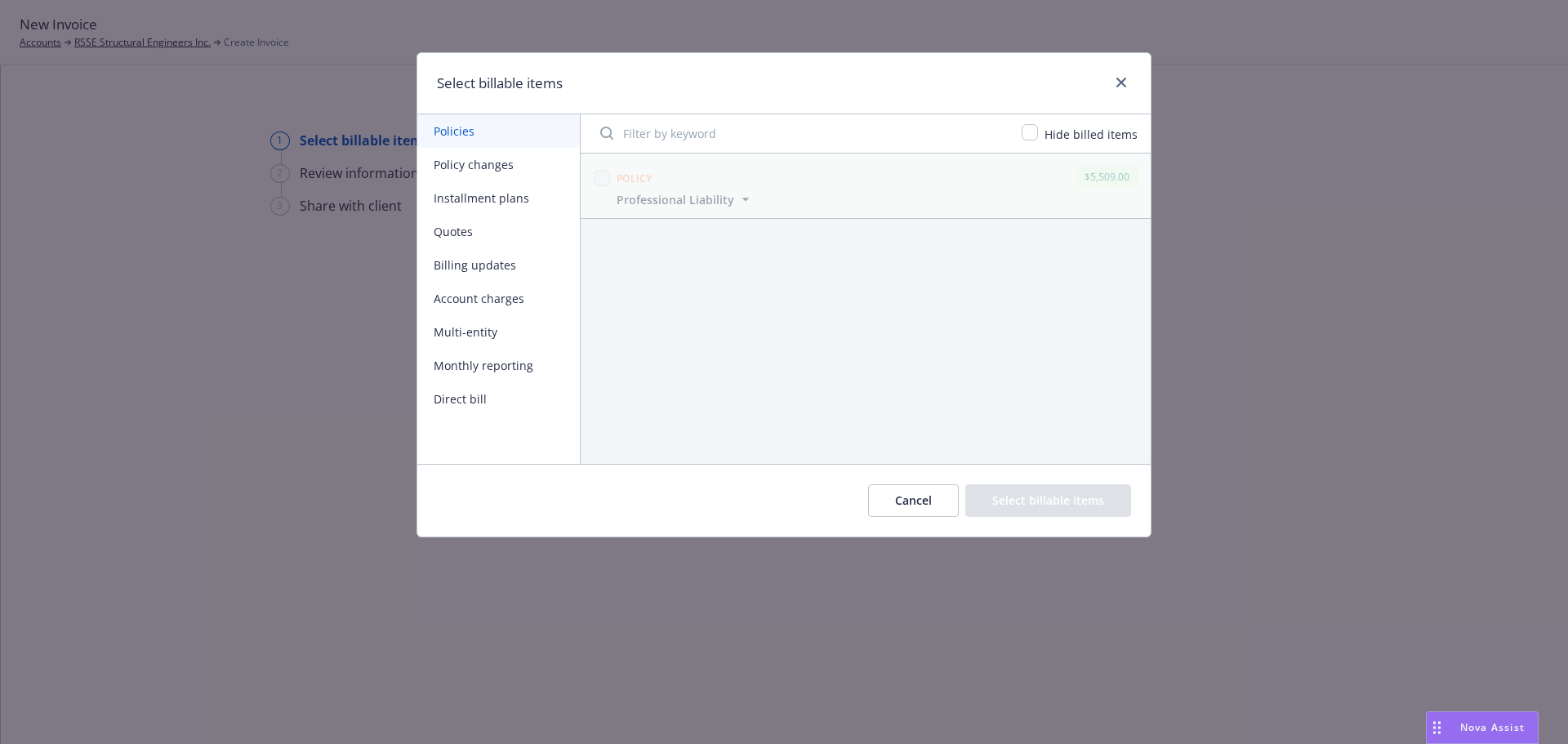
click at [497, 160] on button "Policy changes" at bounding box center [498, 164] width 162 height 34
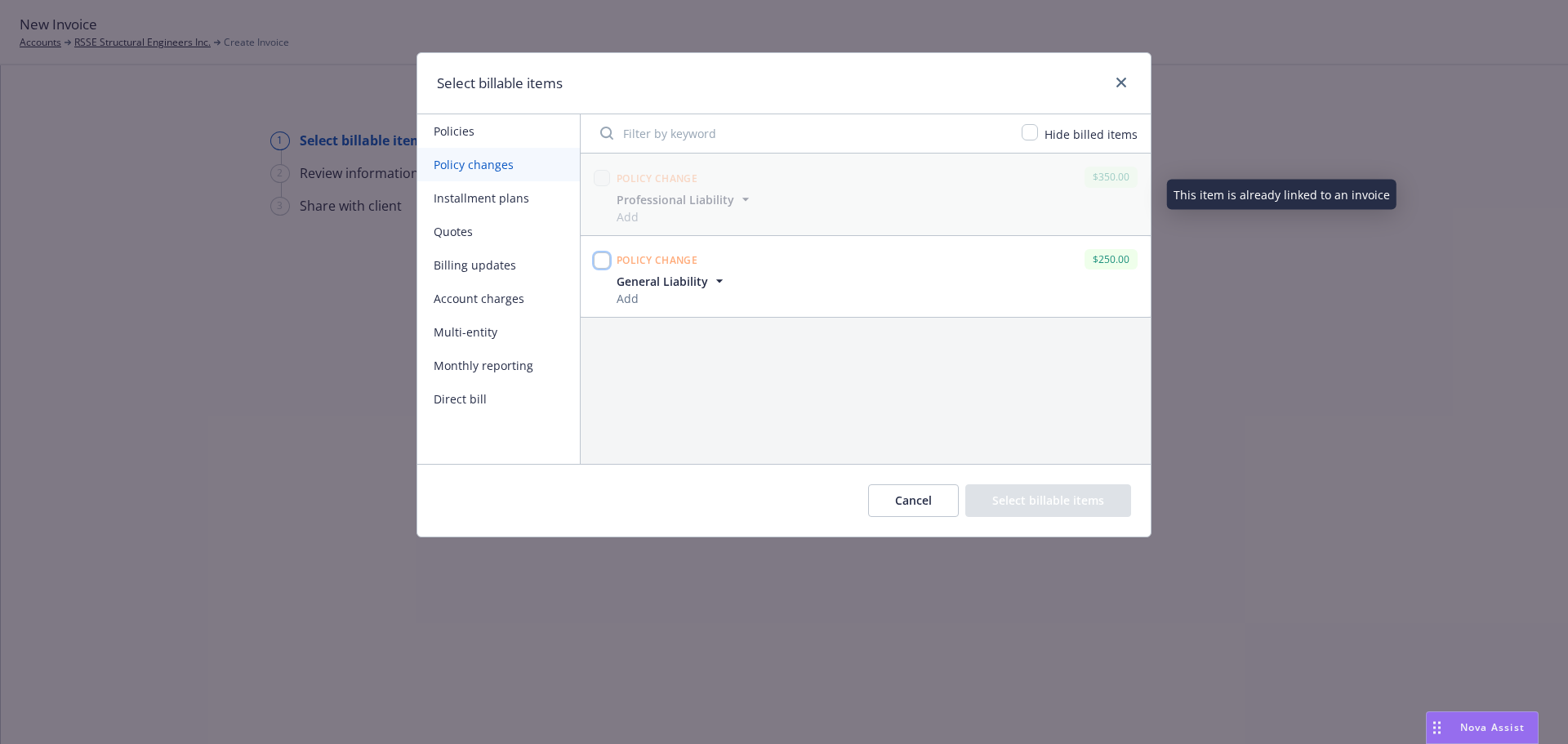
click at [599, 265] on input "checkbox" at bounding box center [601, 260] width 16 height 16
checkbox input "true"
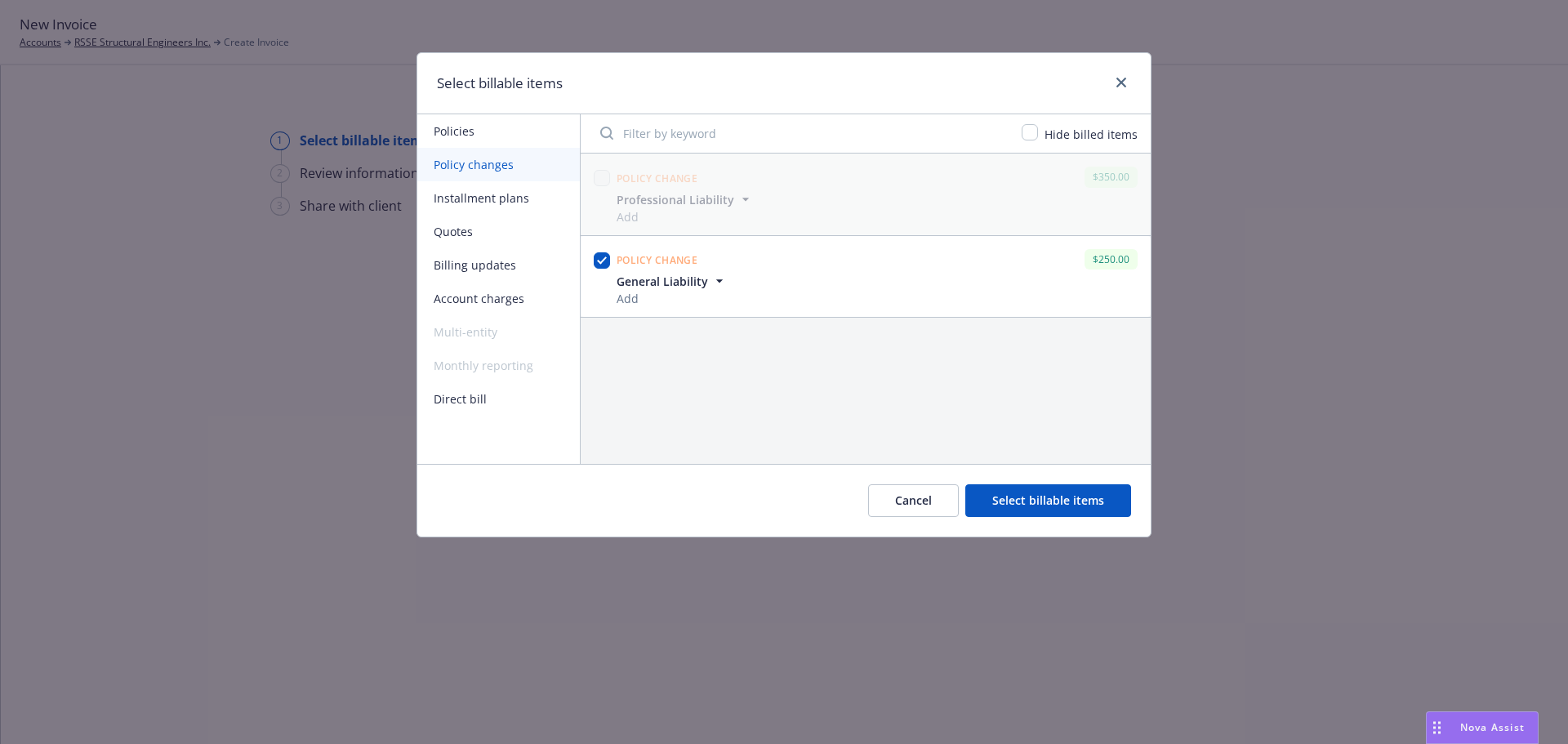
click at [1039, 502] on button "Select billable items" at bounding box center [1048, 501] width 166 height 33
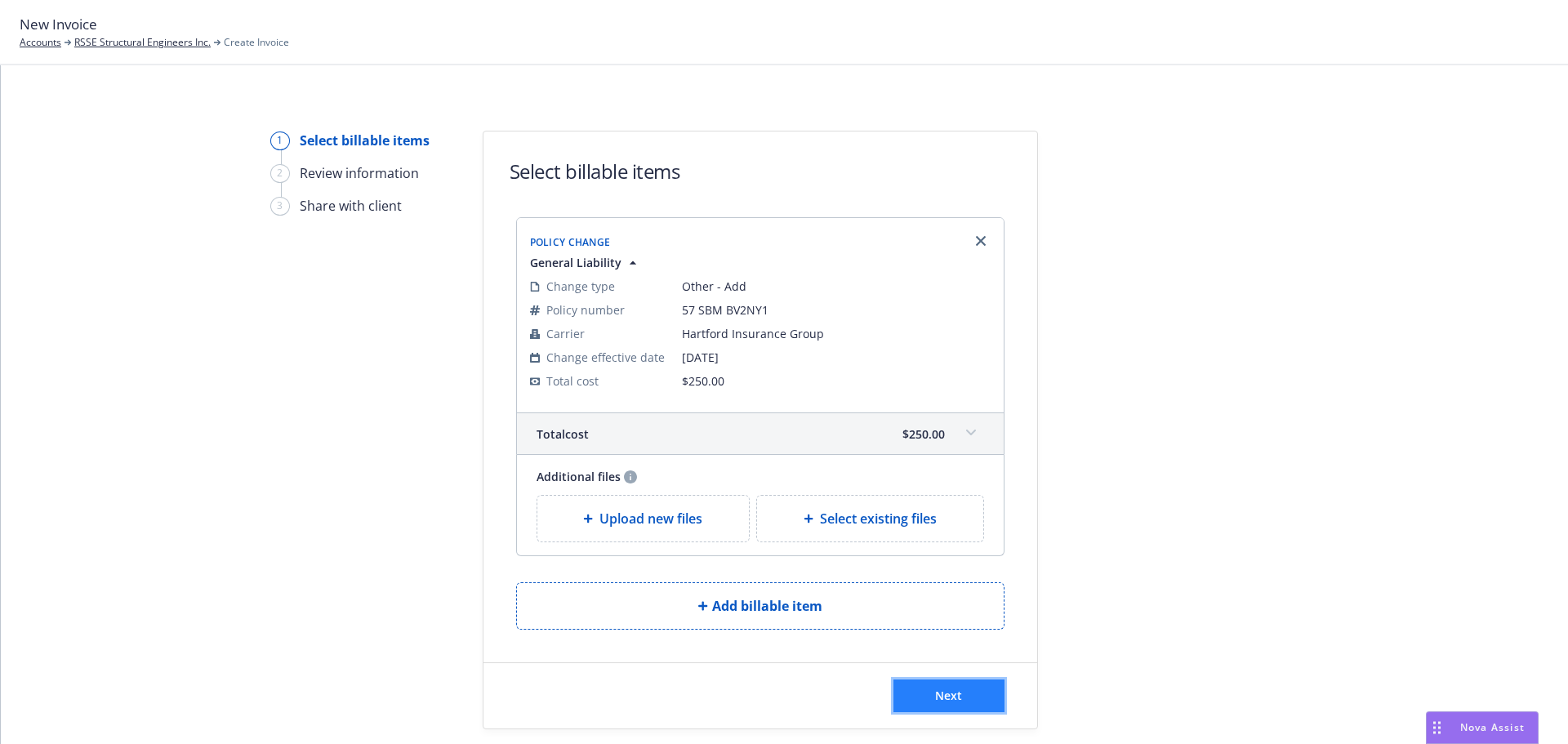
click at [945, 706] on button "Next" at bounding box center [948, 696] width 111 height 33
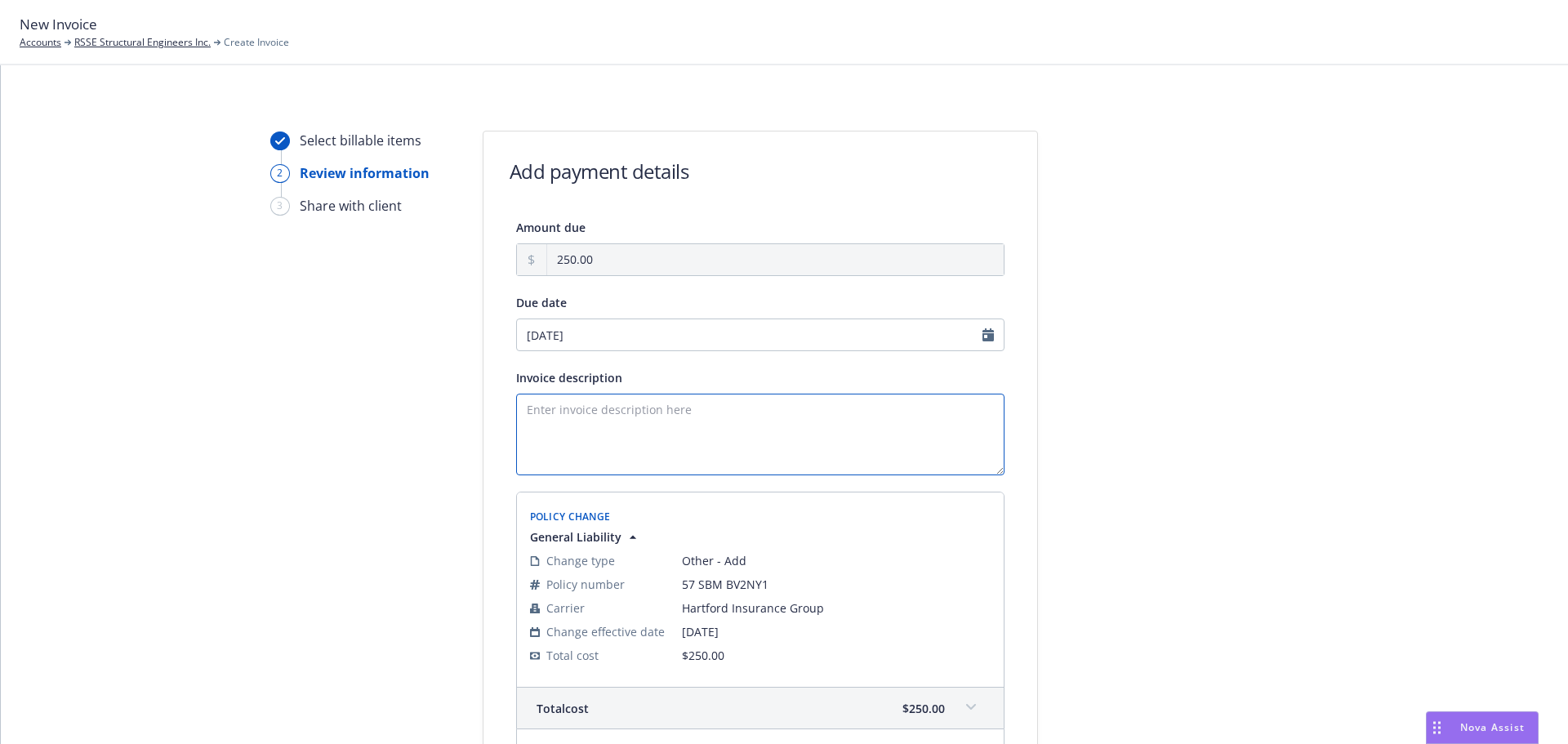
click at [696, 415] on textarea "Invoice description" at bounding box center [760, 434] width 489 height 82
paste textarea "RSSE Structural Engineers Inc."
paste textarea "General Liability"
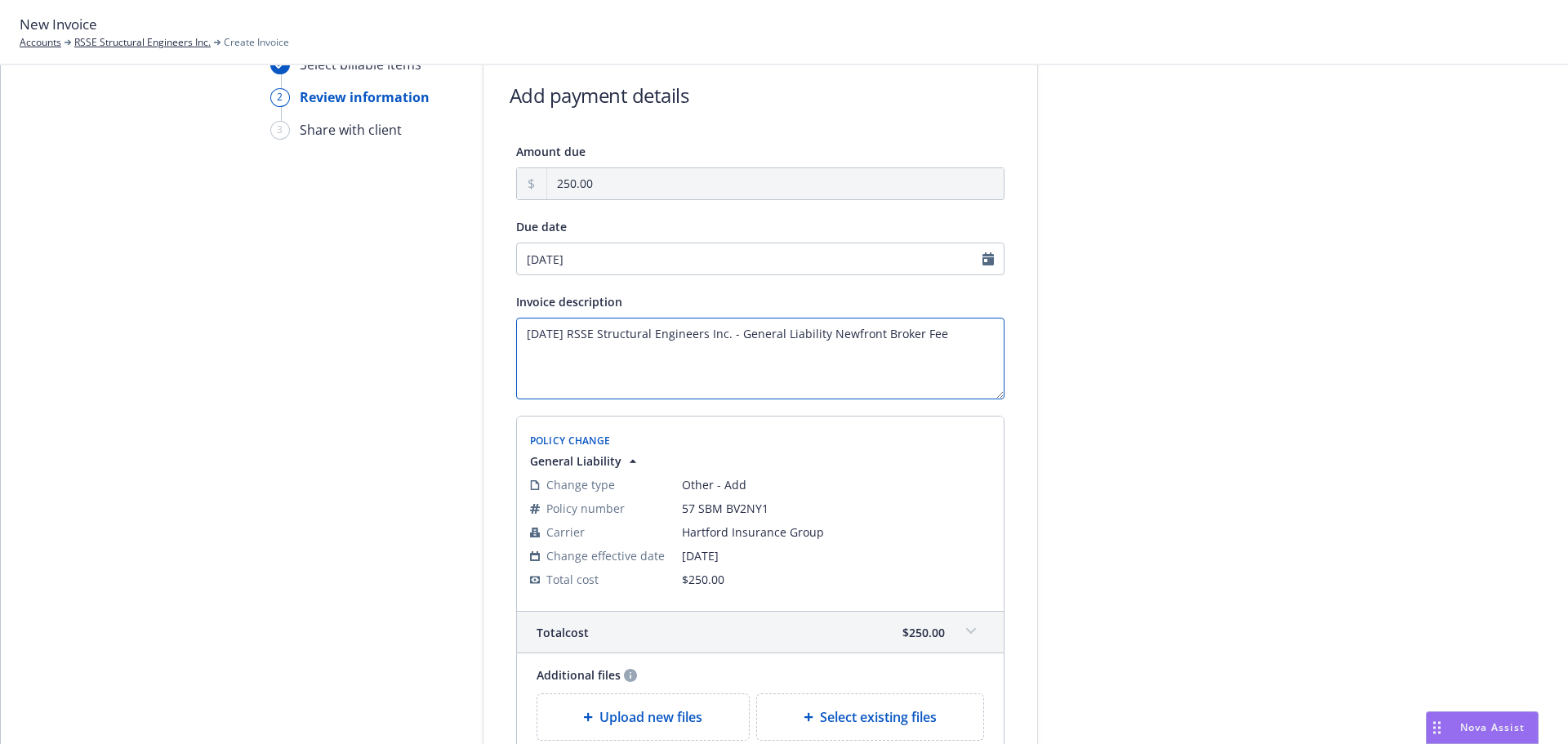
scroll to position [252, 0]
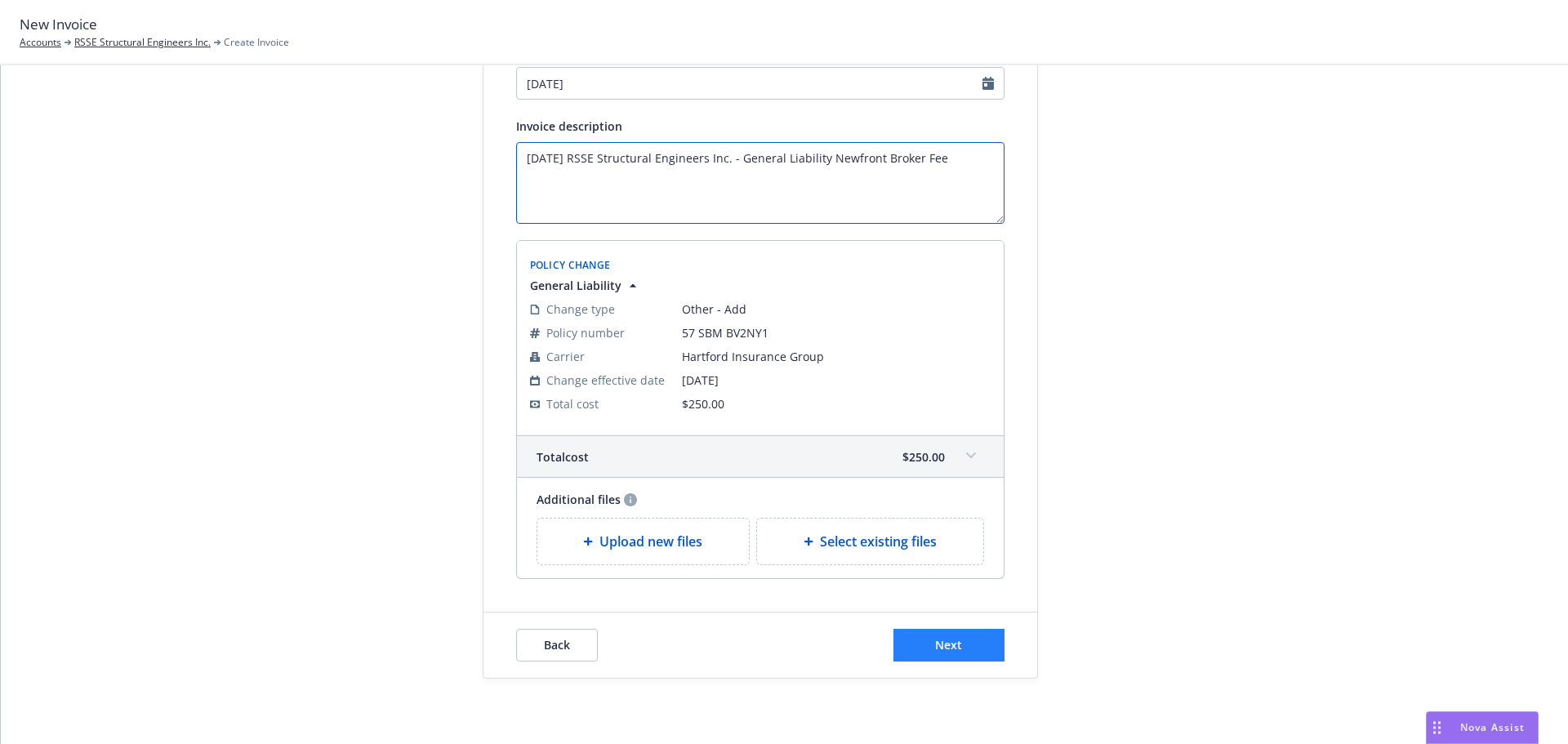
type textarea "[DATE] RSSE Structural Engineers Inc. - General Liability Newfront Broker Fee"
click at [990, 635] on button "Next" at bounding box center [948, 645] width 111 height 33
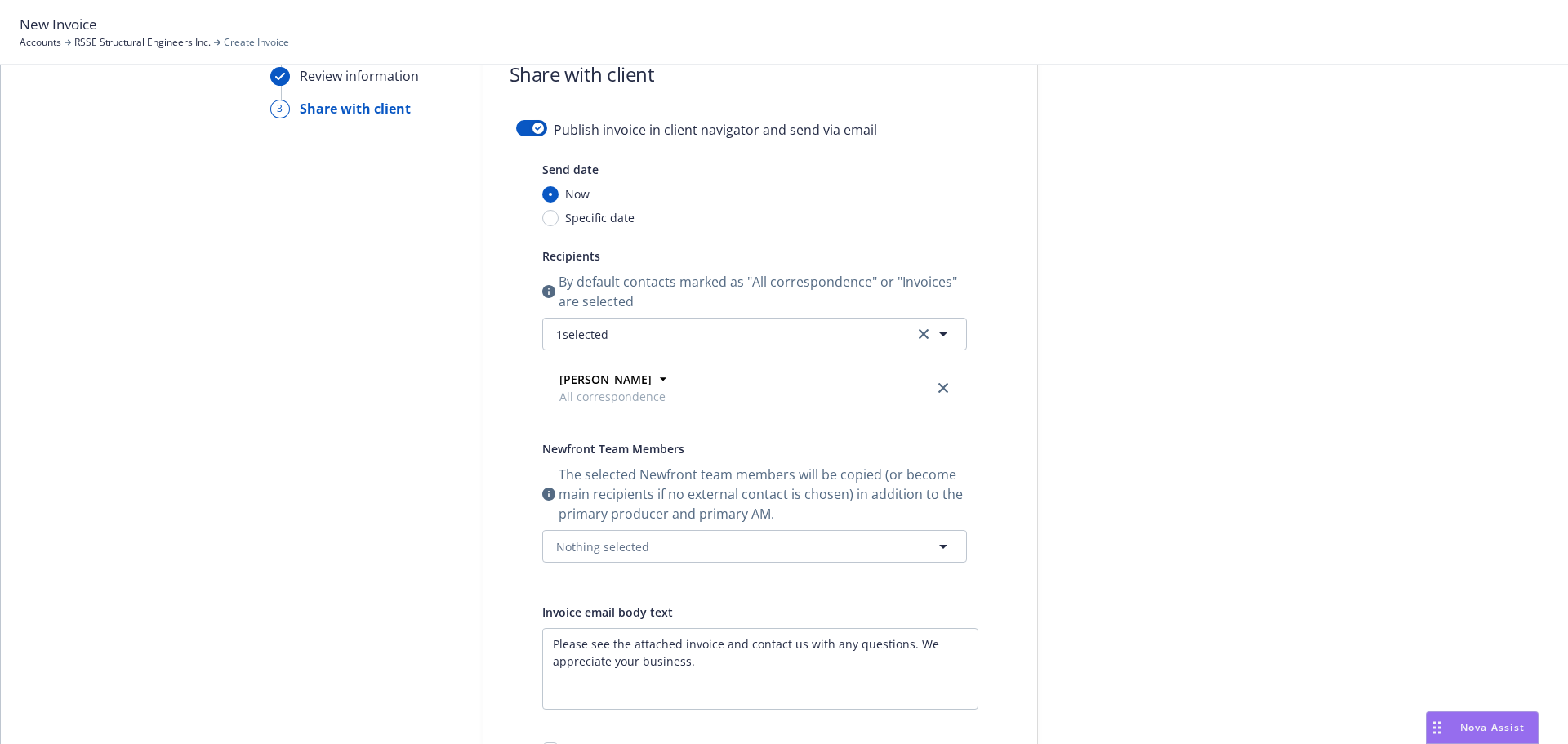
scroll to position [0, 0]
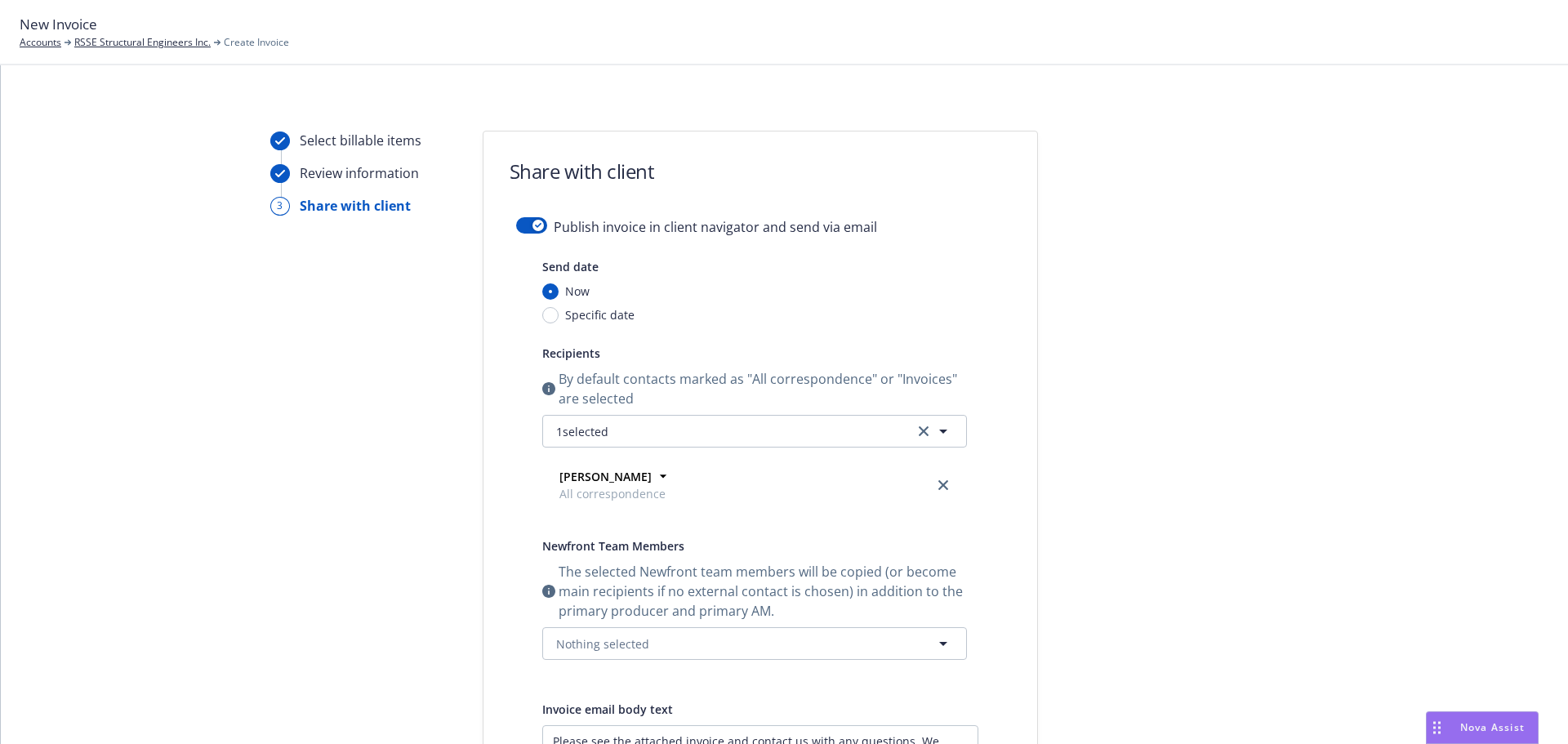
click at [522, 235] on div "Publish invoice in client navigator and send via email" at bounding box center [760, 237] width 489 height 40
click at [520, 230] on button "button" at bounding box center [532, 225] width 31 height 16
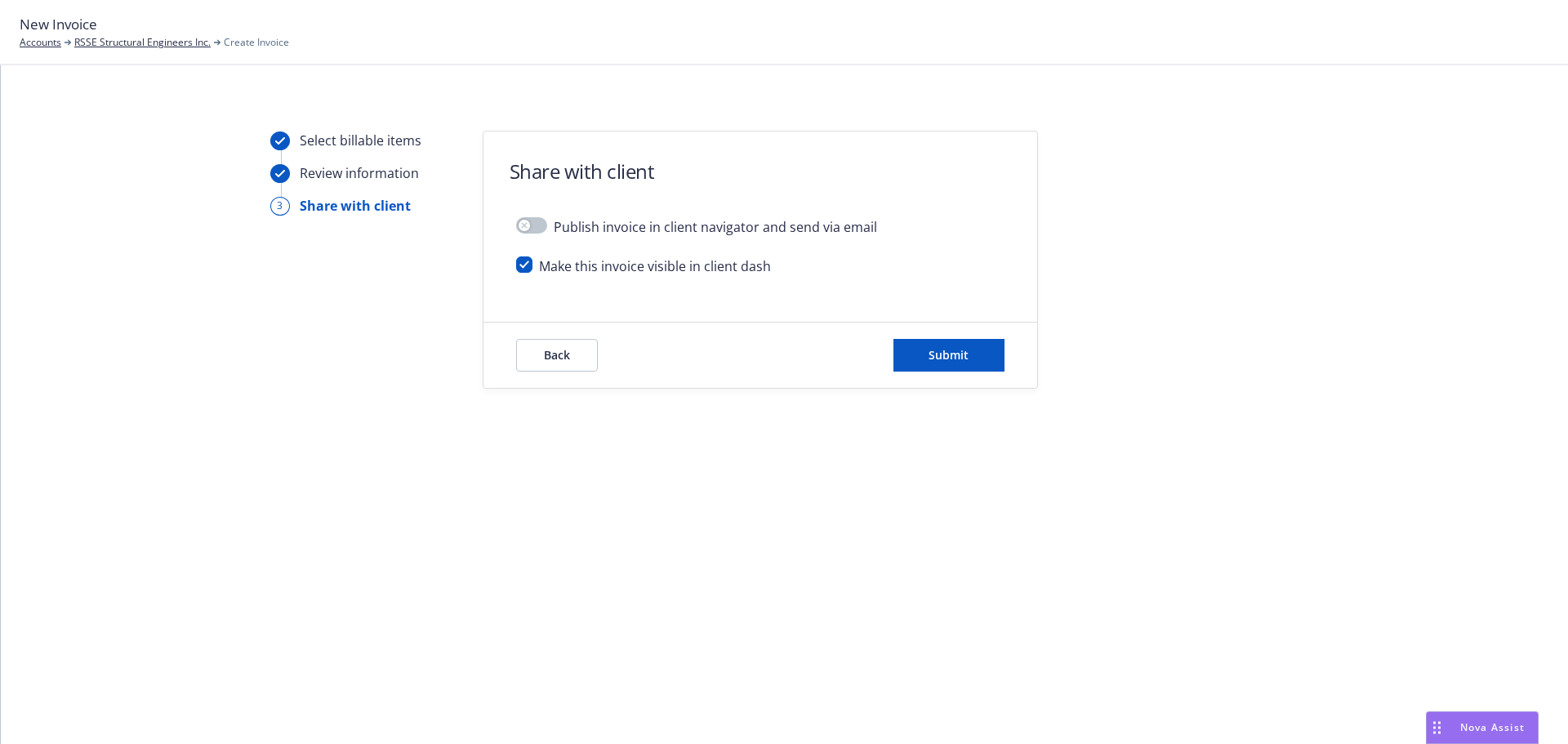
click at [520, 276] on div "Make this invoice visible in client dash" at bounding box center [760, 273] width 489 height 33
click at [518, 271] on input "checkbox" at bounding box center [524, 265] width 16 height 16
checkbox input "false"
click at [936, 335] on div "Back Submit" at bounding box center [760, 356] width 554 height 65
click at [938, 340] on button "Submit" at bounding box center [948, 356] width 111 height 33
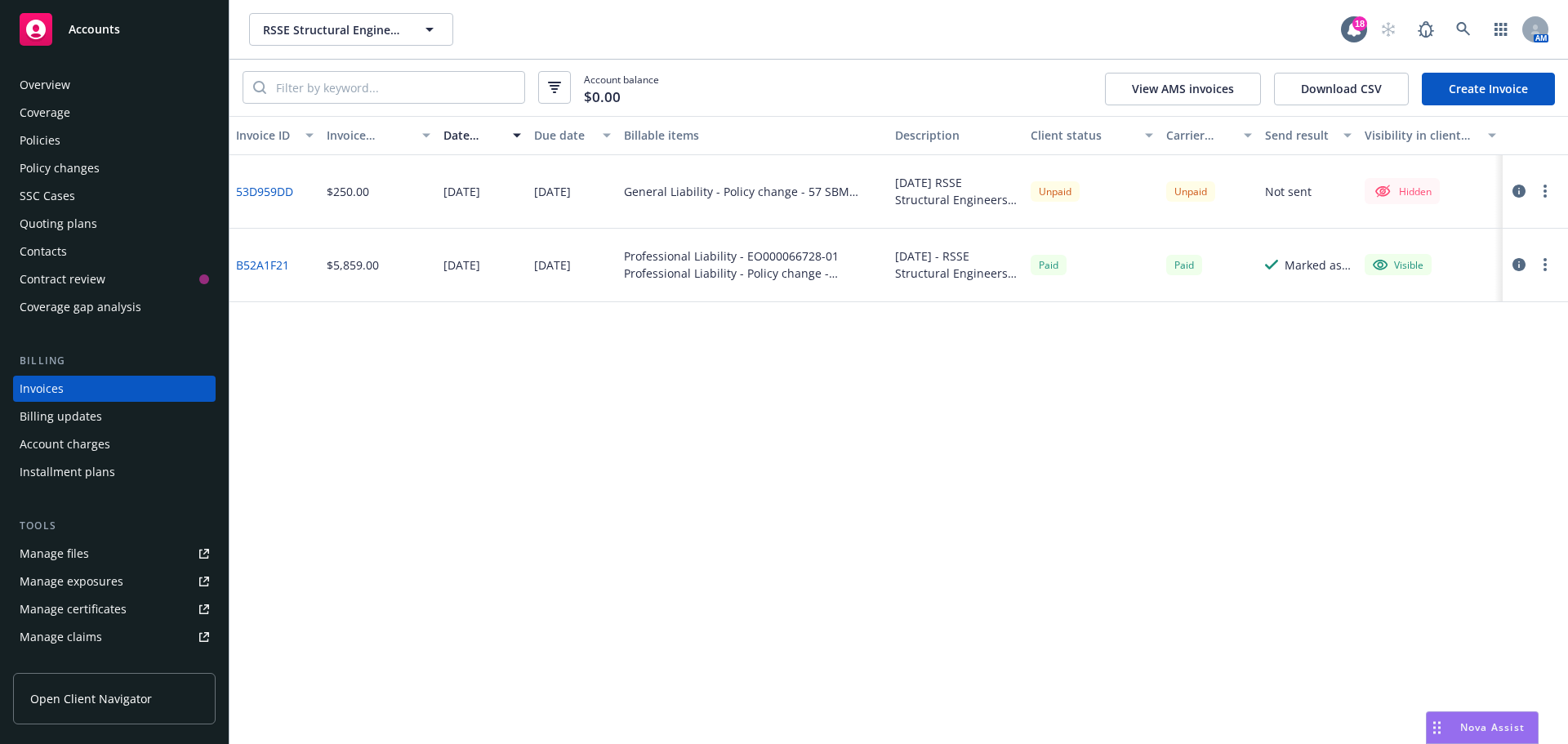
click at [1551, 189] on button "button" at bounding box center [1545, 191] width 20 height 20
click at [1486, 326] on link "Make it visible in client dash" at bounding box center [1449, 323] width 209 height 33
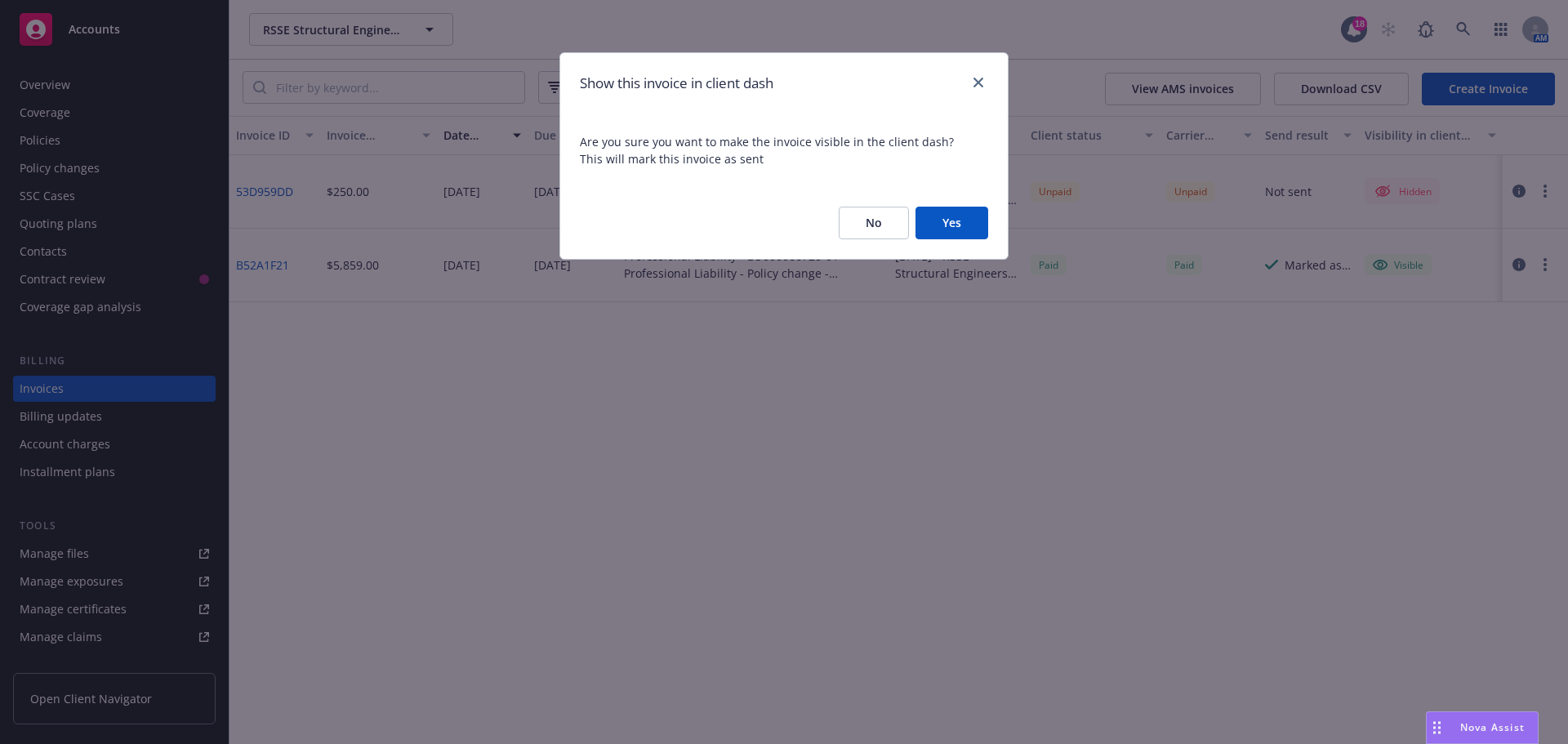
click at [939, 224] on button "Yes" at bounding box center [951, 223] width 73 height 33
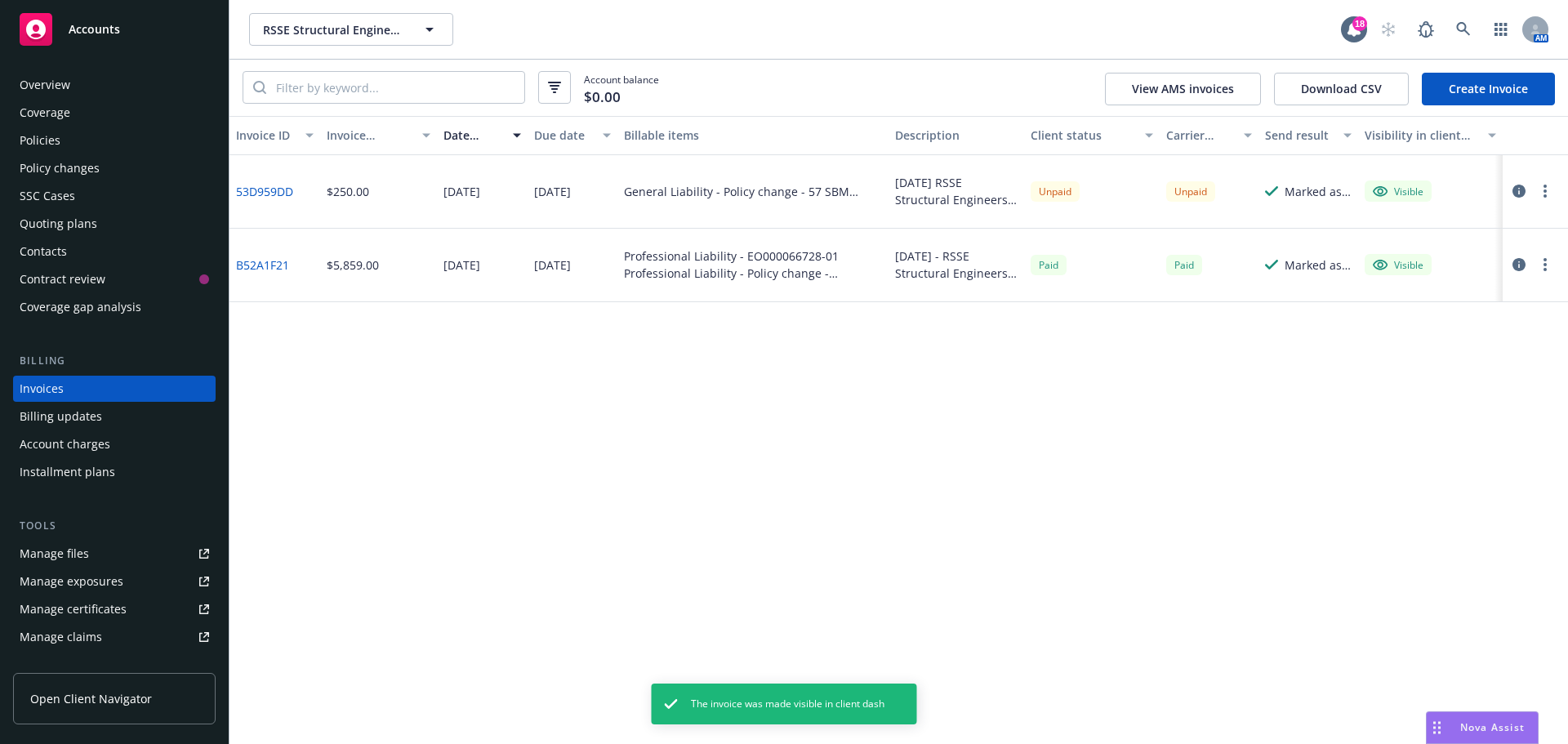
click at [1522, 191] on icon "button" at bounding box center [1518, 191] width 13 height 13
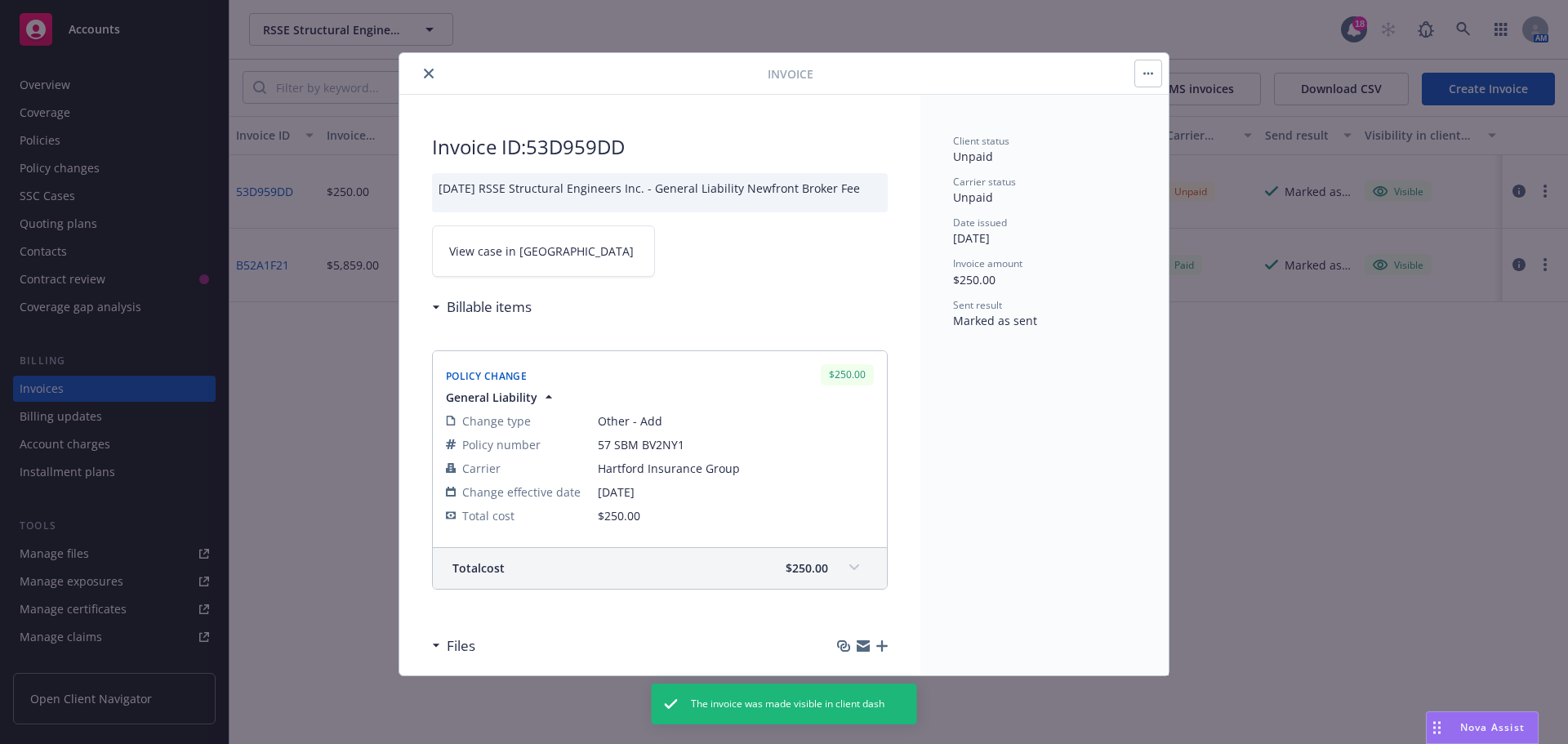
click at [502, 259] on span "View case in [GEOGRAPHIC_DATA]" at bounding box center [541, 251] width 185 height 17
click at [432, 75] on icon "close" at bounding box center [428, 73] width 9 height 9
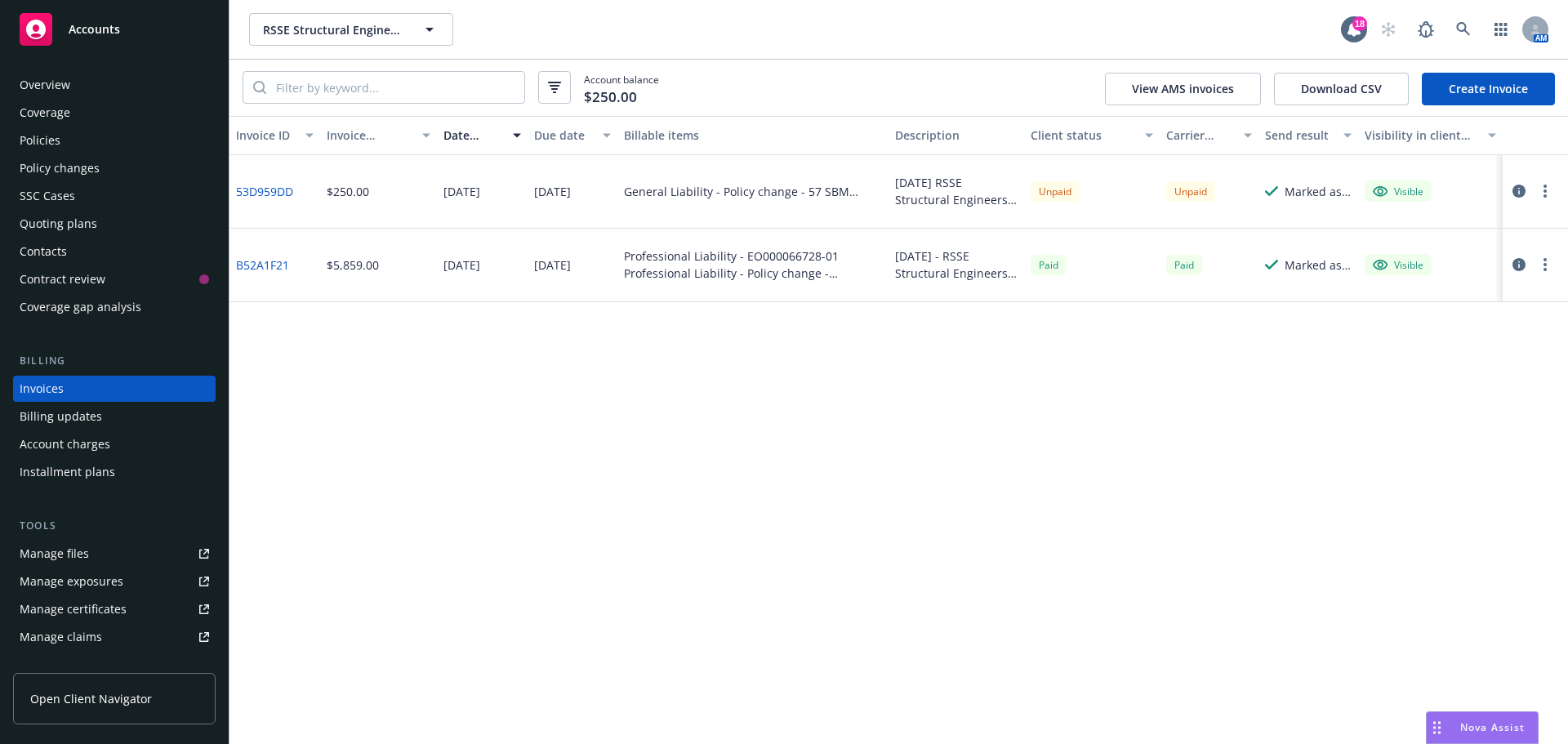
click at [1540, 187] on button "button" at bounding box center [1545, 191] width 20 height 20
click at [1473, 284] on link "Copy invoice URL" at bounding box center [1449, 290] width 209 height 33
click at [111, 137] on div "Policies" at bounding box center [114, 140] width 190 height 26
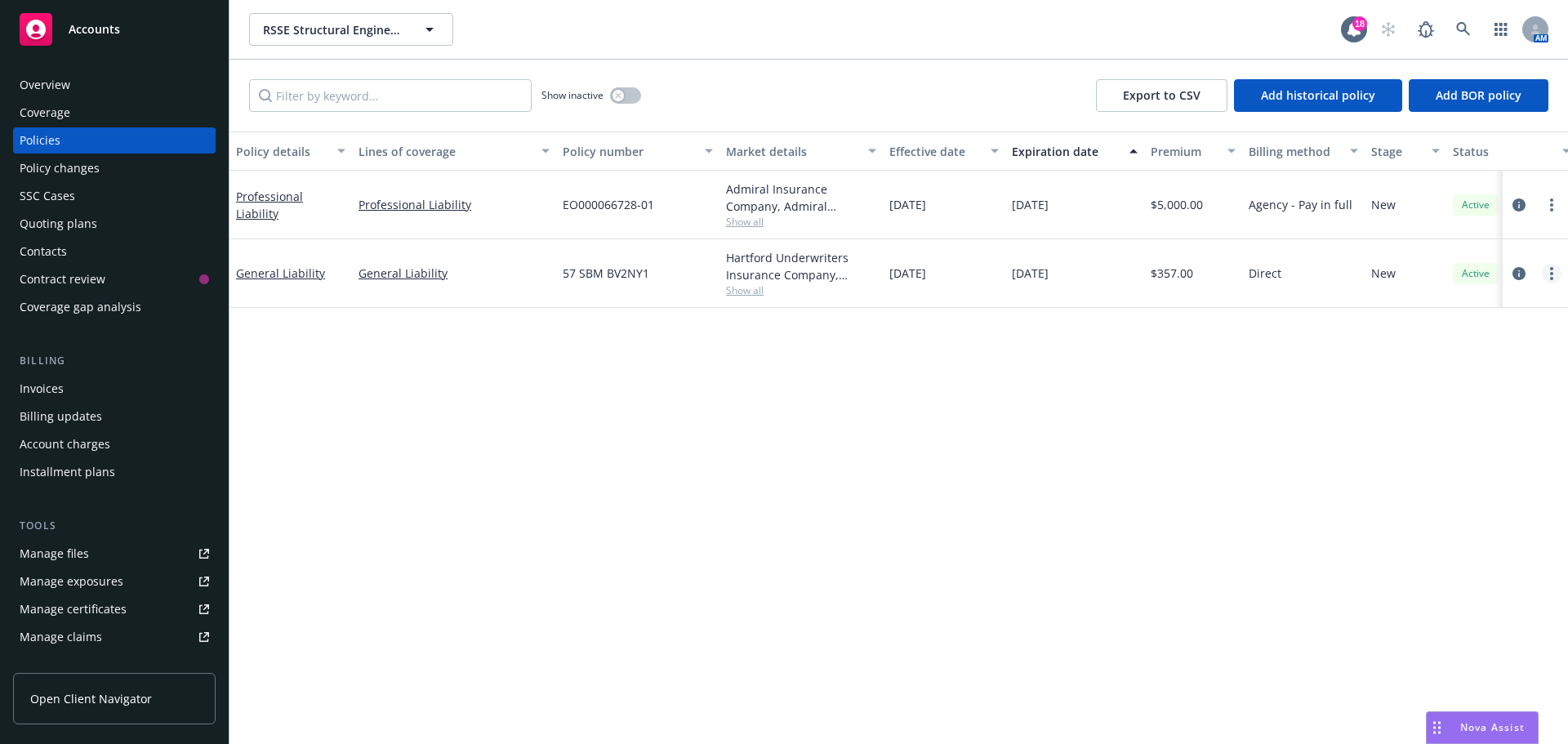
click at [1545, 267] on link "more" at bounding box center [1552, 273] width 20 height 20
click at [1455, 491] on link "Copy logging email" at bounding box center [1464, 503] width 191 height 33
click at [1550, 274] on icon "more" at bounding box center [1552, 273] width 3 height 13
click at [1471, 503] on link "Copy logging email" at bounding box center [1464, 503] width 191 height 33
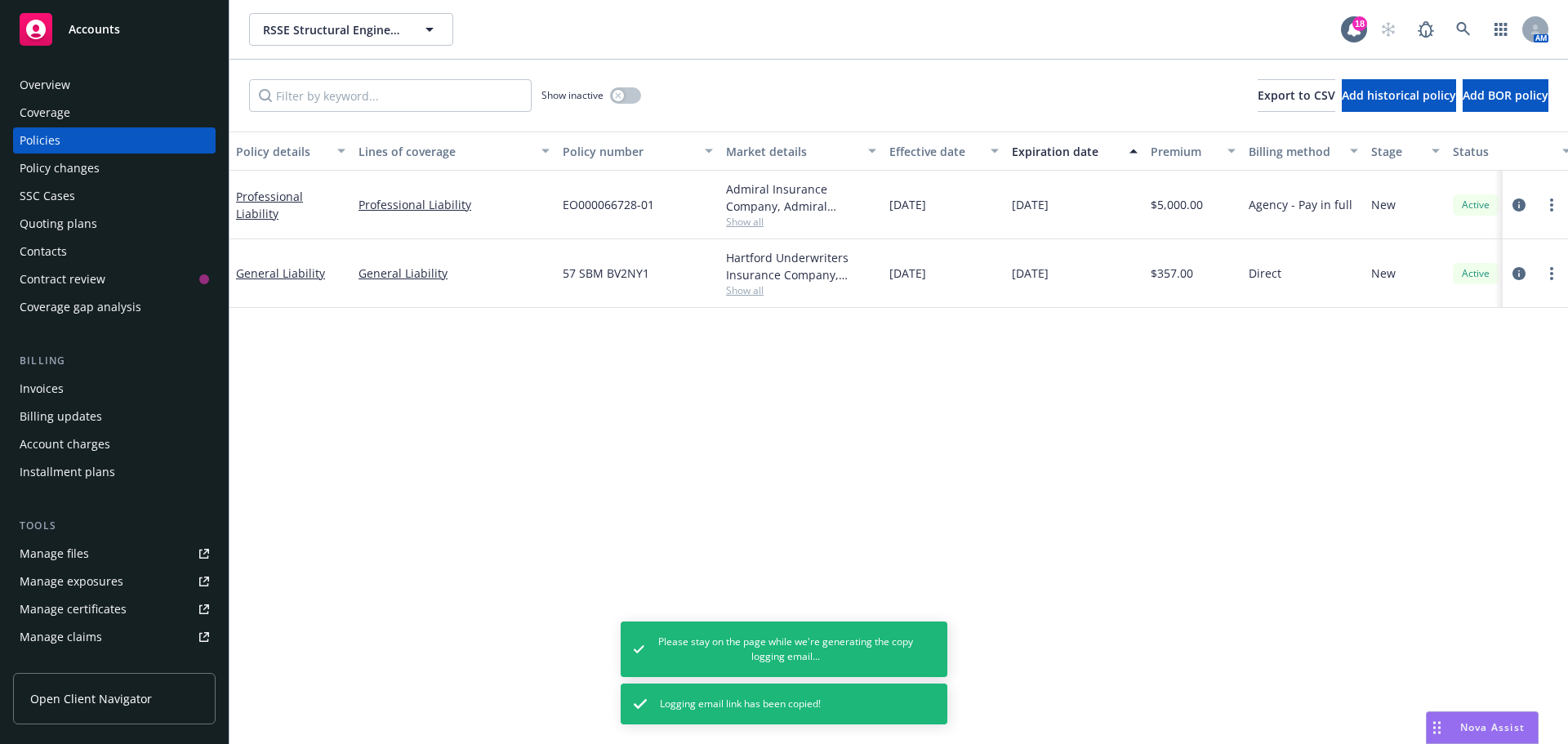
click at [118, 80] on div "Overview" at bounding box center [114, 85] width 190 height 26
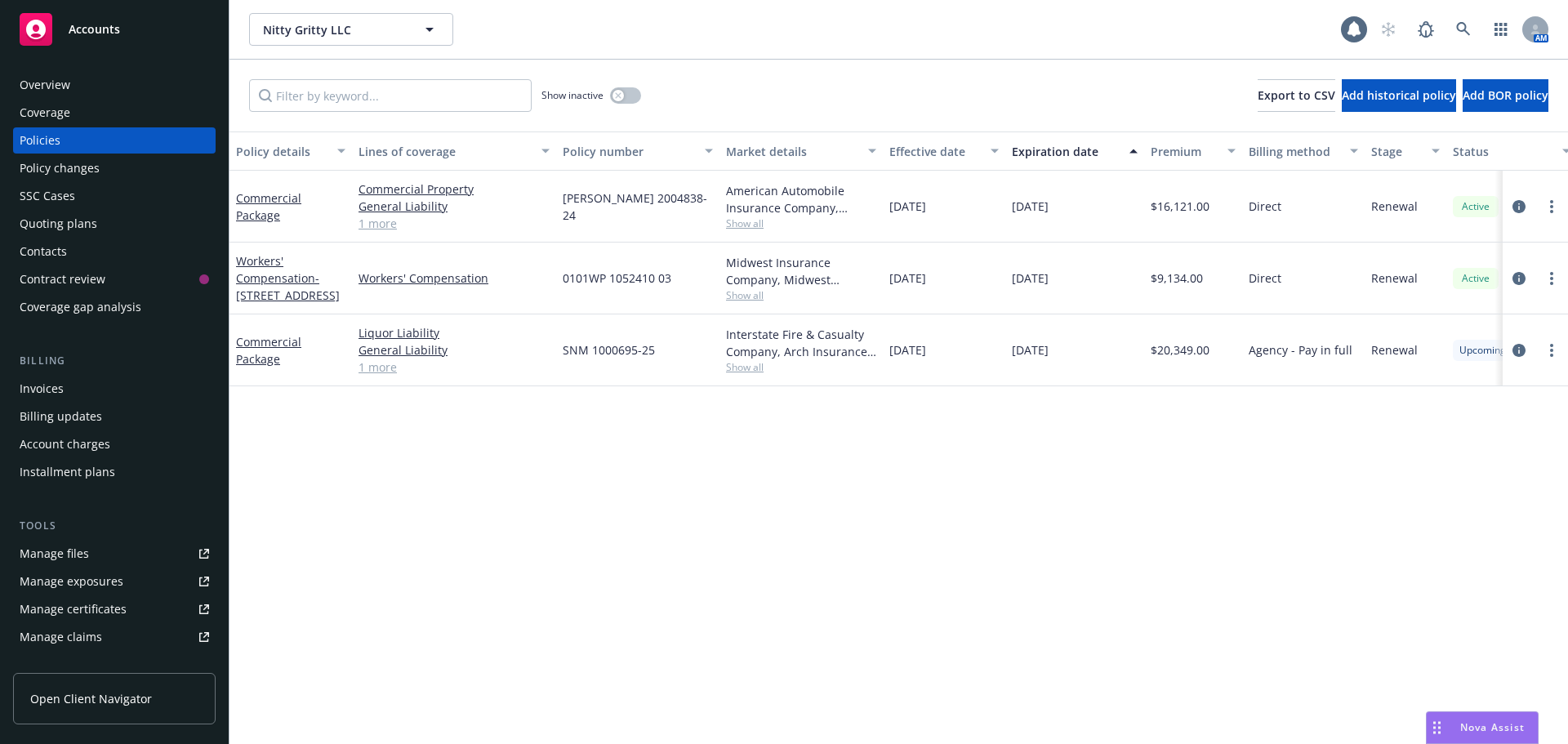
click at [90, 82] on div "Overview" at bounding box center [114, 85] width 190 height 26
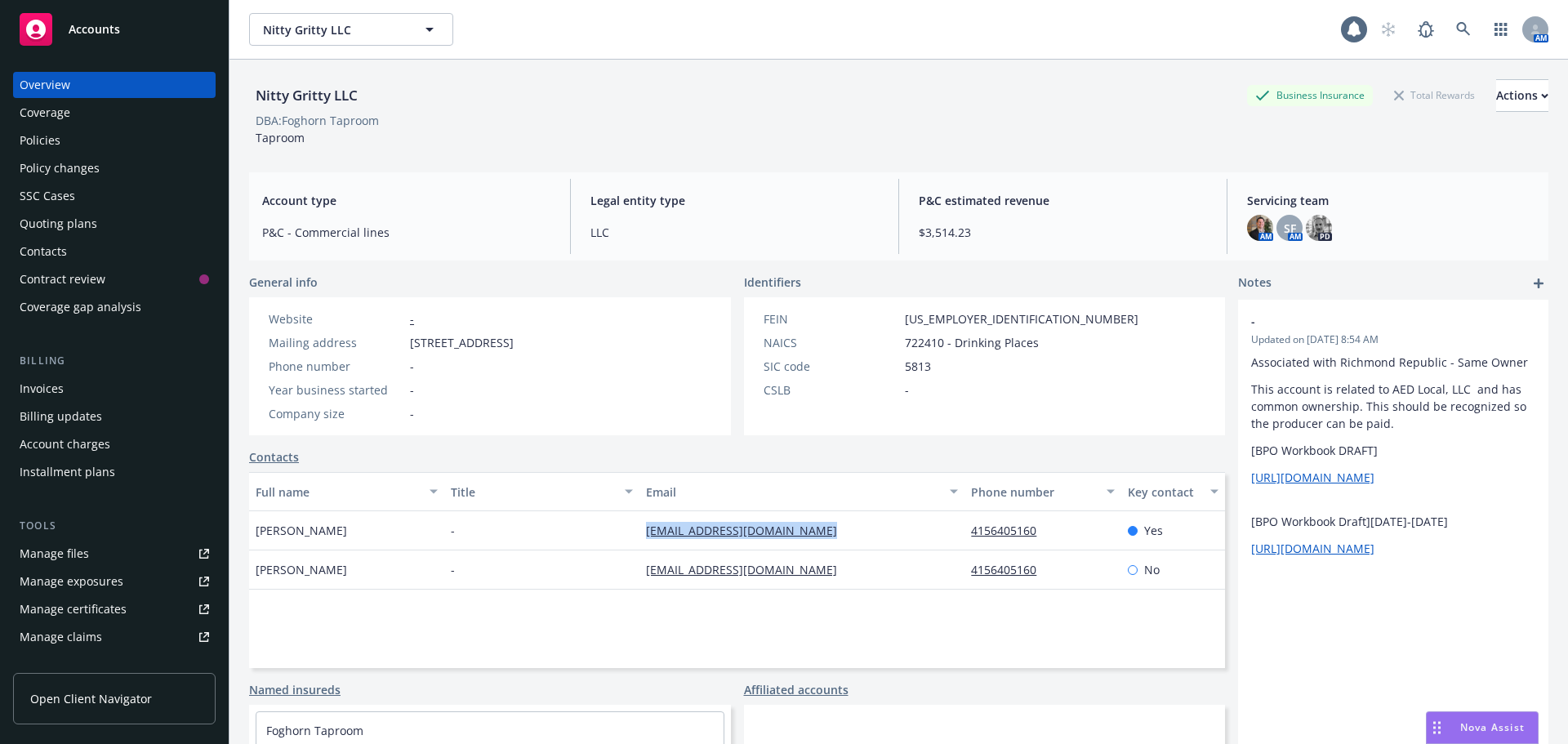
drag, startPoint x: 838, startPoint y: 529, endPoint x: 604, endPoint y: 527, distance: 234.0
click at [604, 527] on div "Ender Markal - [EMAIL_ADDRESS][DOMAIN_NAME] 4156405160 Yes" at bounding box center [737, 531] width 976 height 40
copy div "[EMAIL_ADDRESS][DOMAIN_NAME]"
